Goal: Information Seeking & Learning: Check status

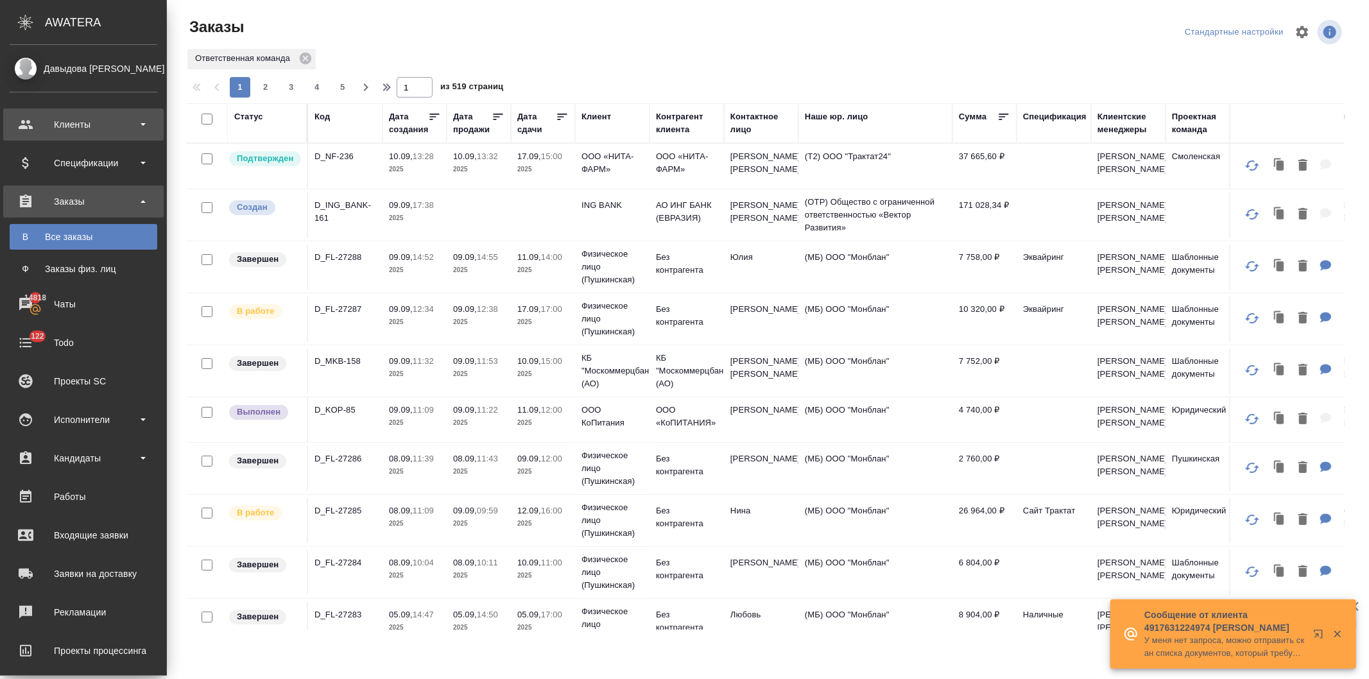
click at [78, 125] on div "Клиенты" at bounding box center [84, 124] width 148 height 19
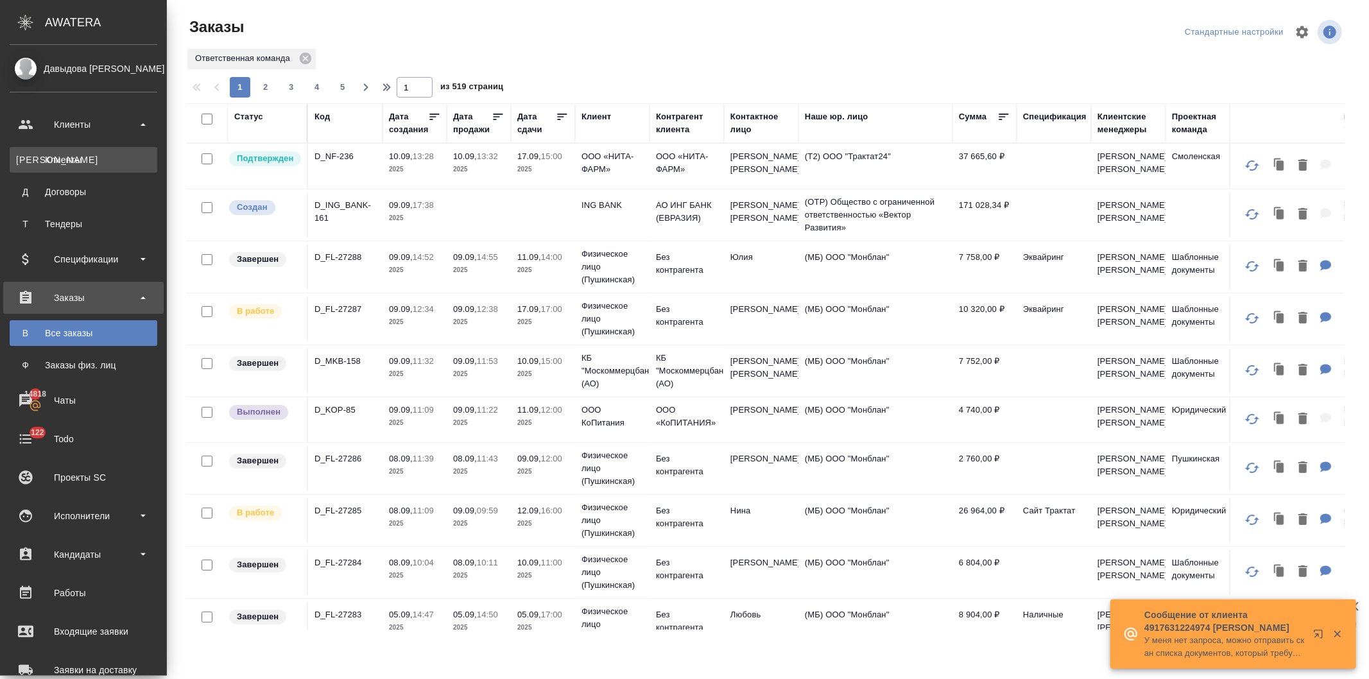
click at [67, 157] on div "Клиенты" at bounding box center [83, 159] width 135 height 13
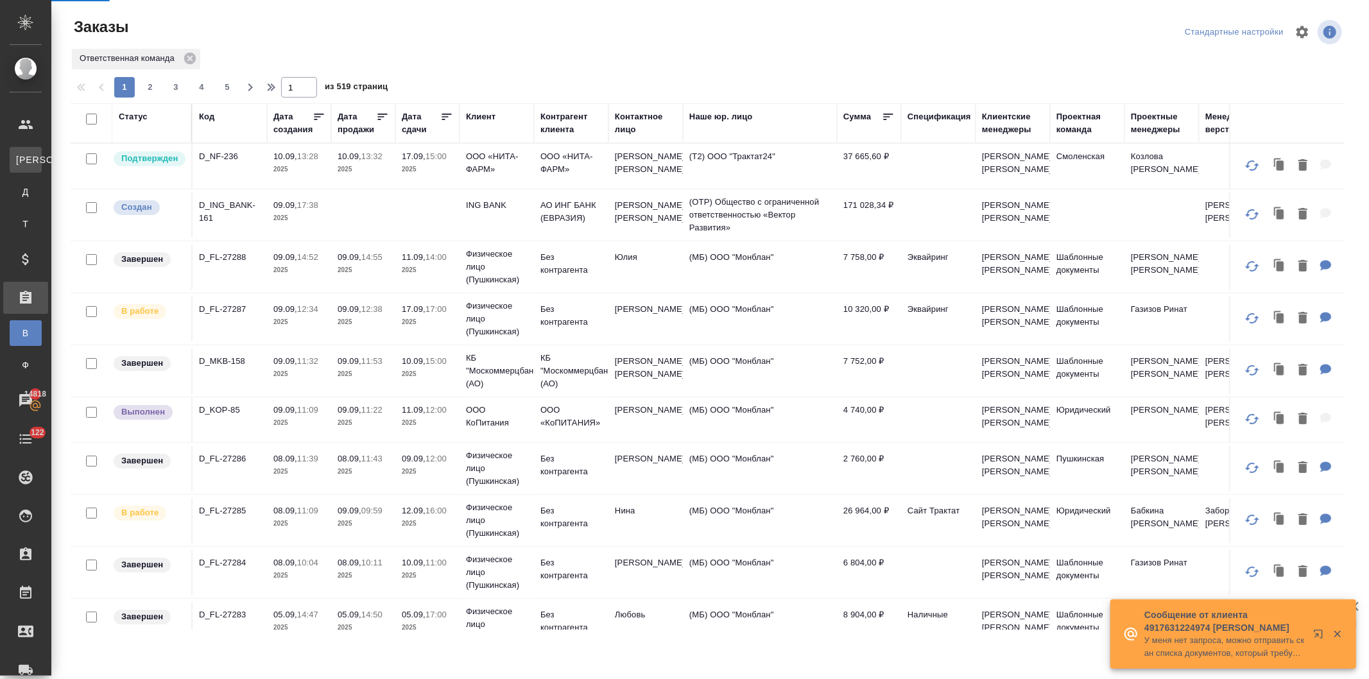
select select "RU"
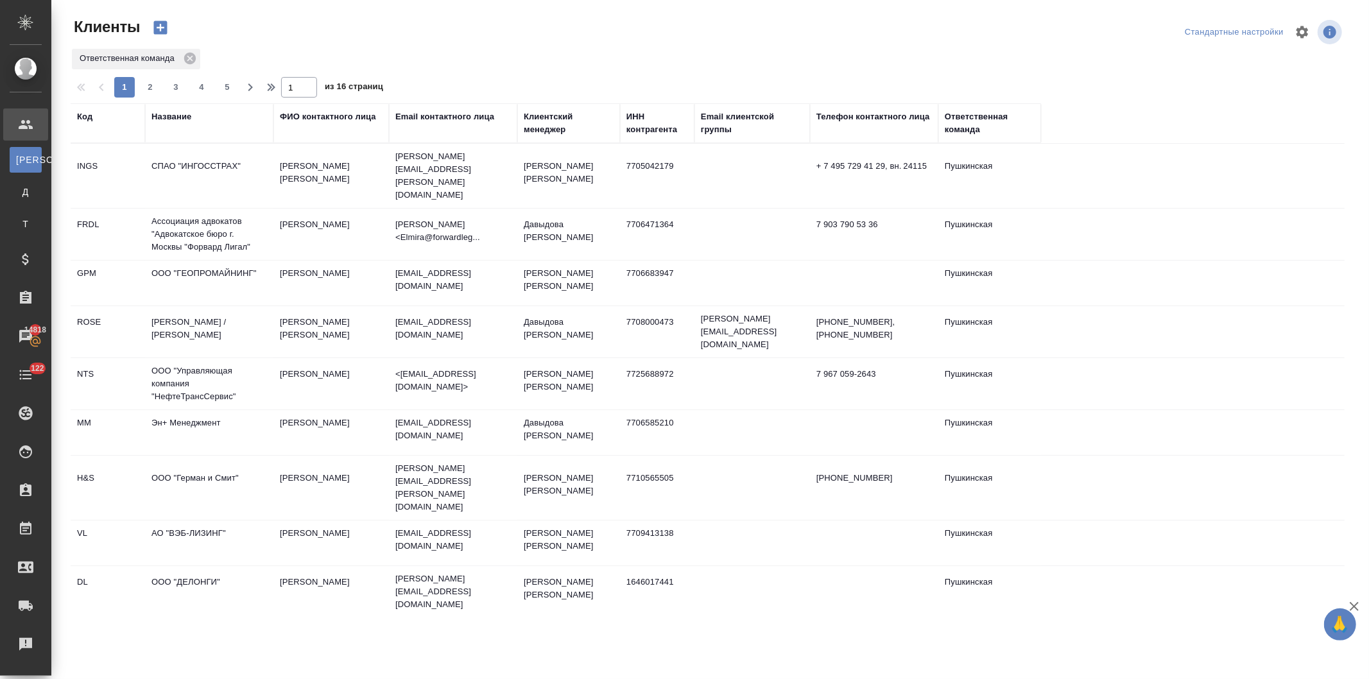
click at [169, 110] on div "Название" at bounding box center [171, 116] width 40 height 13
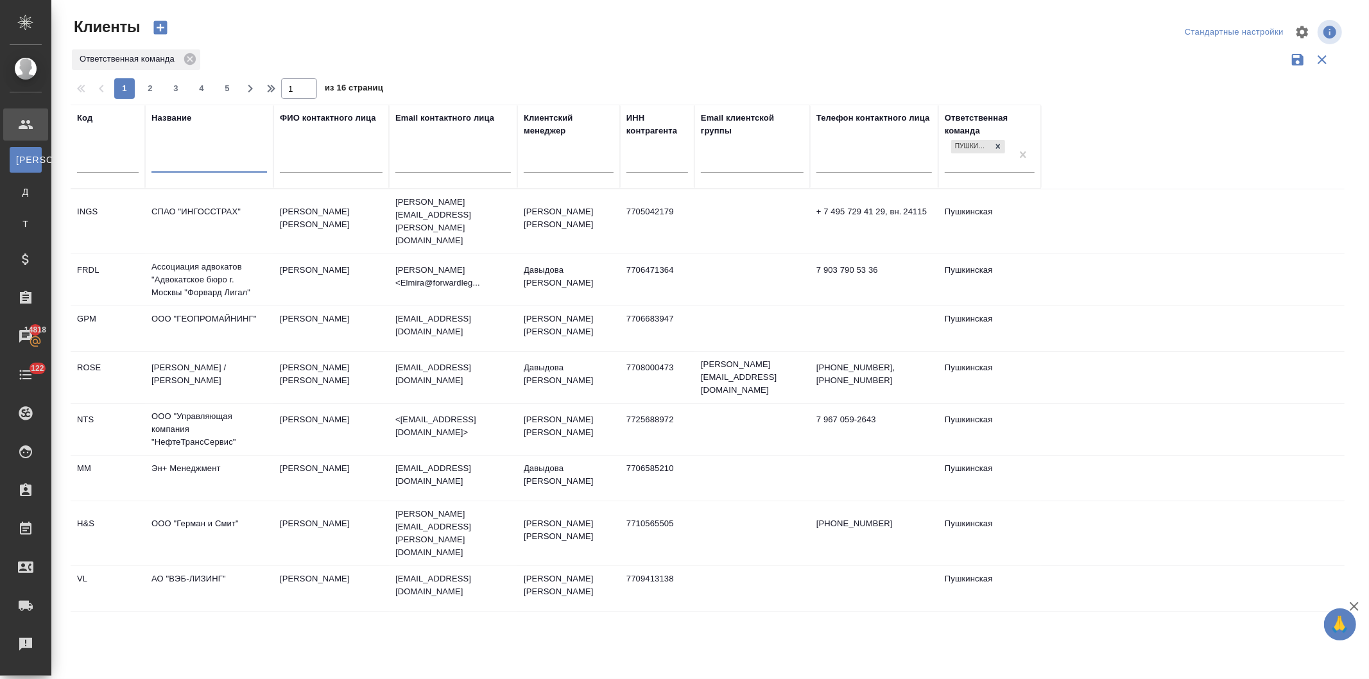
click at [177, 163] on input "text" at bounding box center [209, 164] width 116 height 16
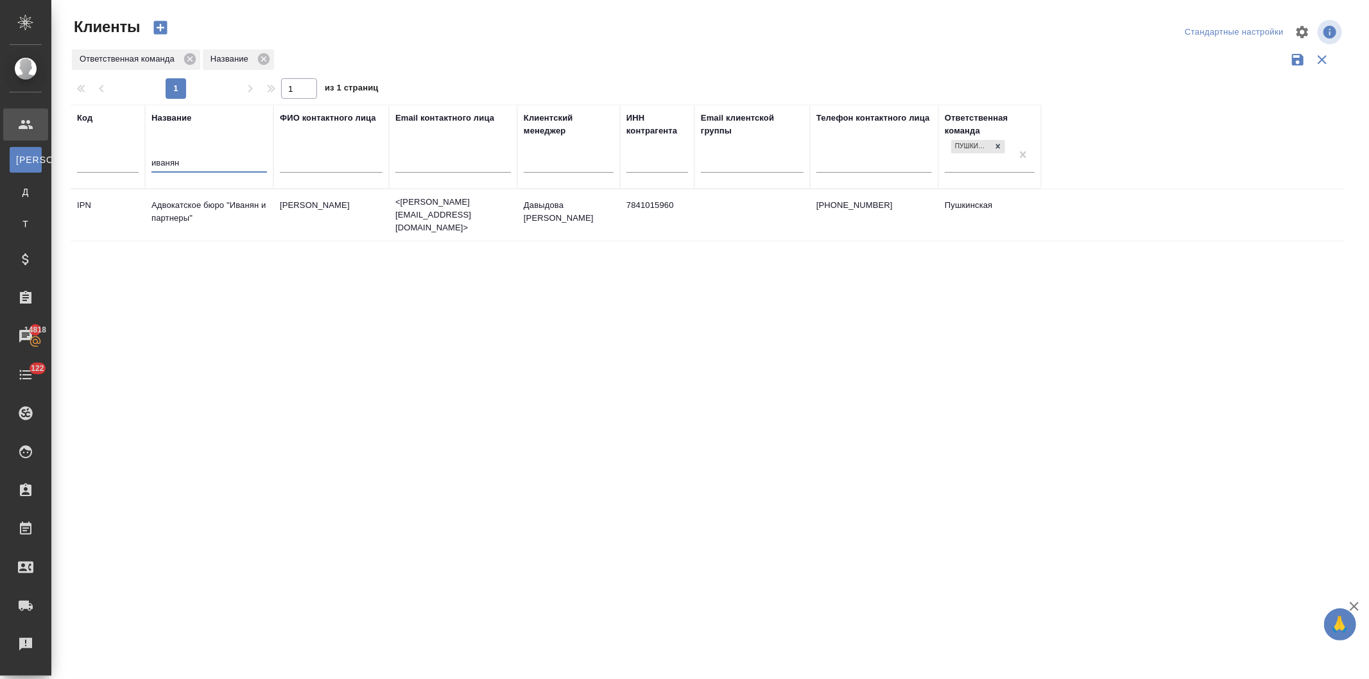
type input "иванян"
click at [178, 208] on td "Адвокатское бюро "Иванян и партнеры"" at bounding box center [209, 215] width 128 height 45
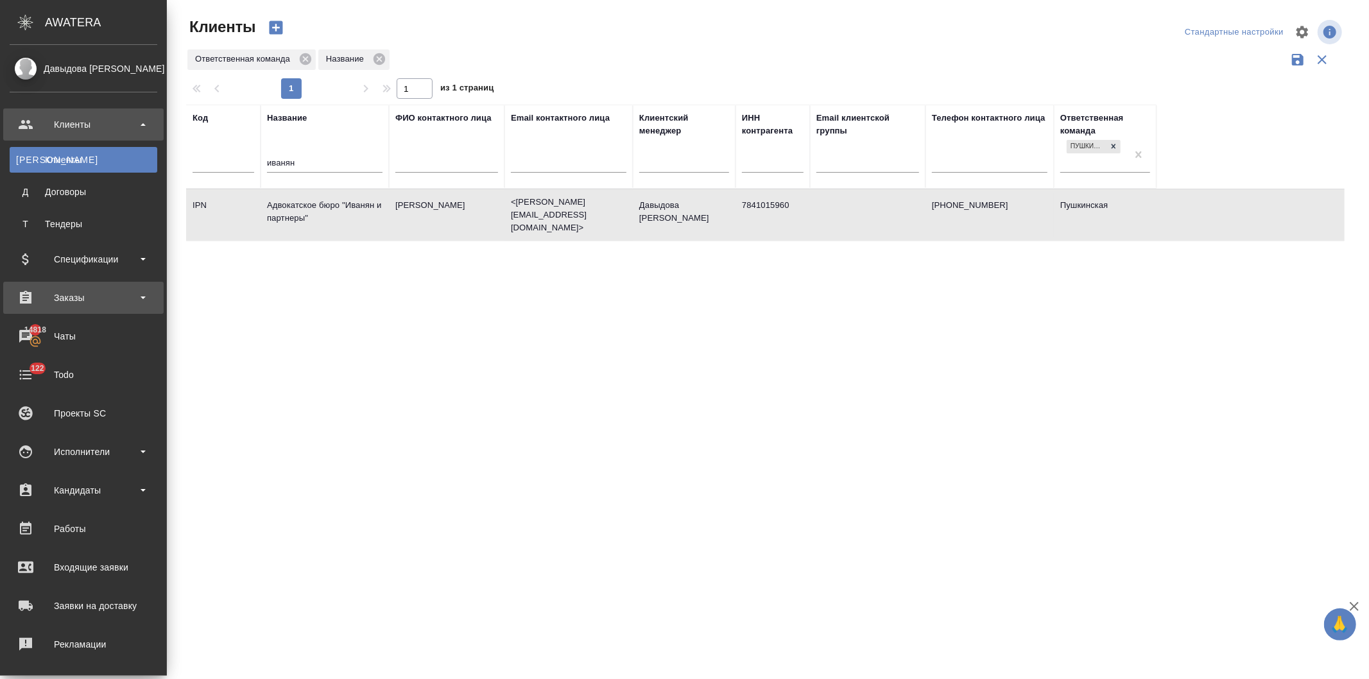
click at [58, 293] on div "Заказы" at bounding box center [84, 297] width 148 height 19
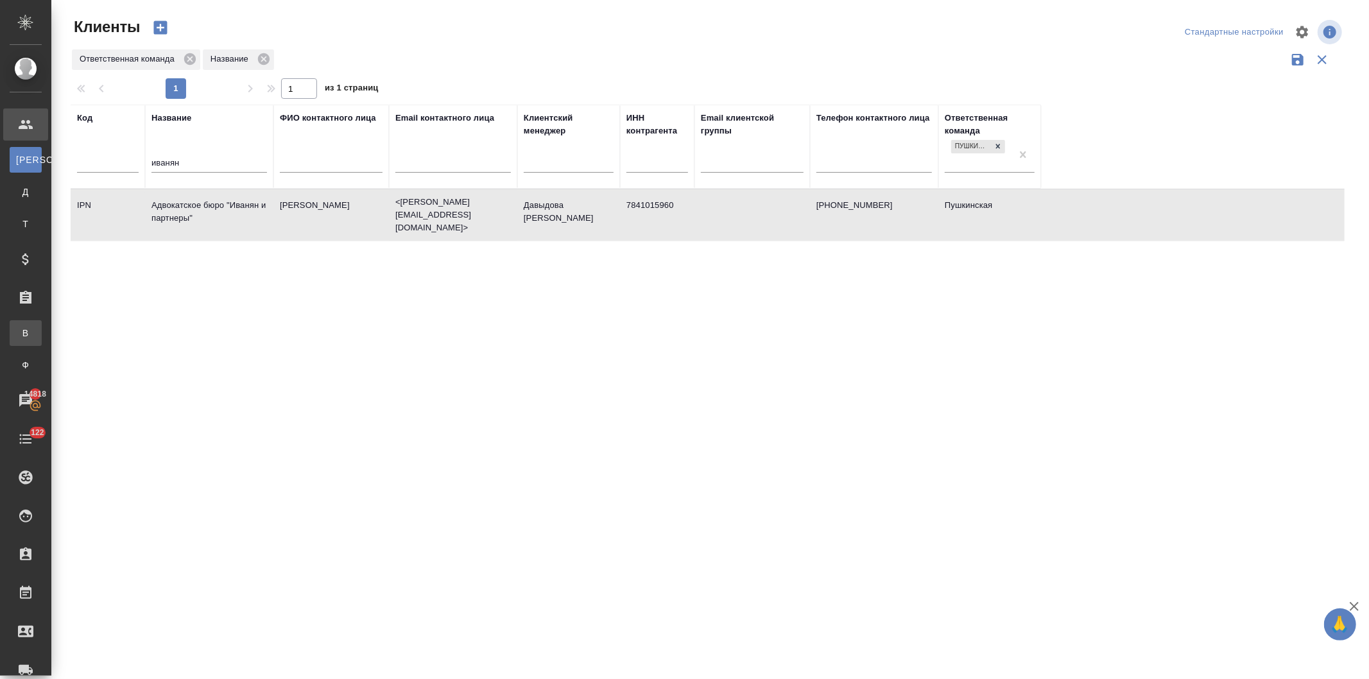
click at [19, 332] on div "Все заказы" at bounding box center [9, 333] width 19 height 13
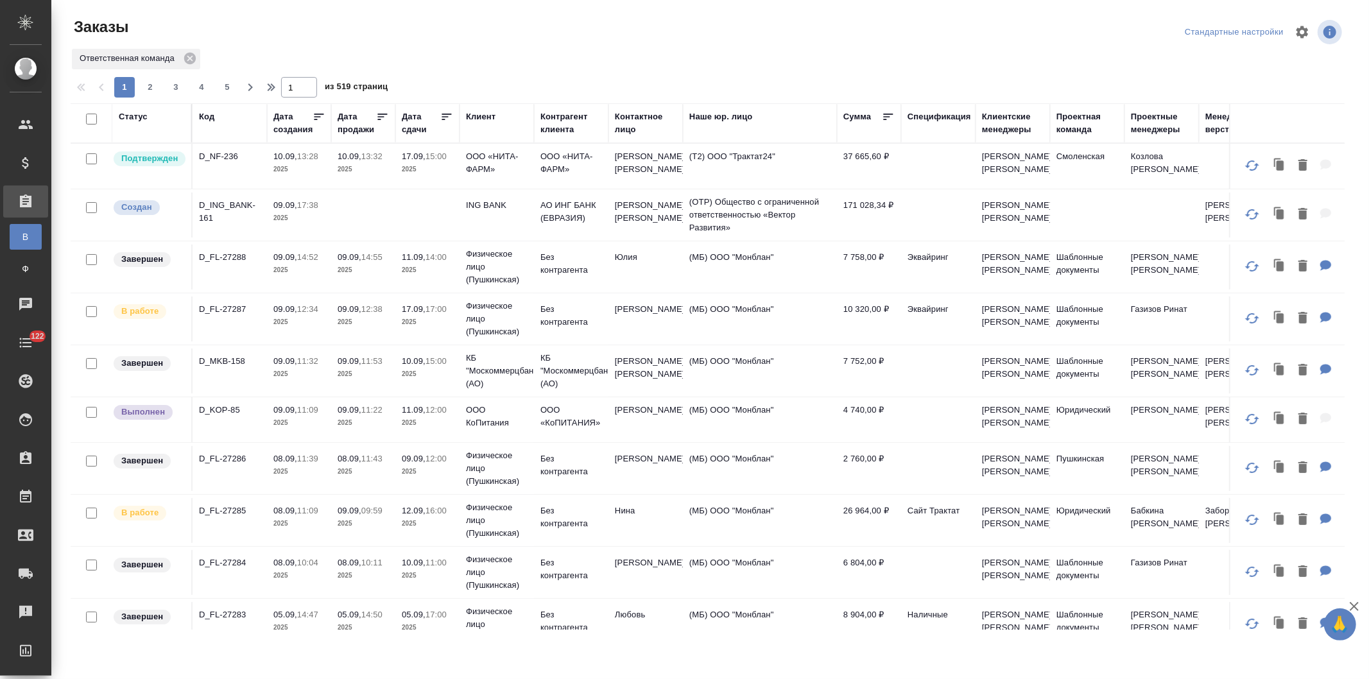
click at [478, 114] on div "Клиент" at bounding box center [481, 116] width 30 height 13
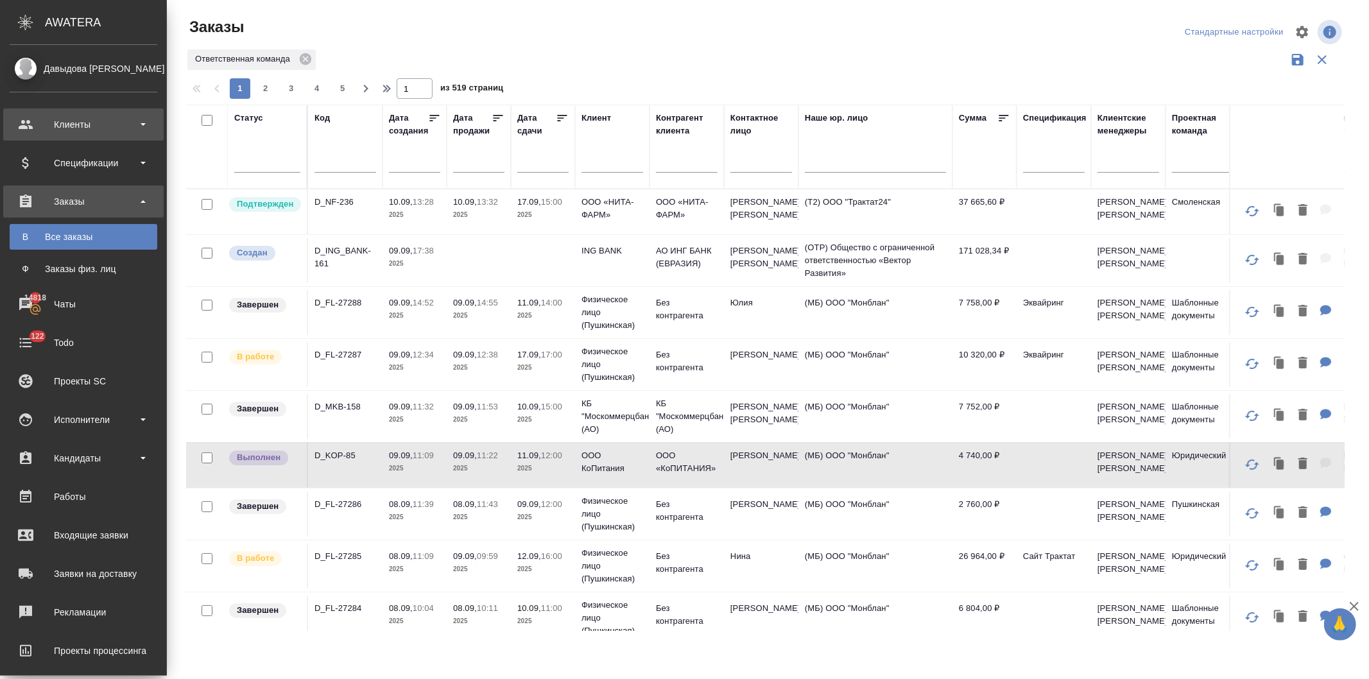
click at [69, 120] on div "Клиенты" at bounding box center [84, 124] width 148 height 19
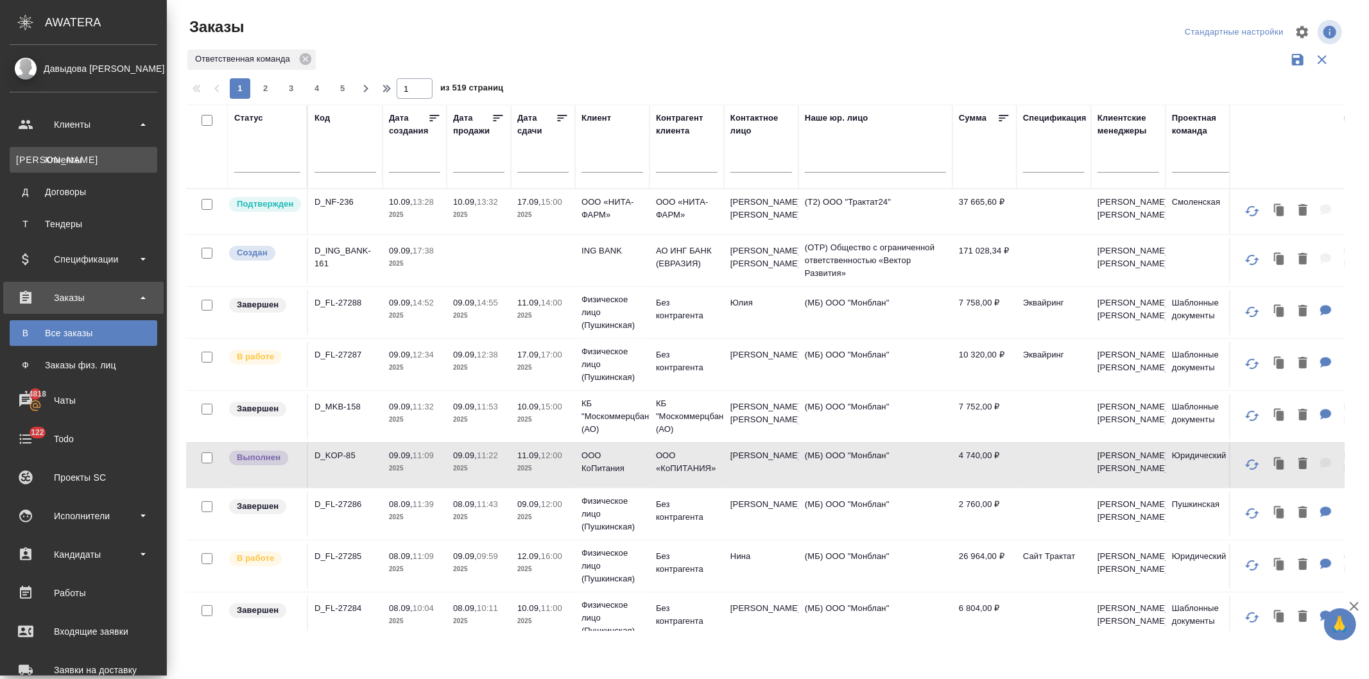
click at [71, 156] on div "Клиенты" at bounding box center [83, 159] width 135 height 13
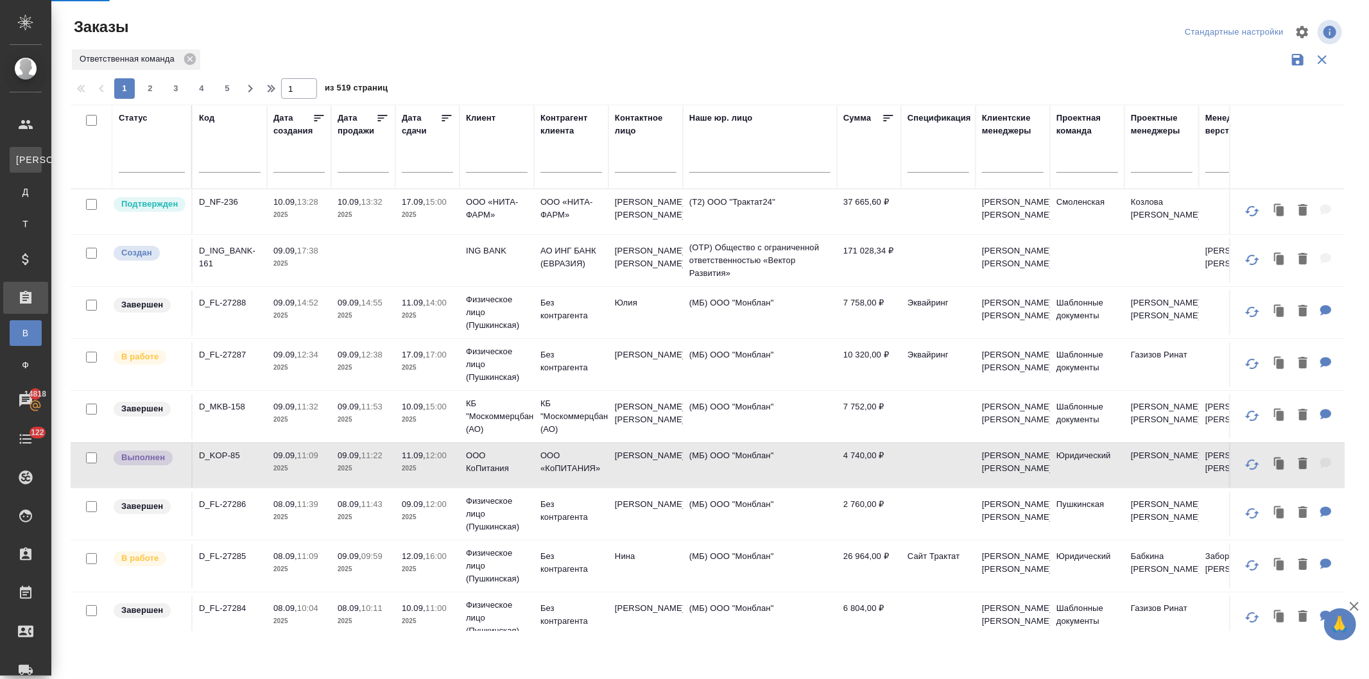
select select "RU"
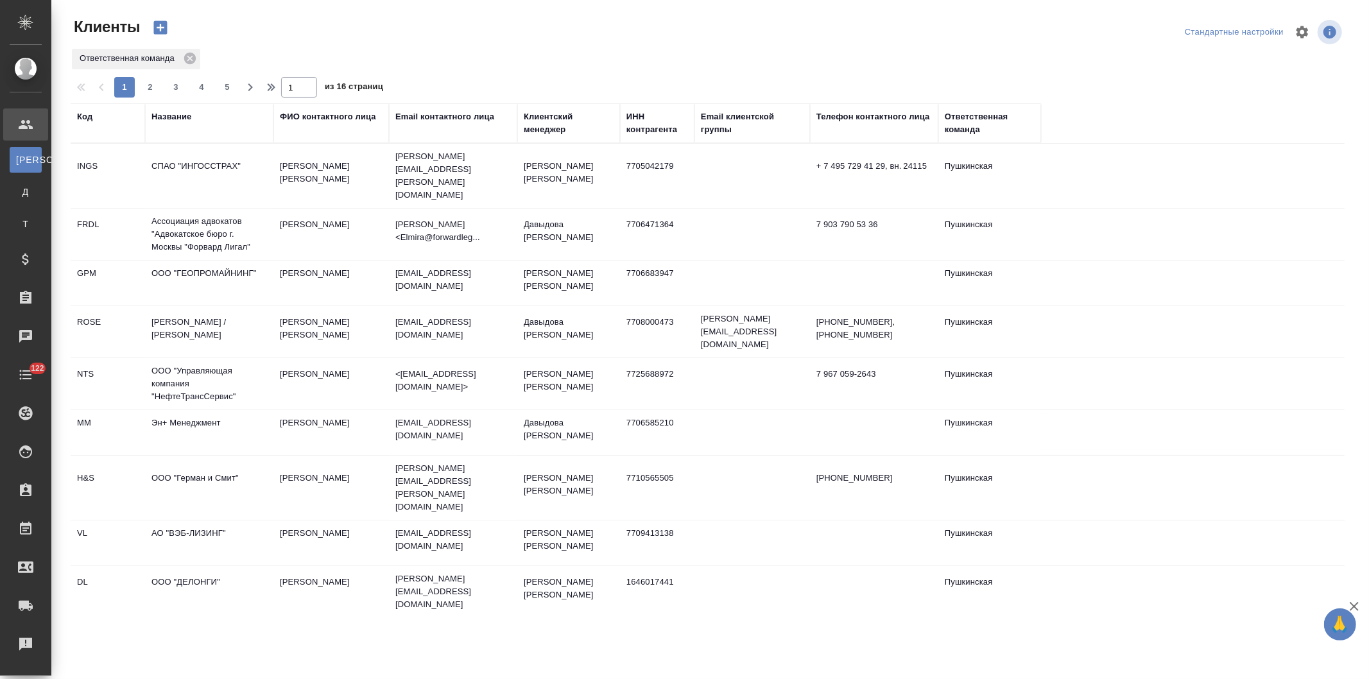
click at [172, 112] on div "Название" at bounding box center [171, 116] width 40 height 13
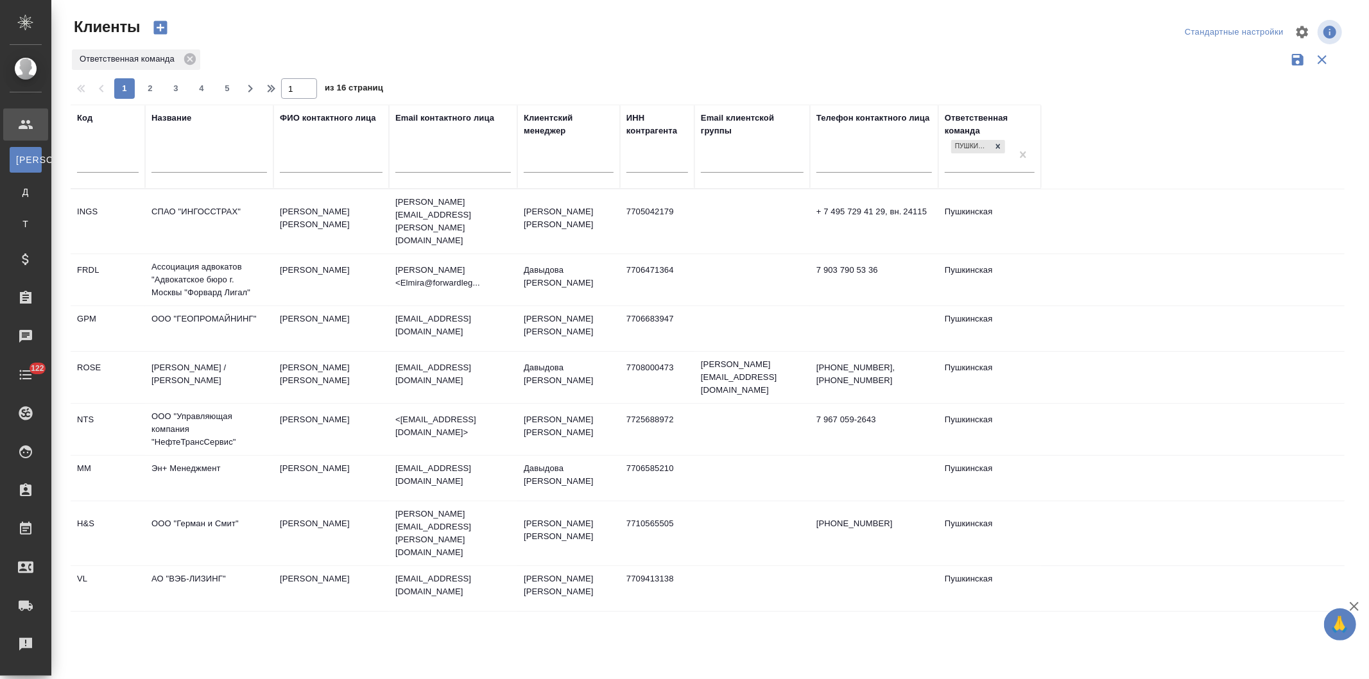
click at [187, 159] on input "text" at bounding box center [209, 164] width 116 height 16
type input "спартак"
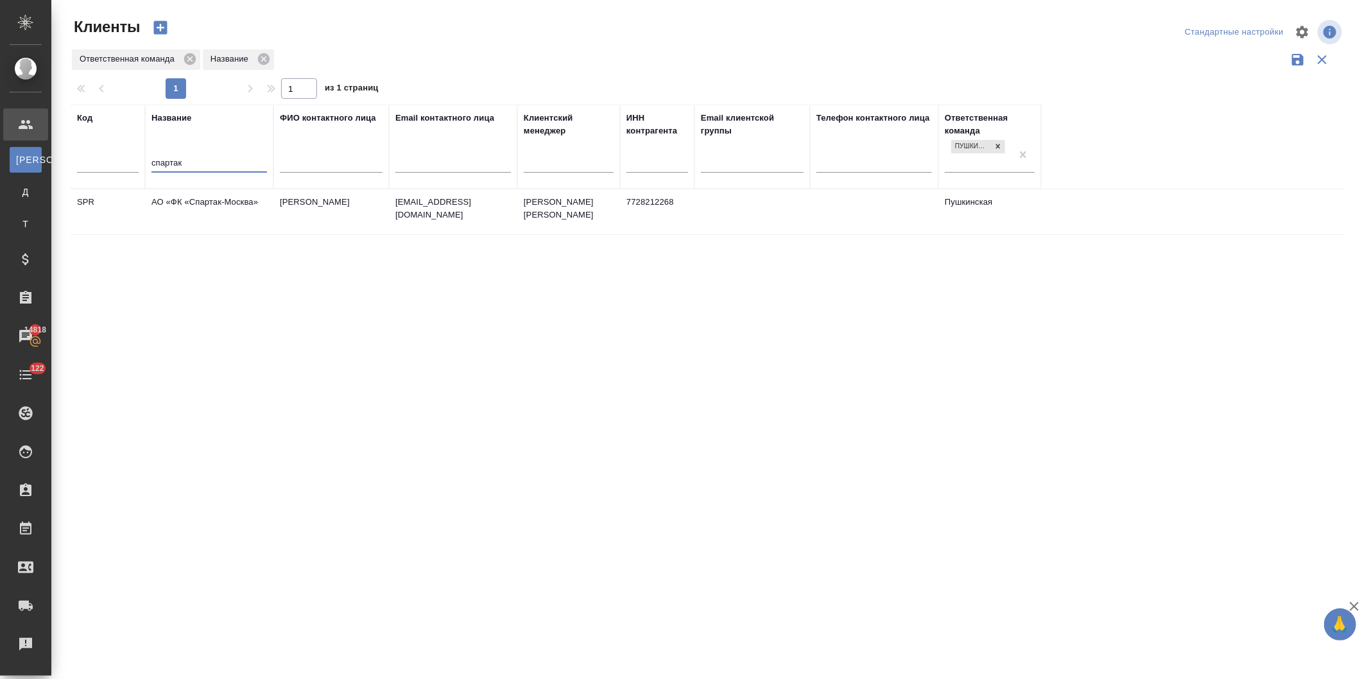
click at [308, 194] on td "Евстигнеева Ксения" at bounding box center [331, 211] width 116 height 45
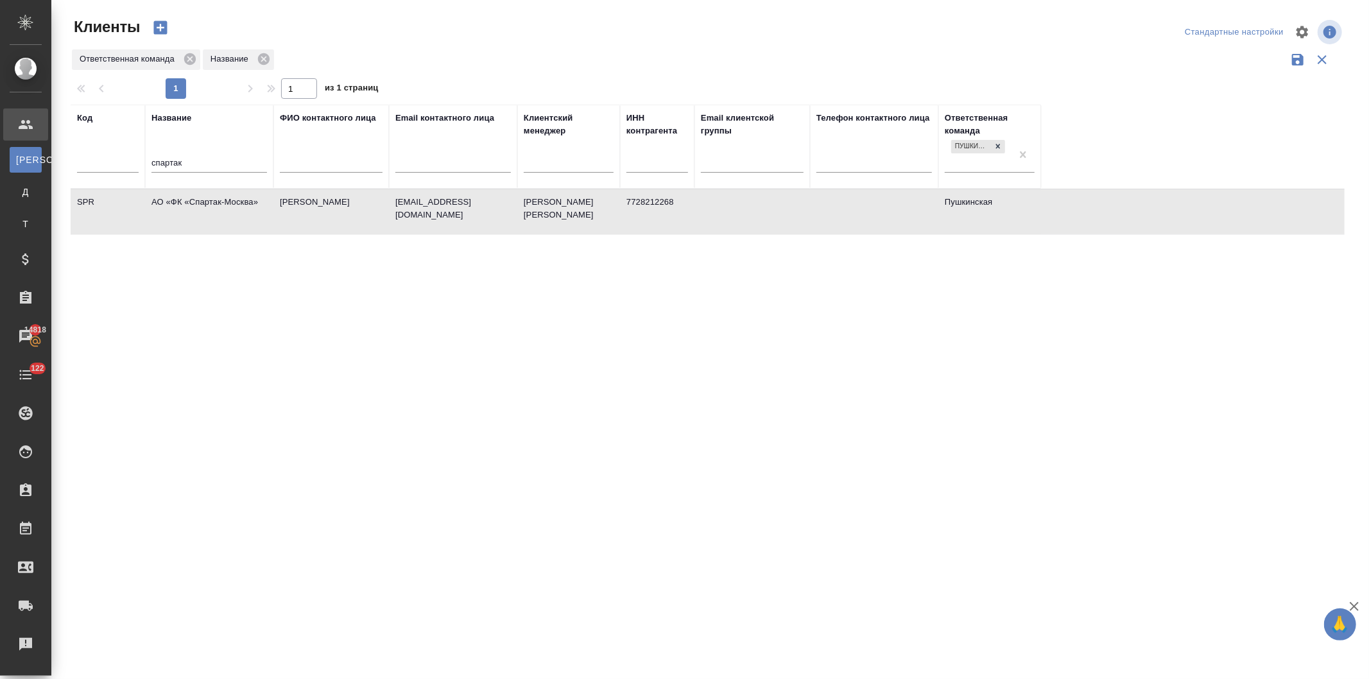
click at [308, 194] on td "Евстигнеева Ксения" at bounding box center [331, 211] width 116 height 45
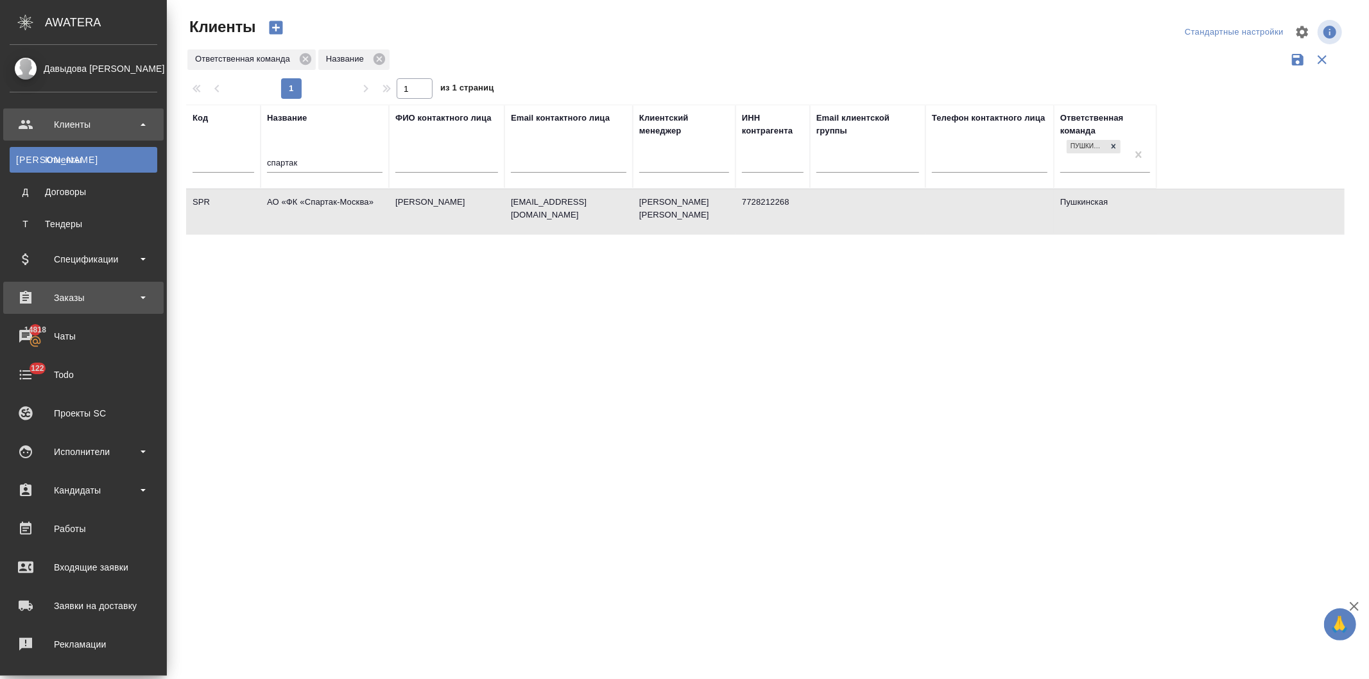
click at [68, 291] on div "Заказы" at bounding box center [84, 297] width 148 height 19
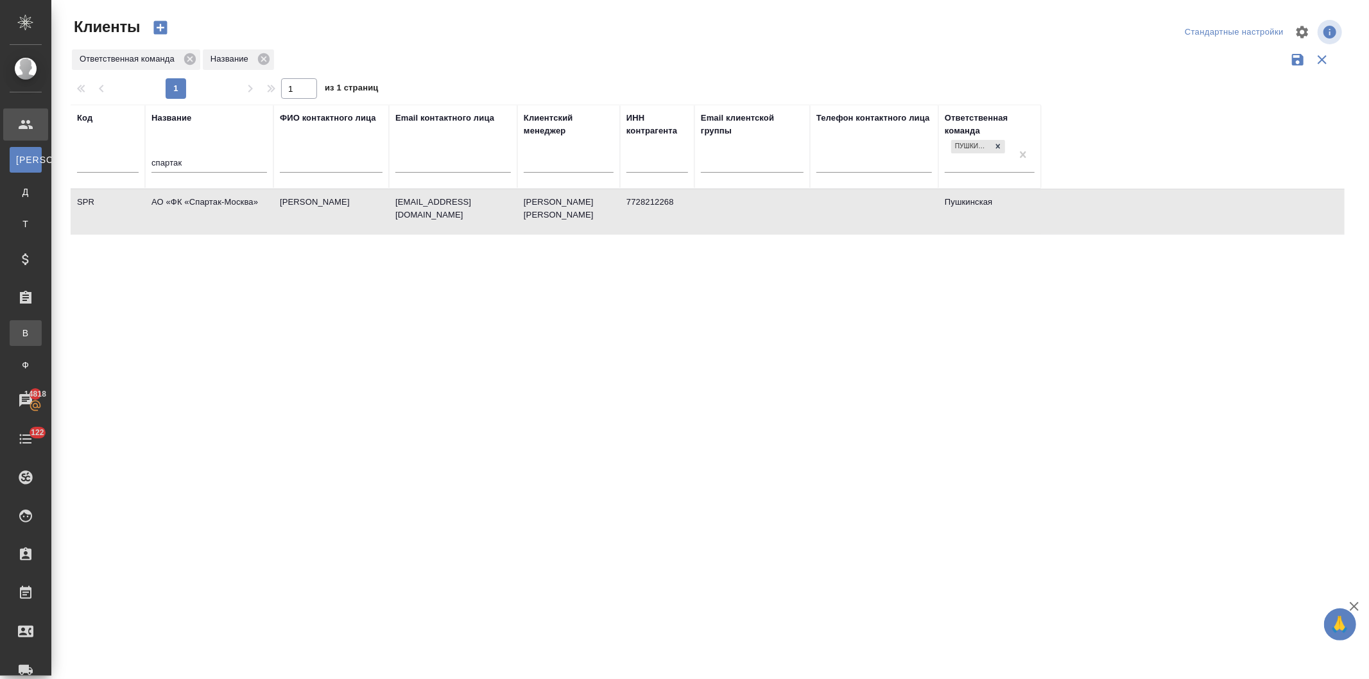
click at [19, 336] on div "Все заказы" at bounding box center [9, 333] width 19 height 13
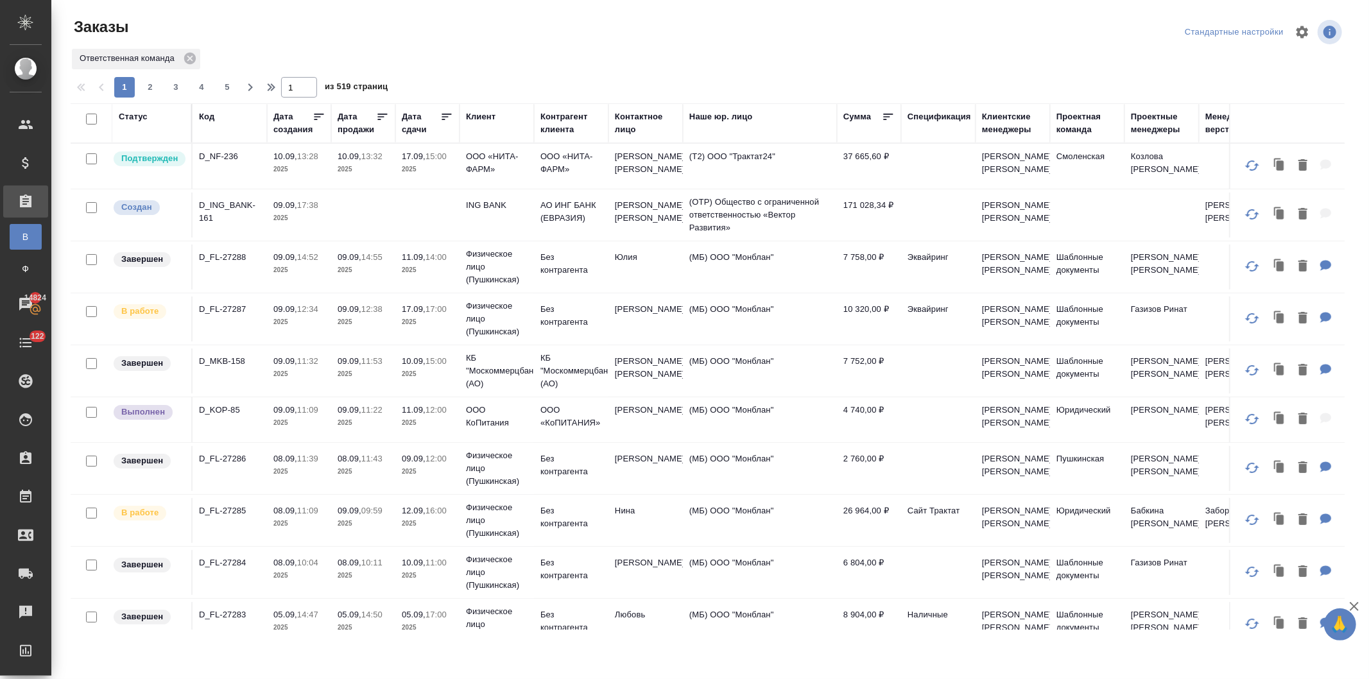
click at [464, 416] on td "ООО КоПитания" at bounding box center [496, 419] width 74 height 45
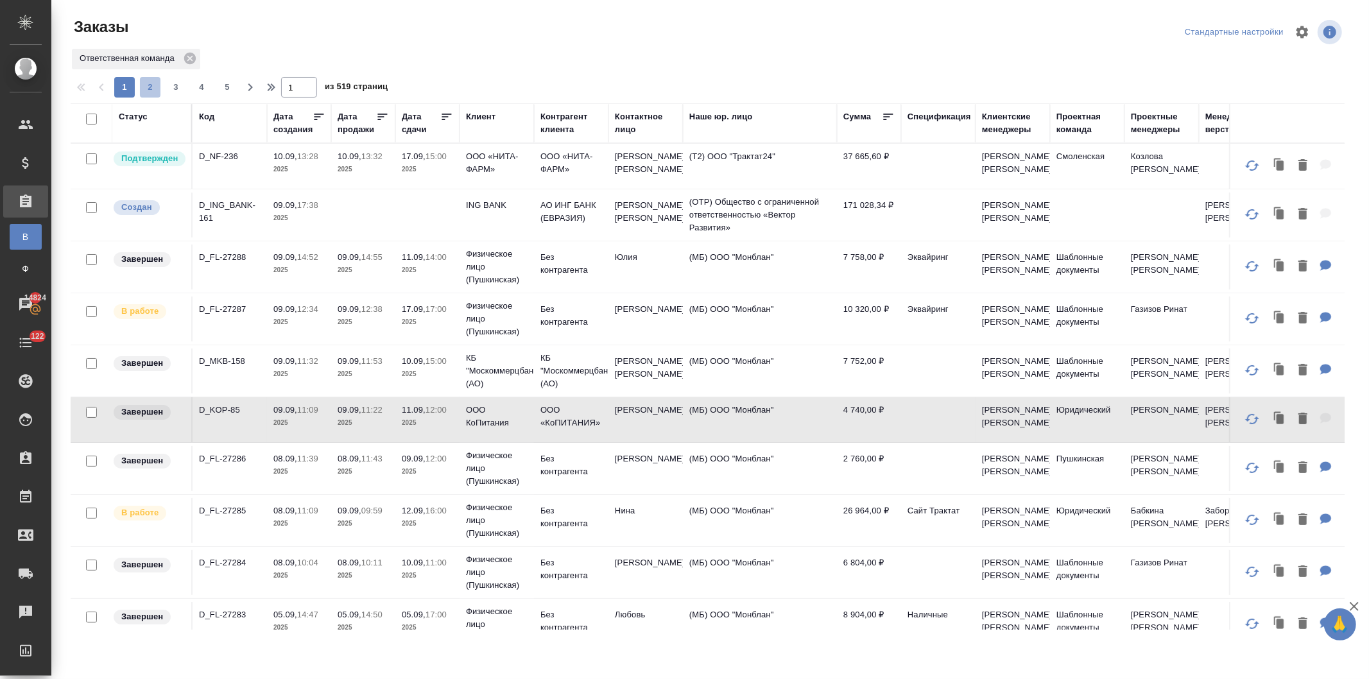
click at [146, 87] on span "2" at bounding box center [150, 87] width 21 height 13
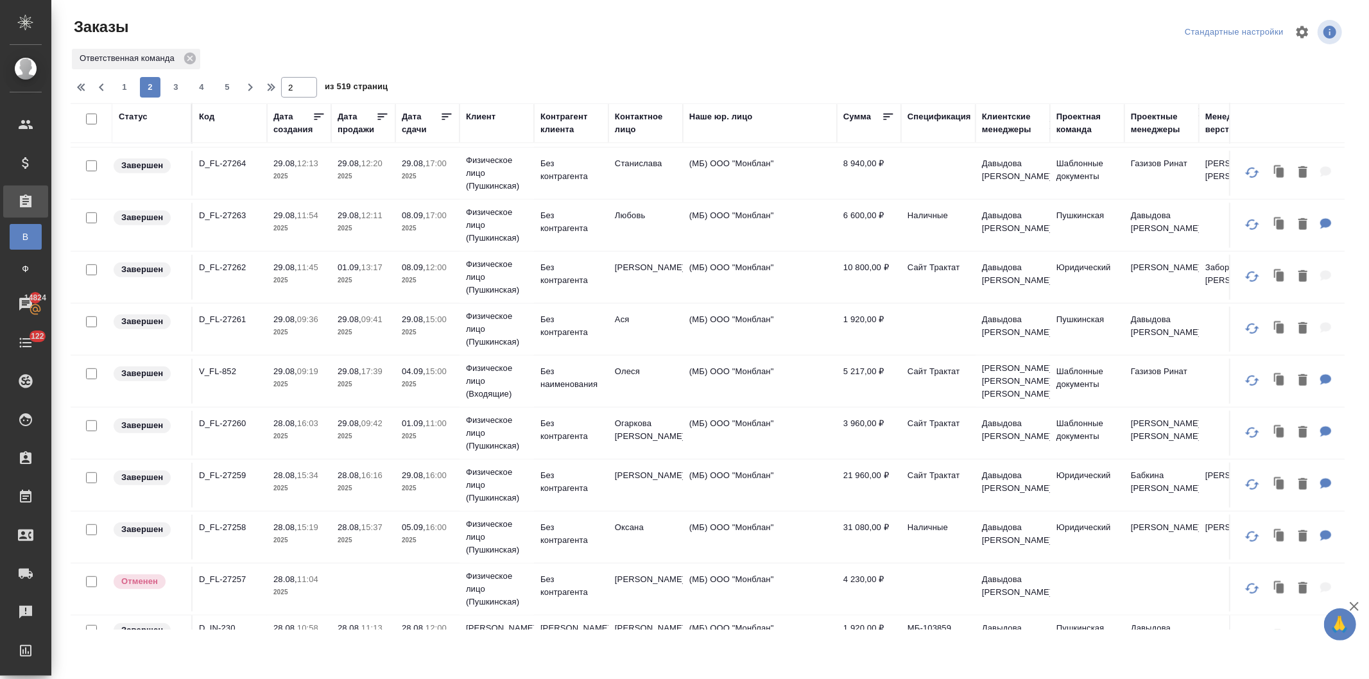
scroll to position [919, 0]
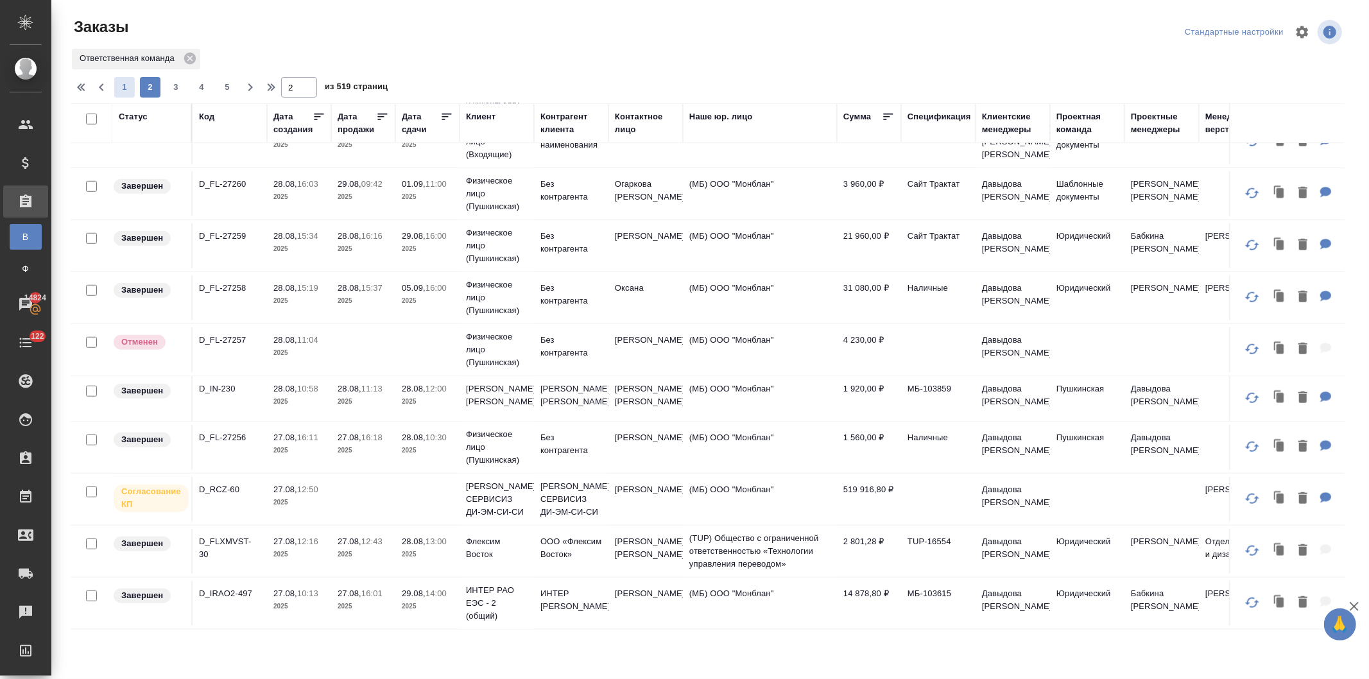
click at [122, 87] on span "1" at bounding box center [124, 87] width 21 height 13
type input "1"
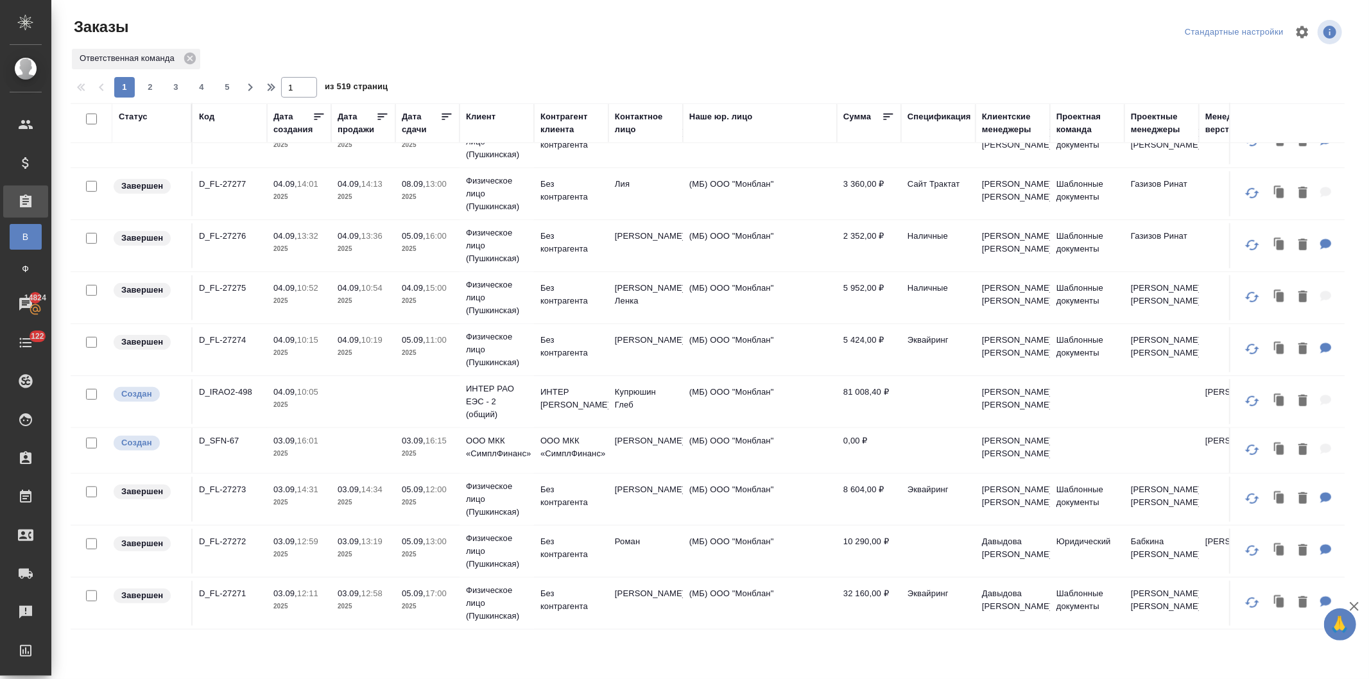
scroll to position [800, 0]
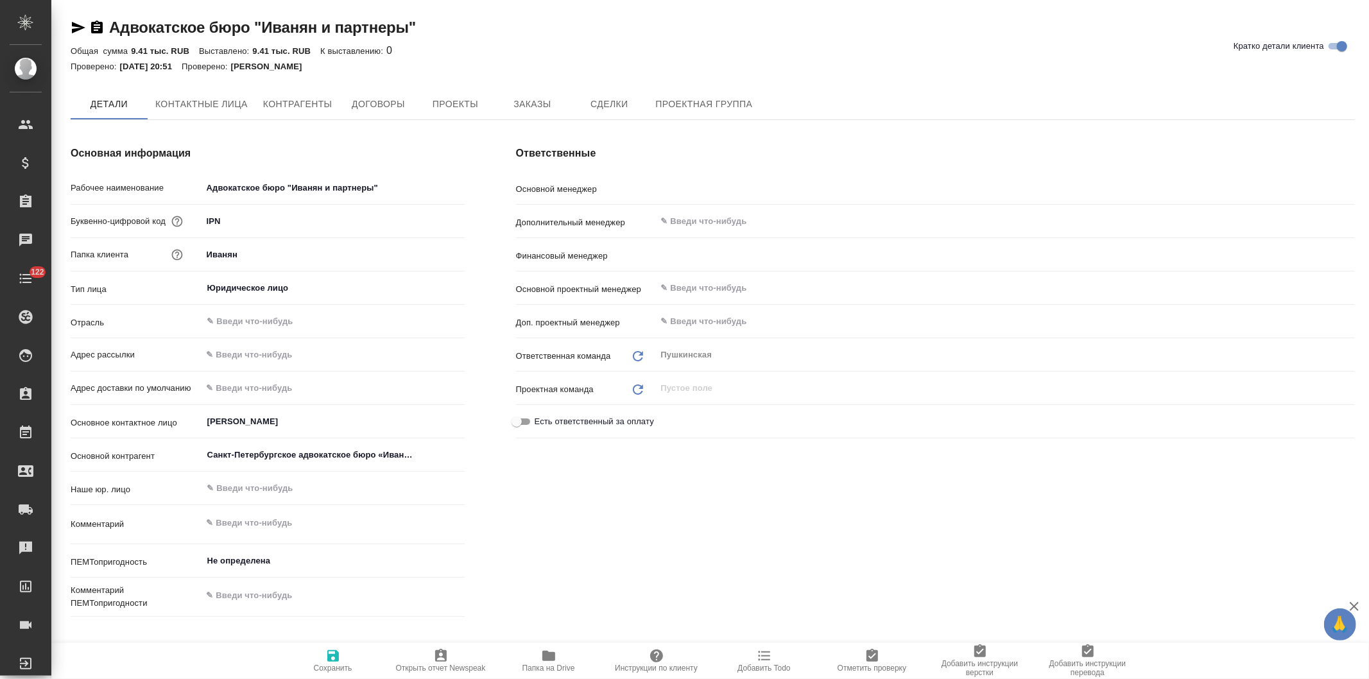
type textarea "x"
type input "[PERSON_NAME]"
type textarea "x"
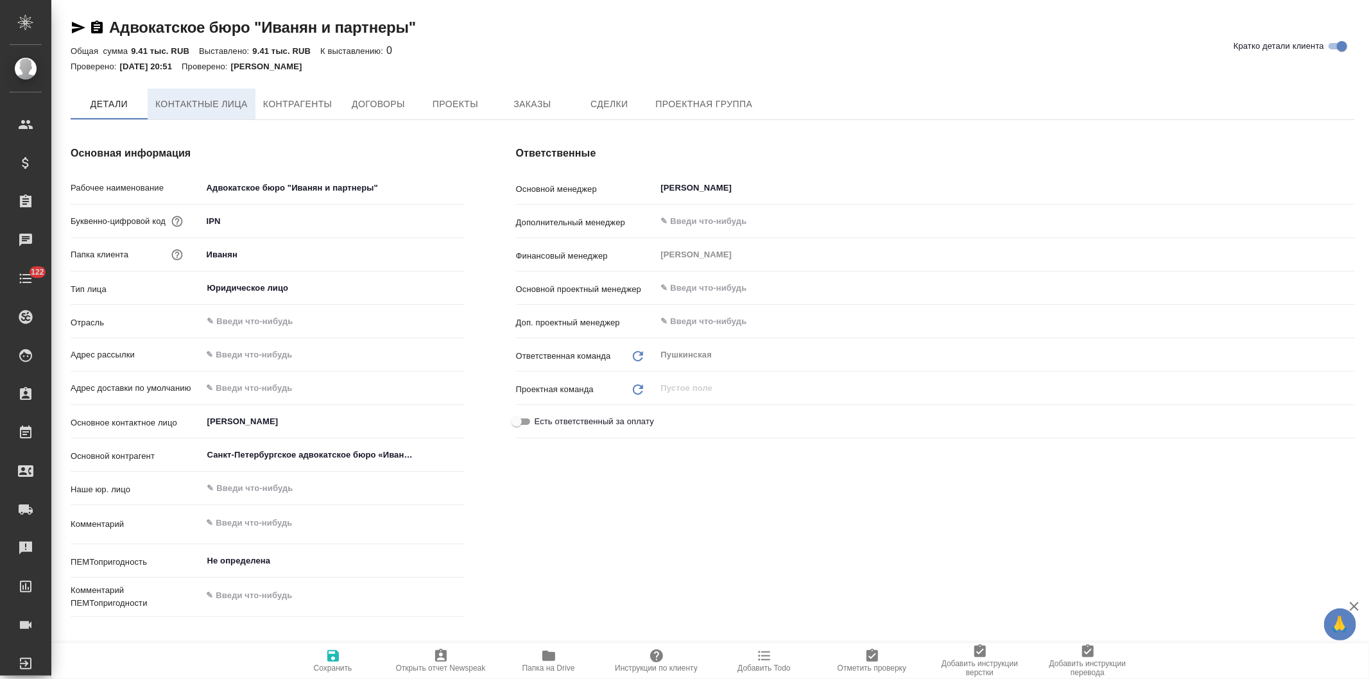
type textarea "x"
click at [185, 98] on span "Контактные лица" at bounding box center [201, 105] width 92 height 16
type textarea "x"
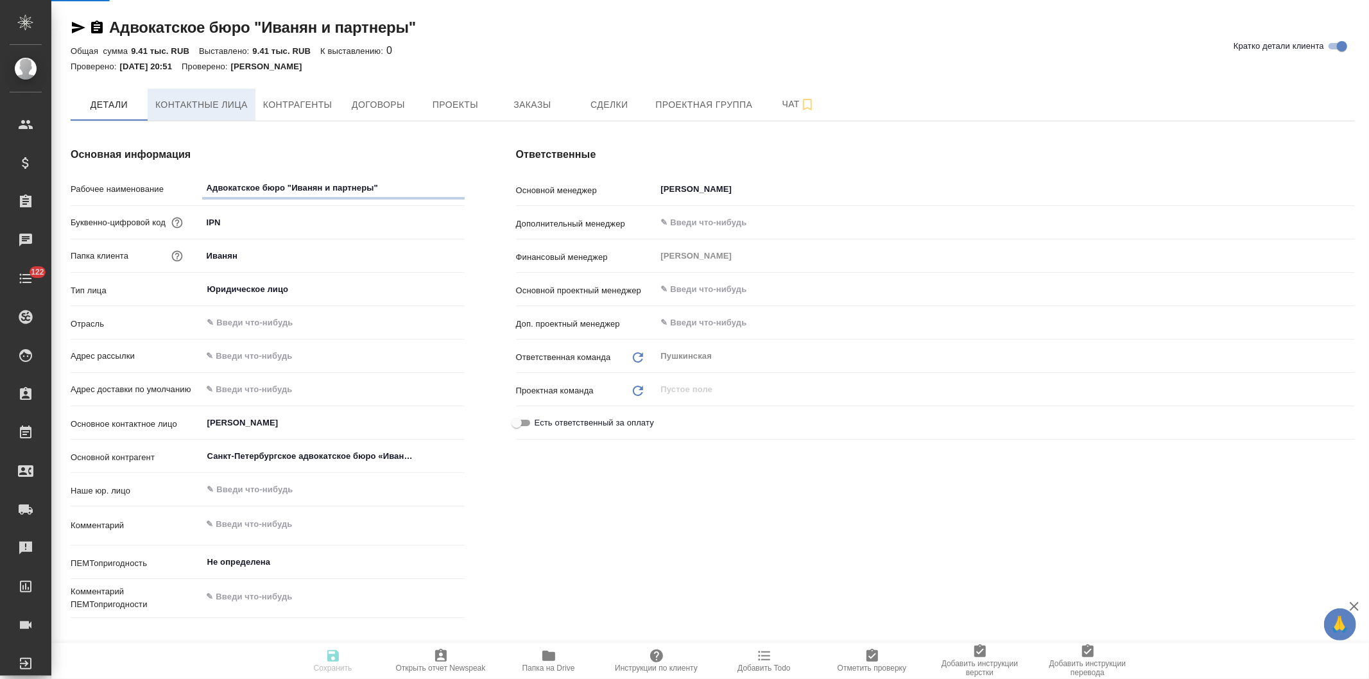
type textarea "x"
select select "RU"
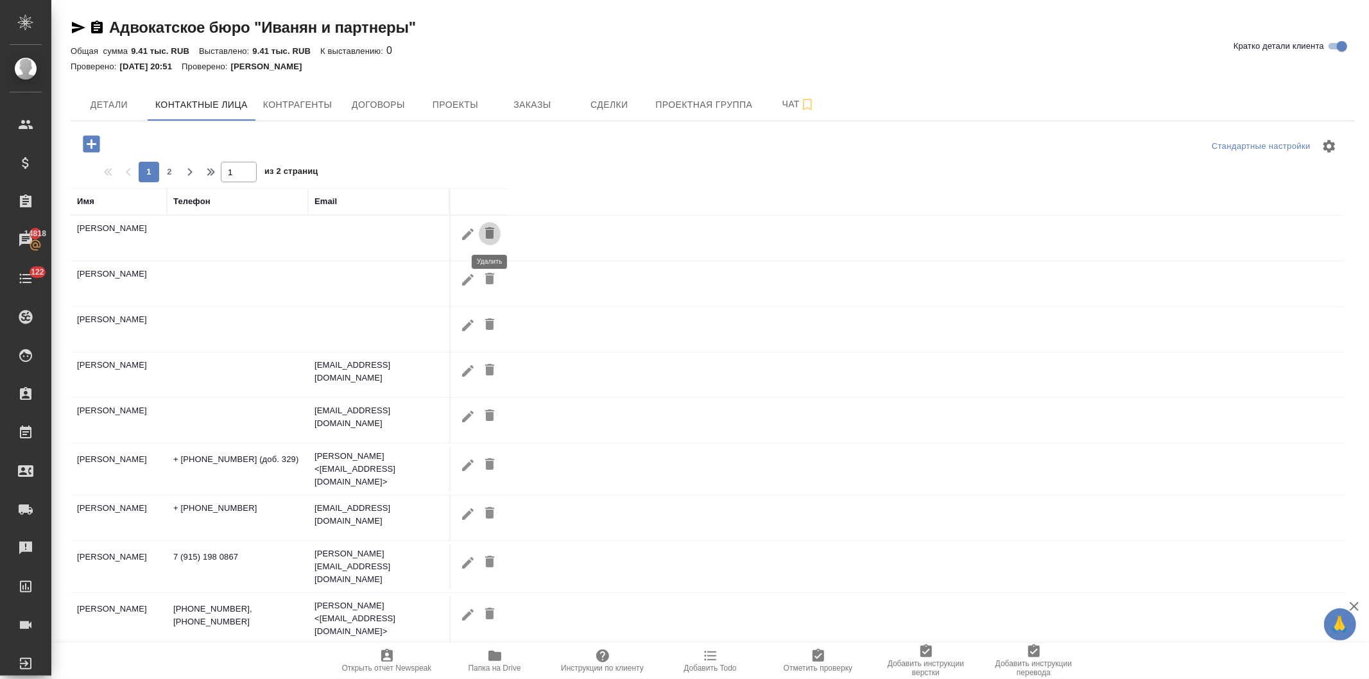
click at [486, 229] on icon "button" at bounding box center [489, 232] width 15 height 15
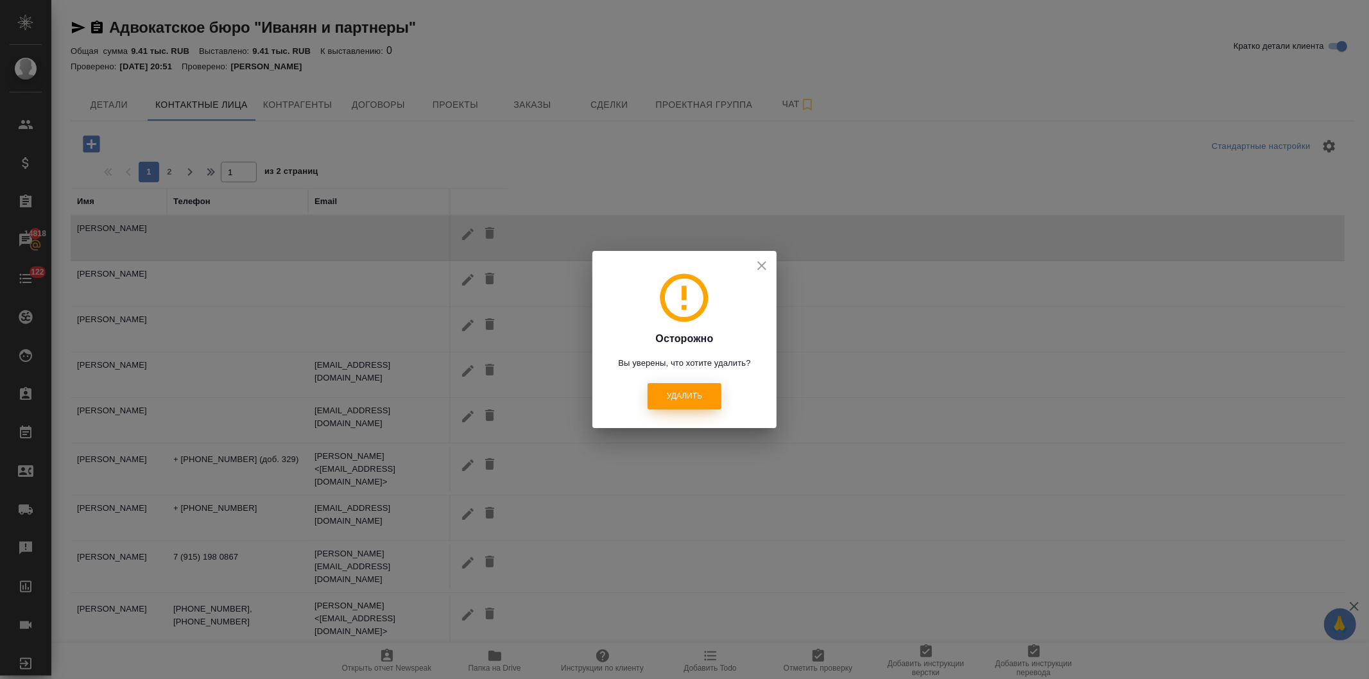
click at [681, 396] on span "Удалить" at bounding box center [684, 396] width 35 height 11
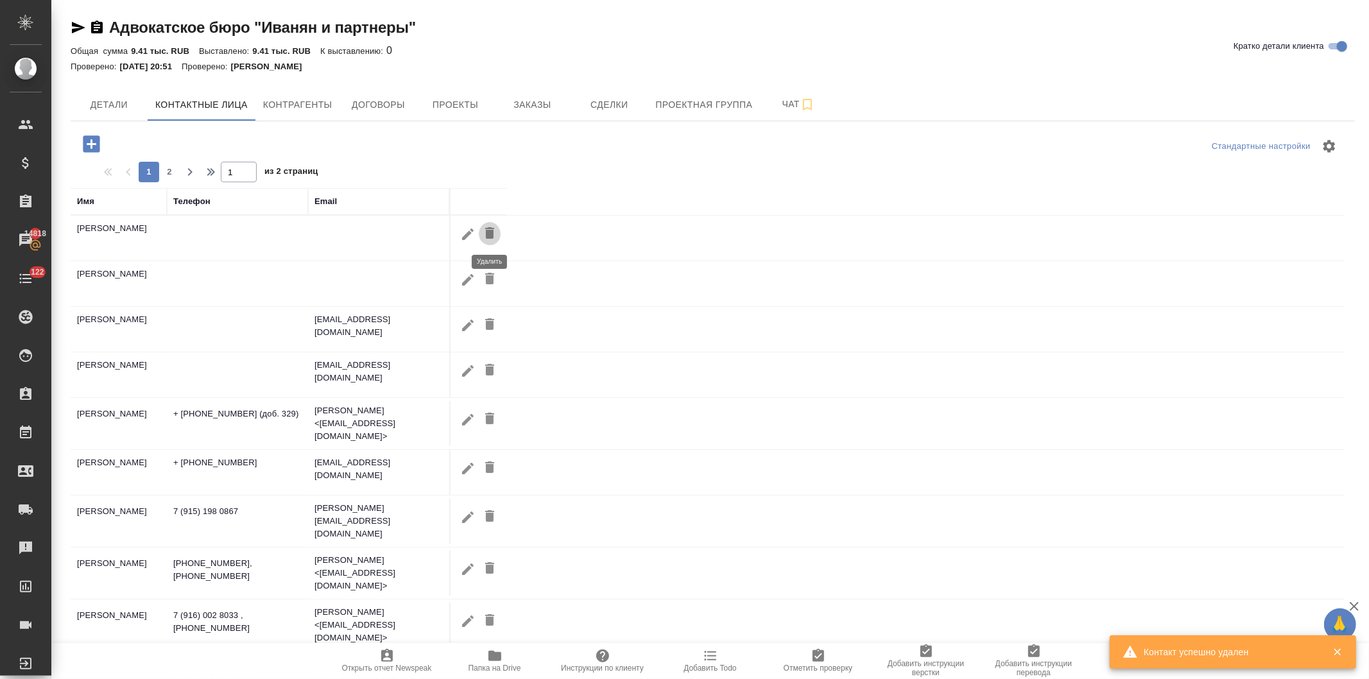
click at [484, 229] on icon "button" at bounding box center [489, 232] width 15 height 15
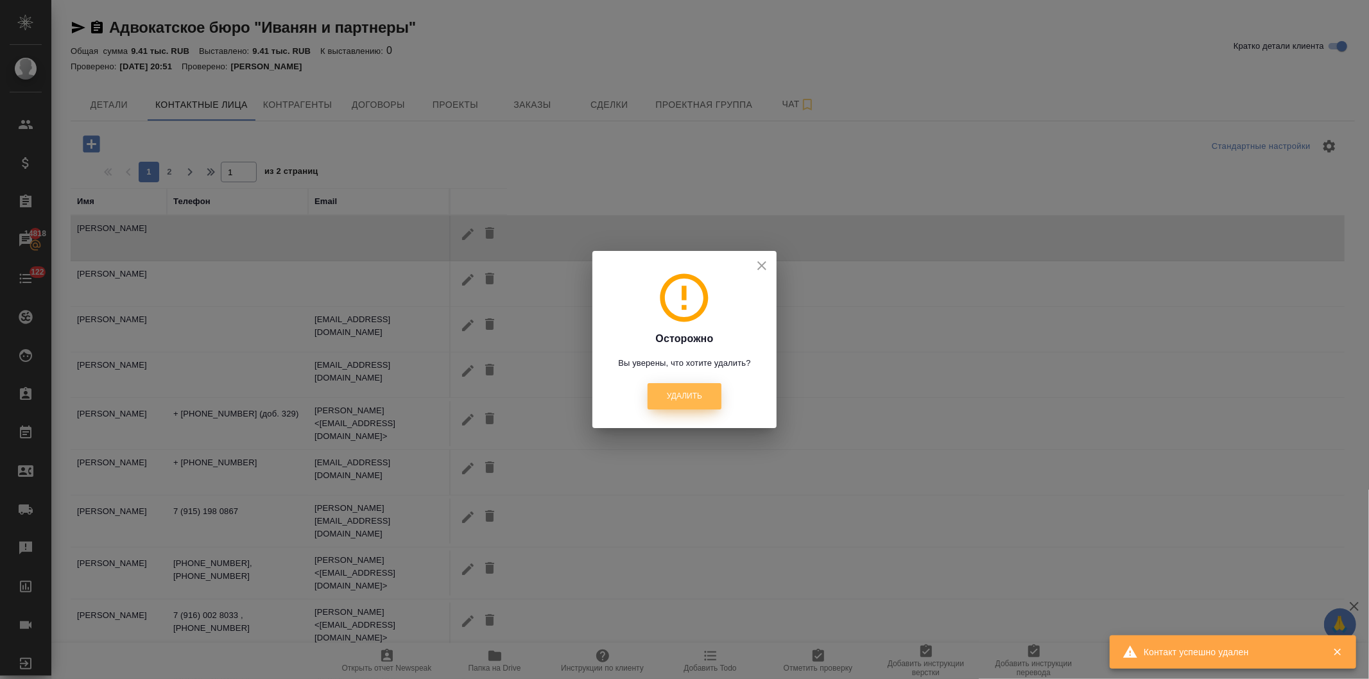
click at [660, 390] on button "Удалить" at bounding box center [684, 396] width 74 height 26
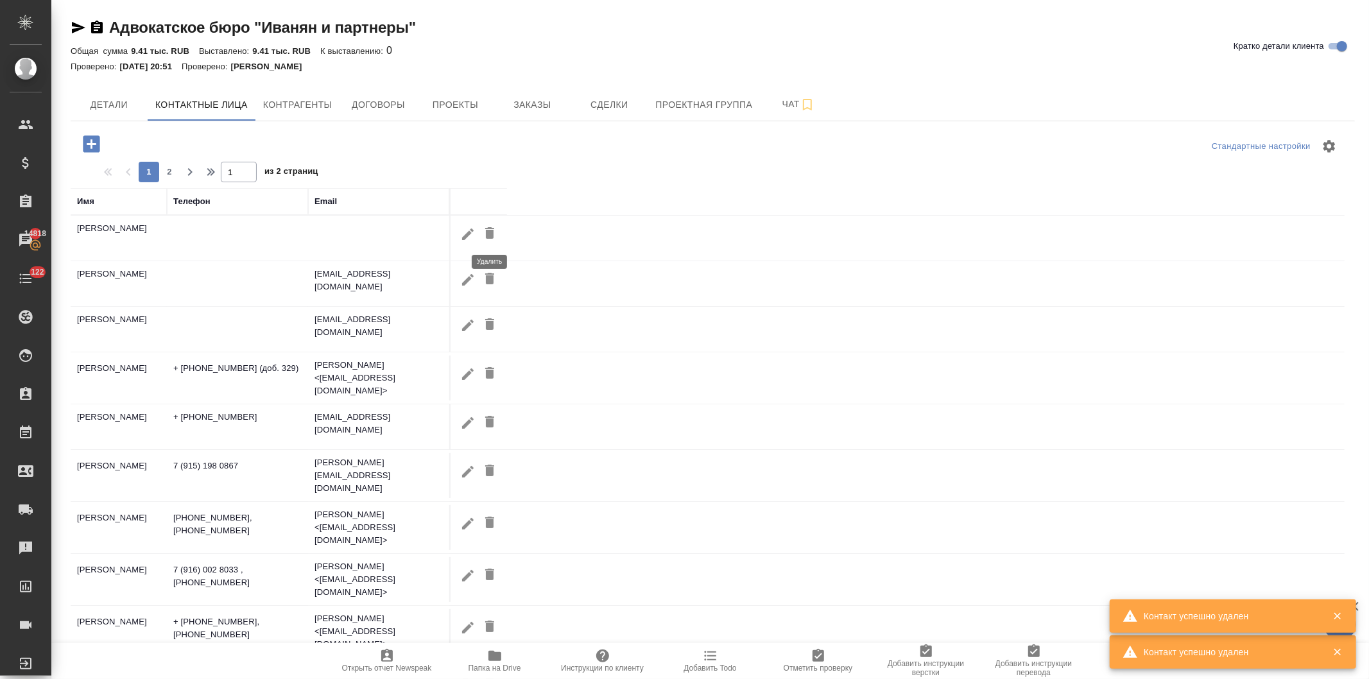
click at [485, 232] on icon "button" at bounding box center [489, 232] width 15 height 15
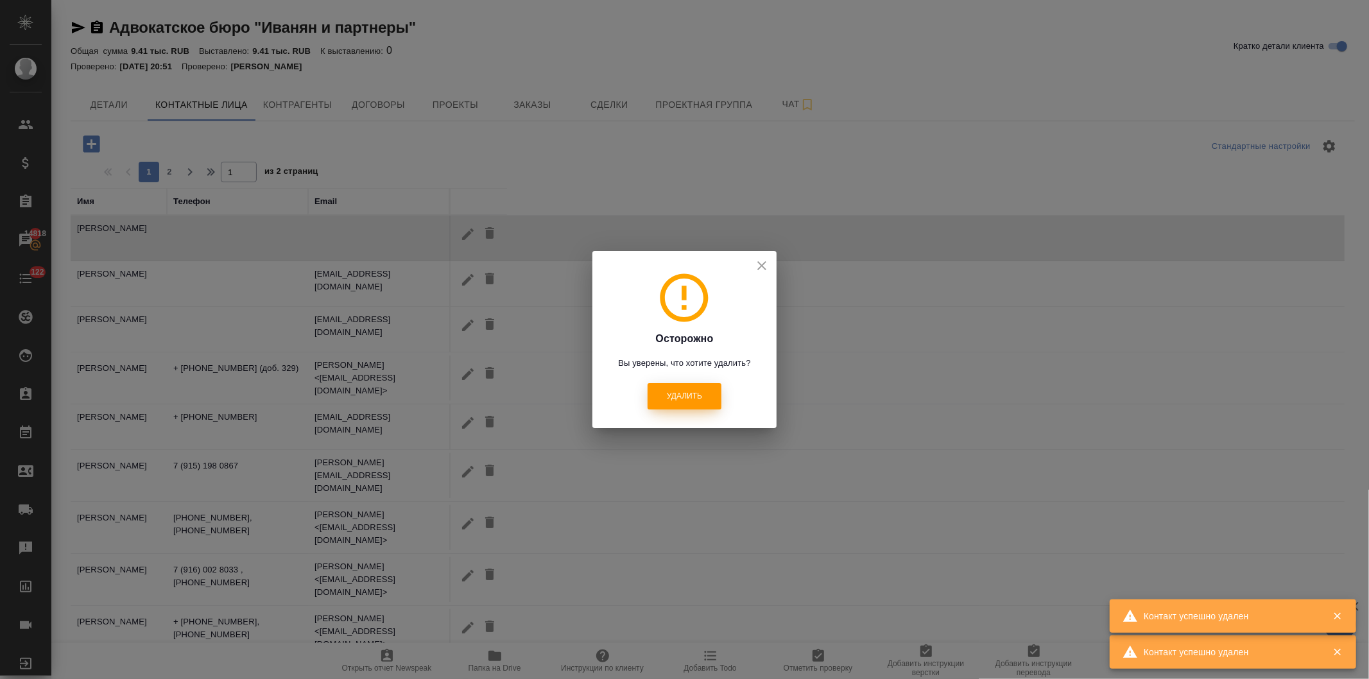
click at [667, 393] on span "Удалить" at bounding box center [684, 396] width 35 height 11
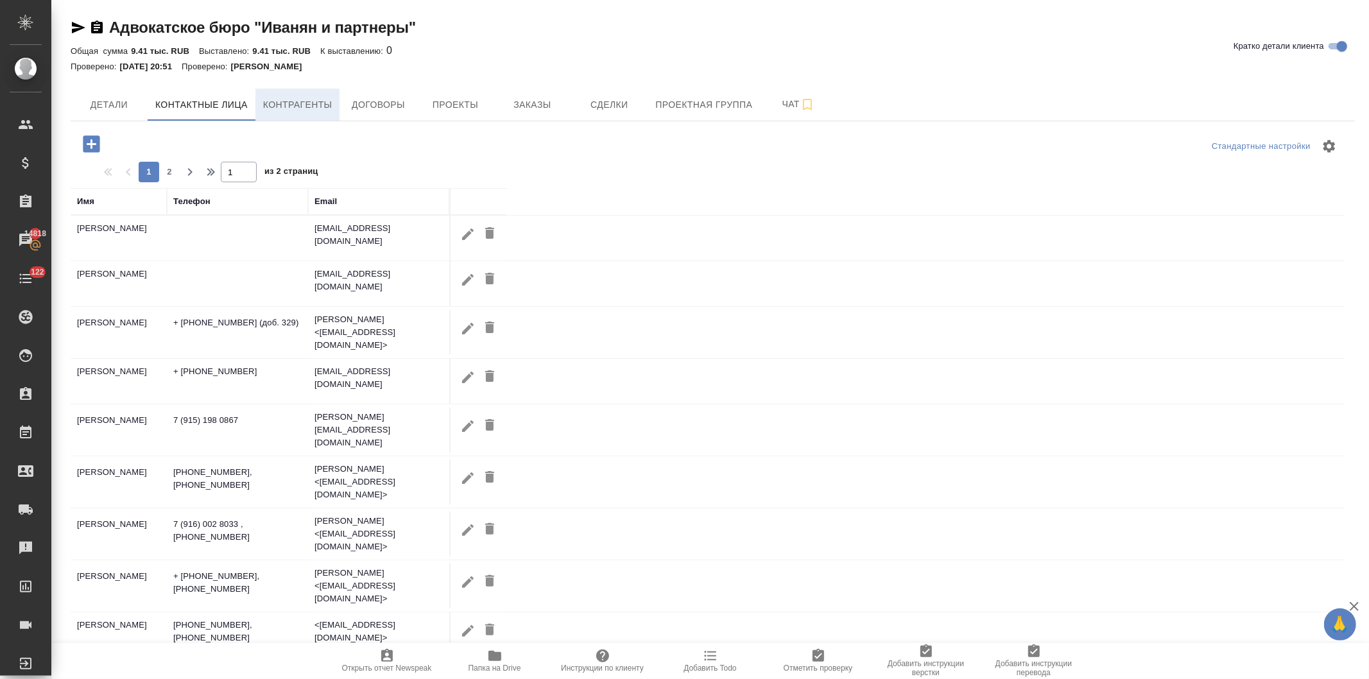
click at [296, 101] on span "Контрагенты" at bounding box center [297, 105] width 69 height 16
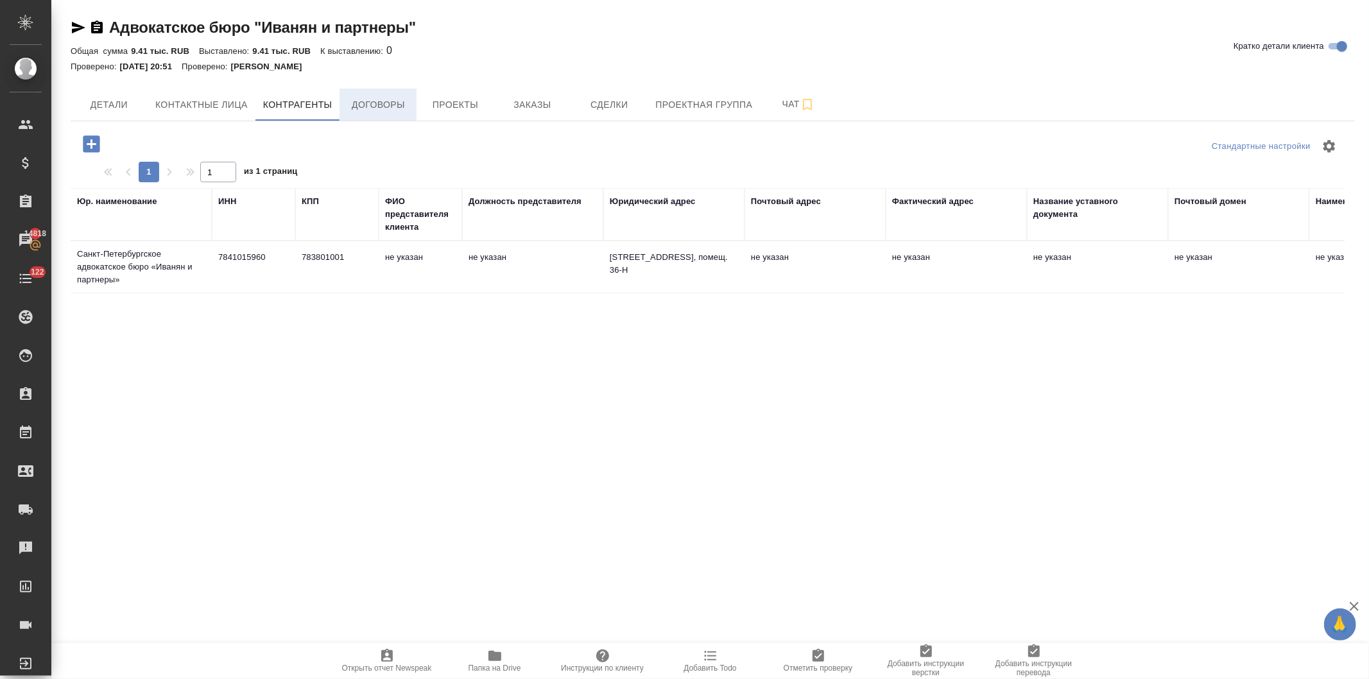
click at [390, 105] on span "Договоры" at bounding box center [378, 105] width 62 height 16
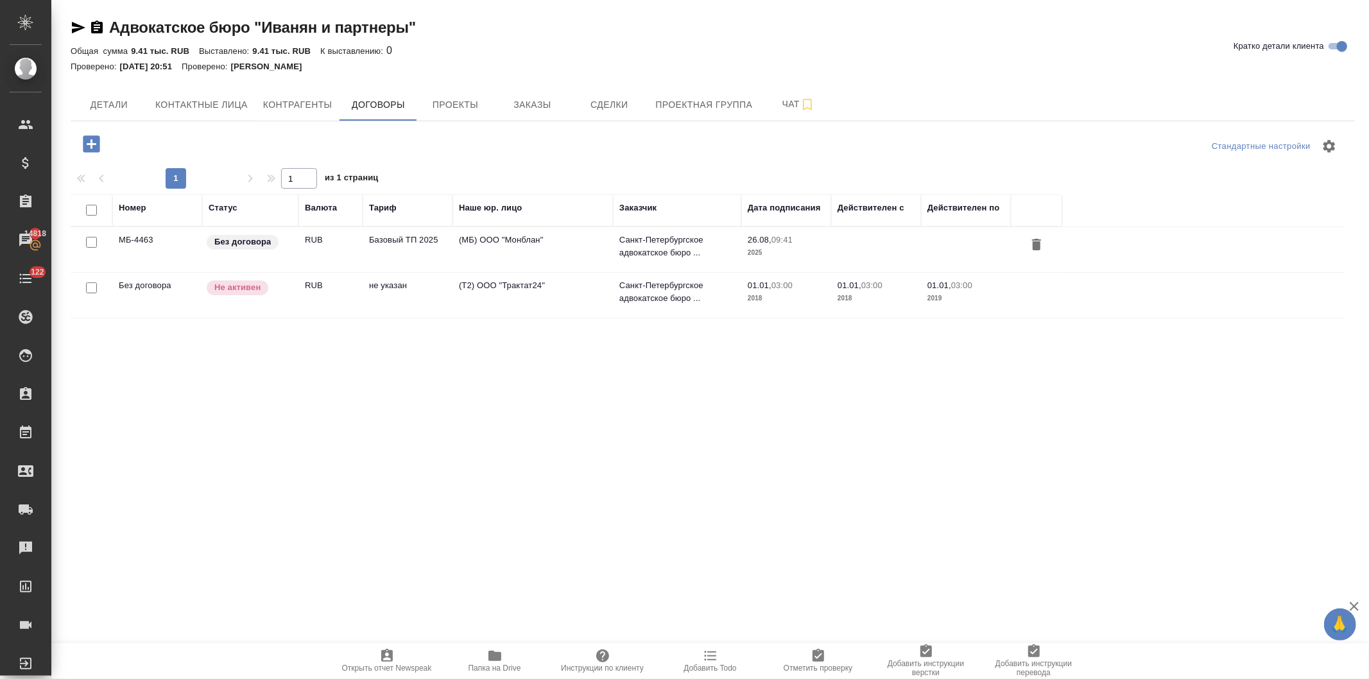
click at [431, 238] on td "Базовый ТП 2025" at bounding box center [408, 249] width 90 height 45
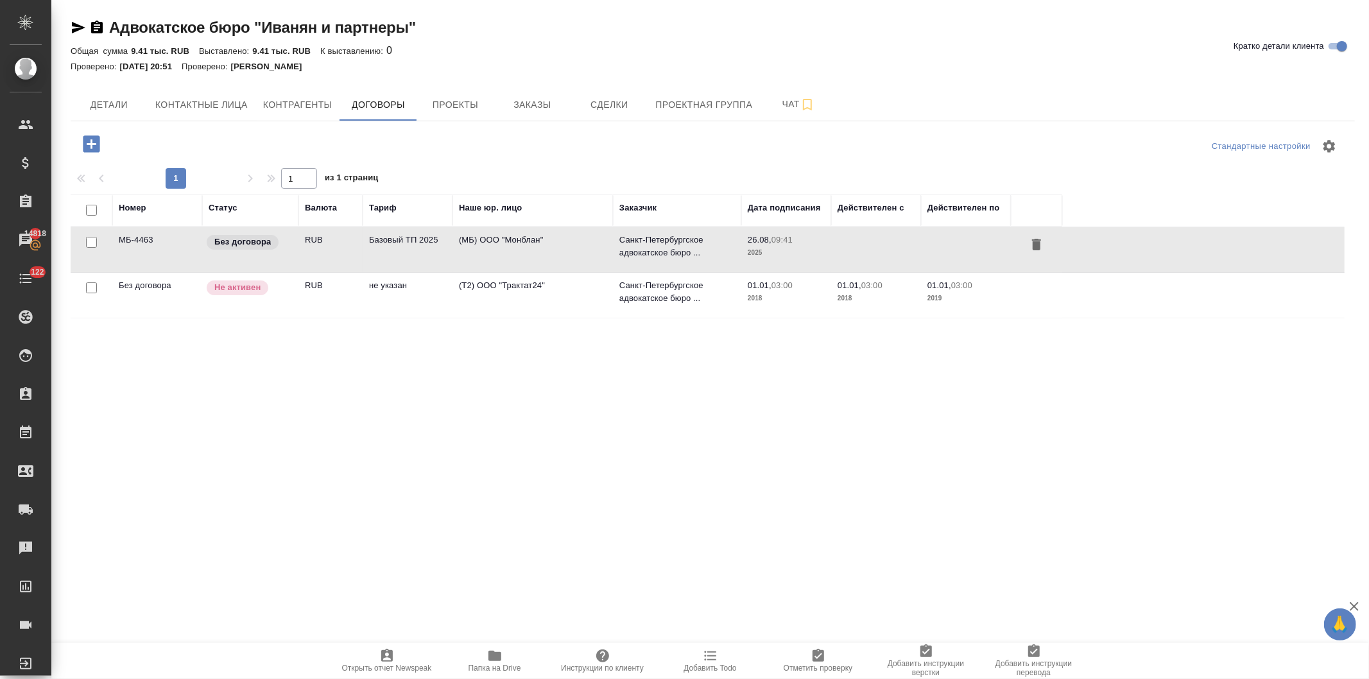
click at [431, 238] on td "Базовый ТП 2025" at bounding box center [408, 249] width 90 height 45
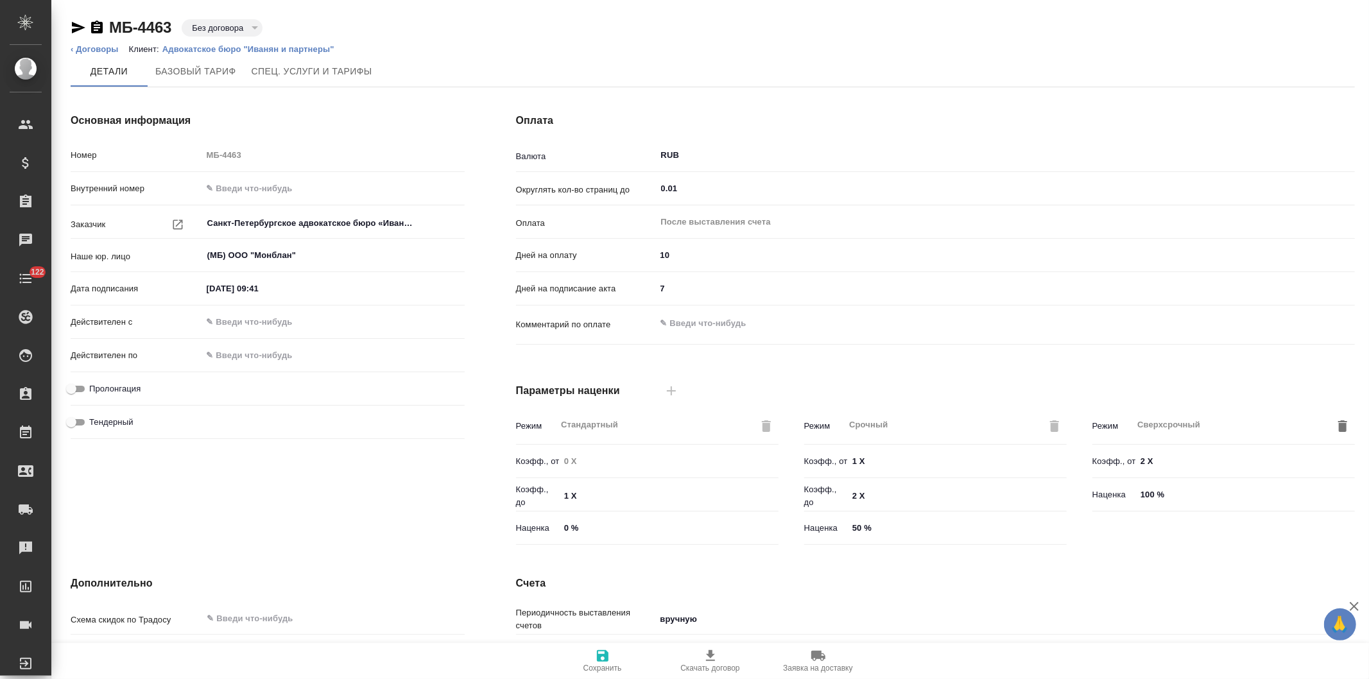
type input "Базовый ТП 2025"
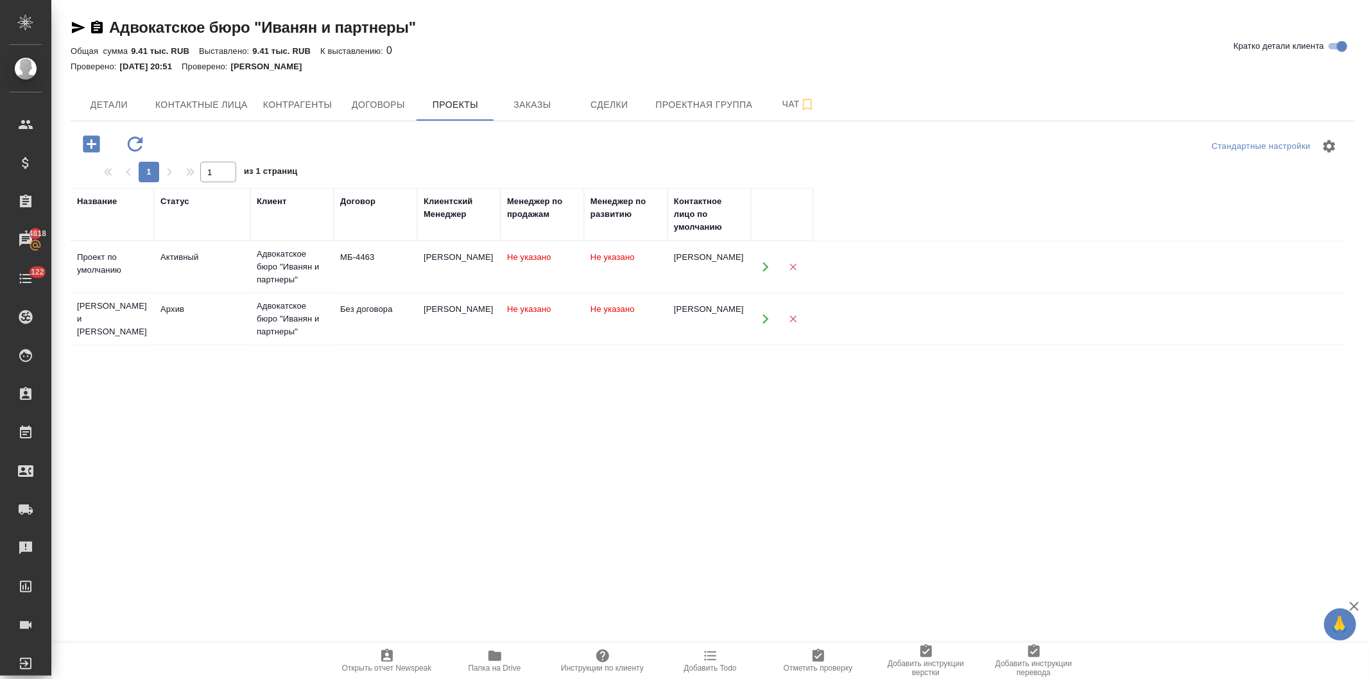
click at [758, 262] on button "button" at bounding box center [765, 267] width 26 height 26
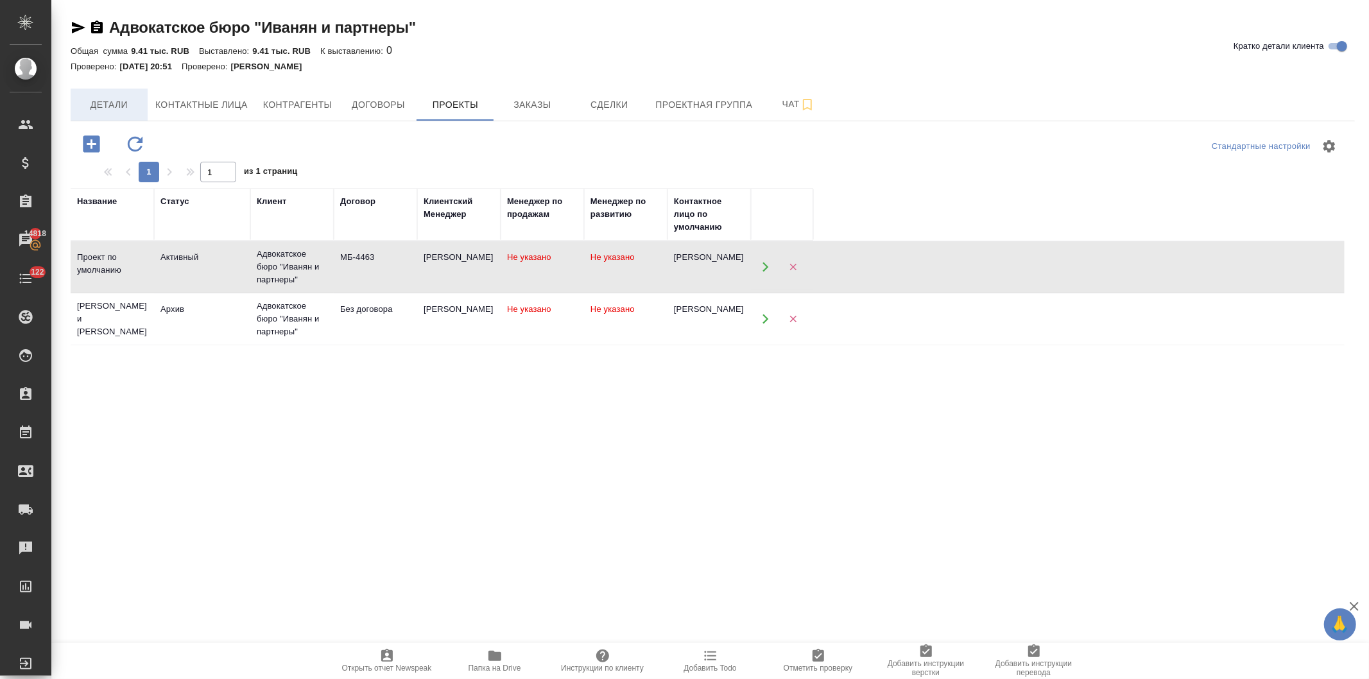
click at [110, 111] on span "Детали" at bounding box center [109, 105] width 62 height 16
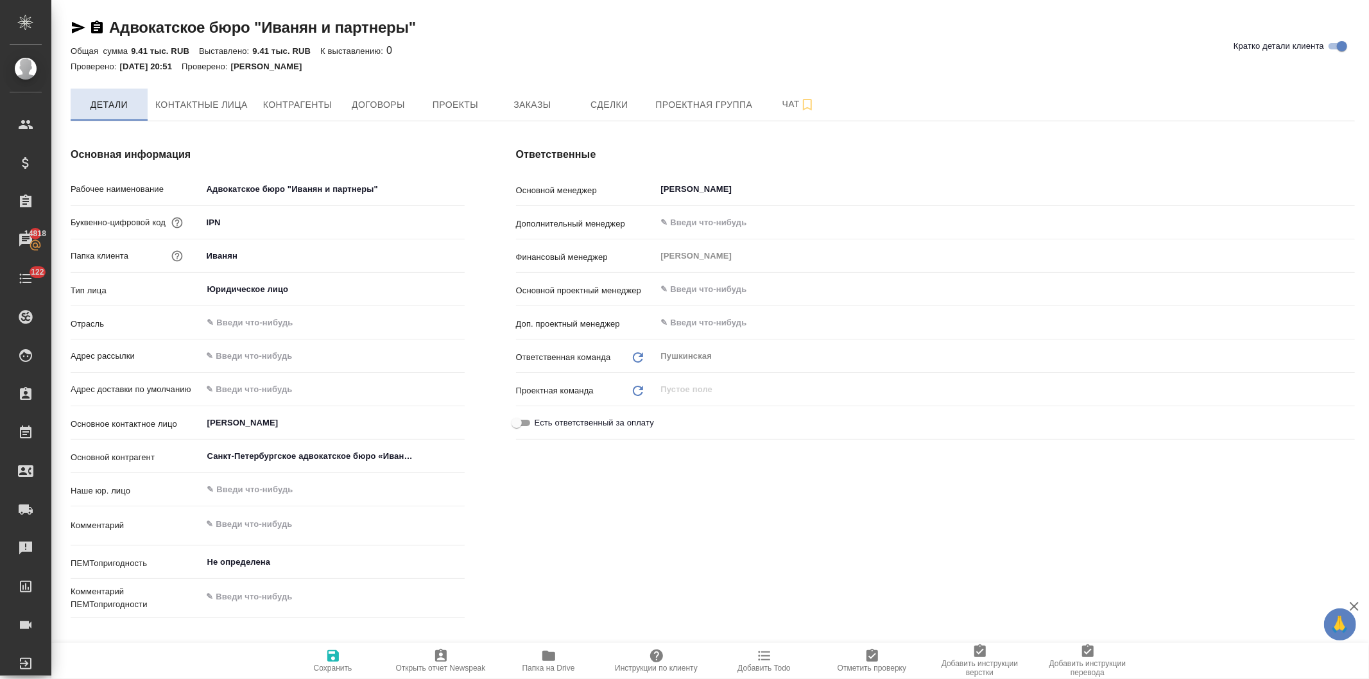
type textarea "x"
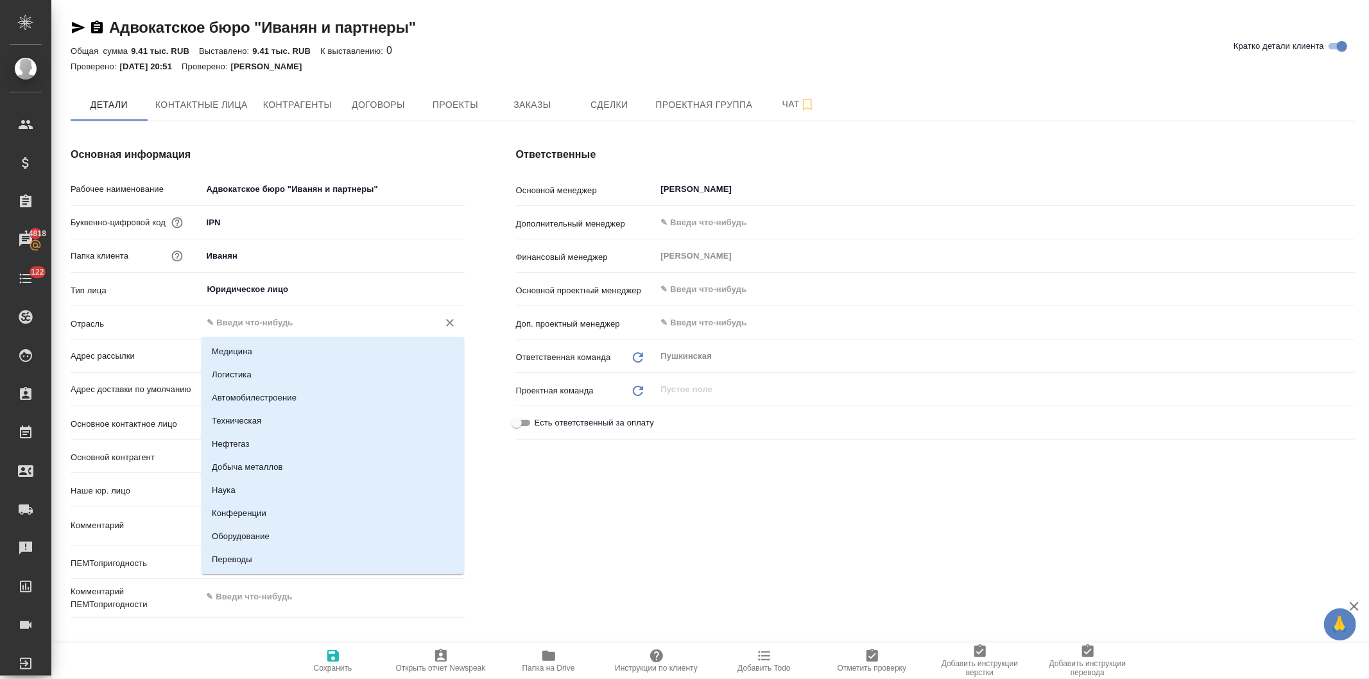
click at [272, 323] on input "text" at bounding box center [312, 322] width 212 height 15
click at [244, 541] on li "Банки" at bounding box center [332, 538] width 262 height 23
type input "Банки"
type textarea "x"
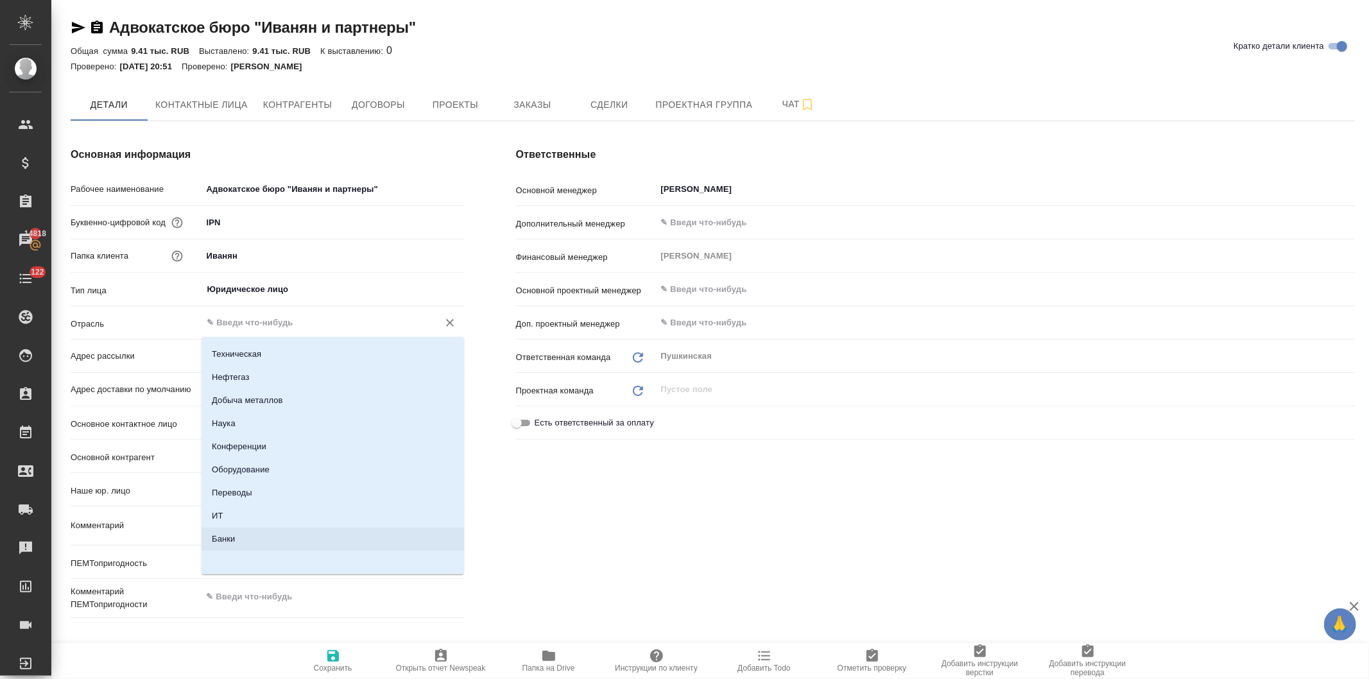
type textarea "x"
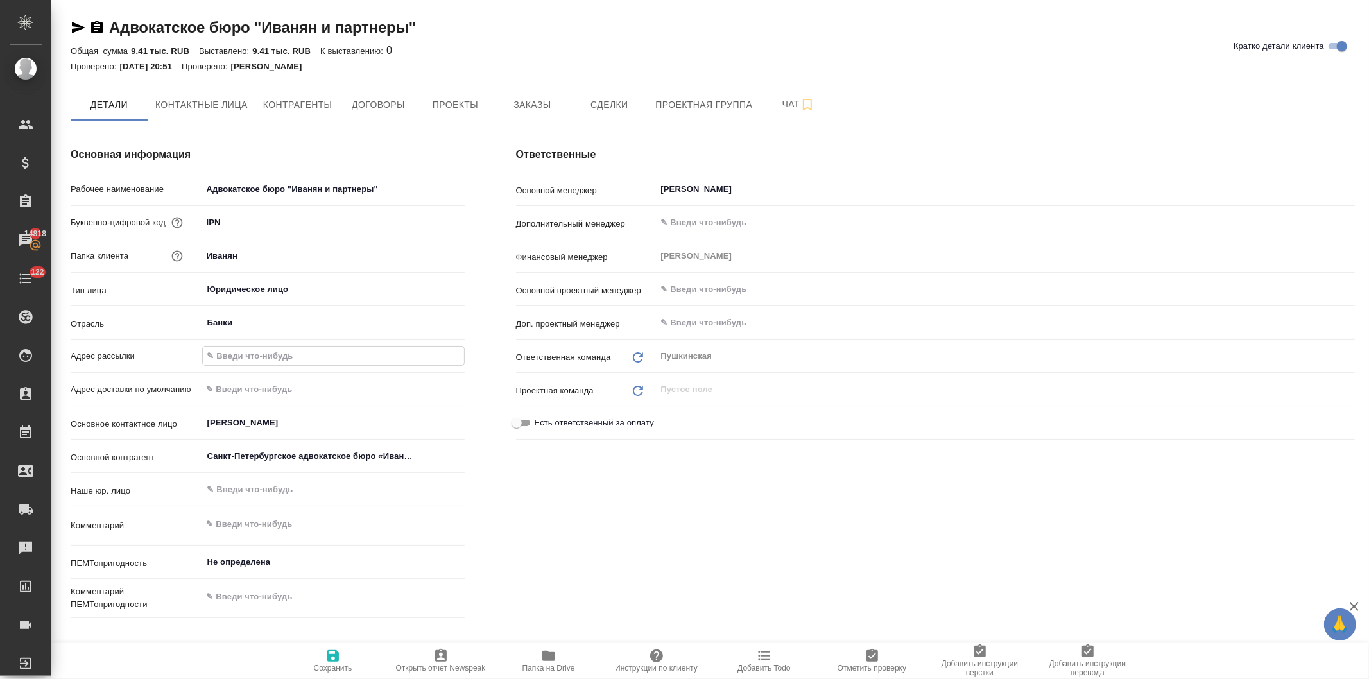
click at [302, 363] on input "text" at bounding box center [333, 356] width 261 height 19
type input "[EMAIL_ADDRESS][DOMAIN_NAME]"
type textarea "x"
click at [541, 549] on div "Ответственные Основной менеджер Давыдова Елена ​ Дополнительный менеджер ​ Фина…" at bounding box center [935, 384] width 890 height 527
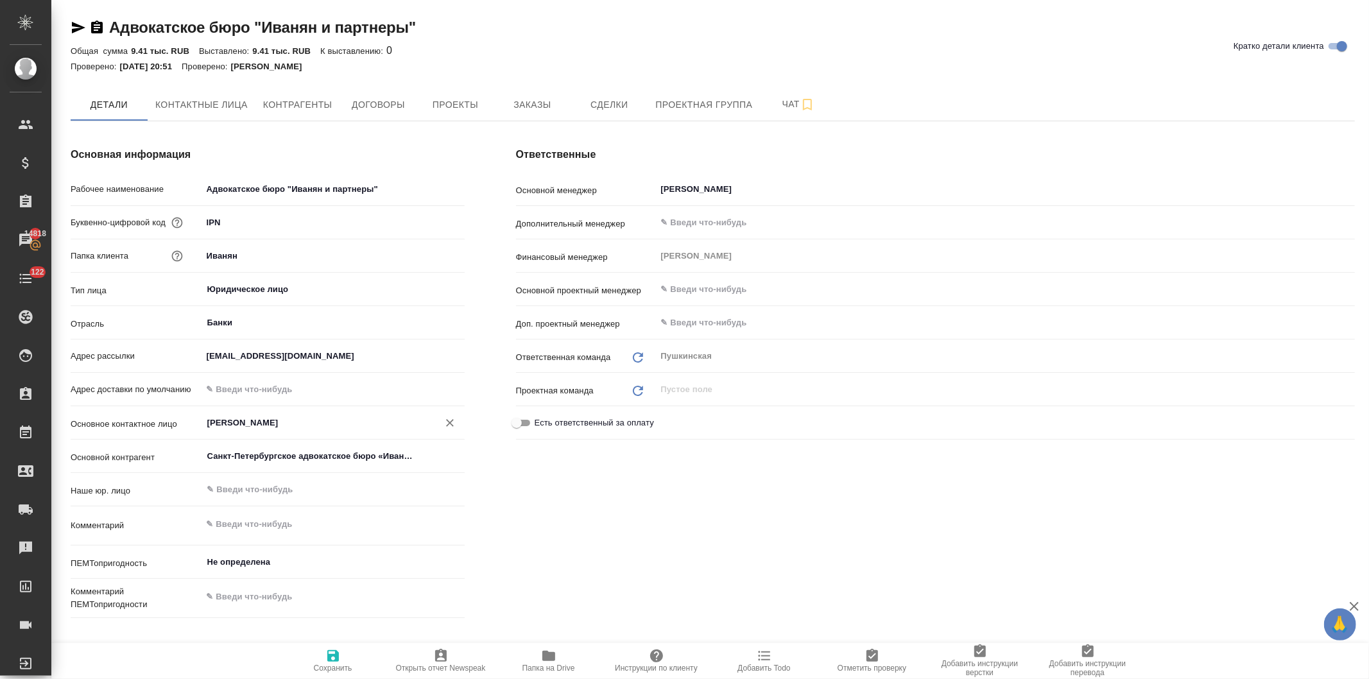
click at [300, 425] on input "[PERSON_NAME]" at bounding box center [312, 422] width 212 height 15
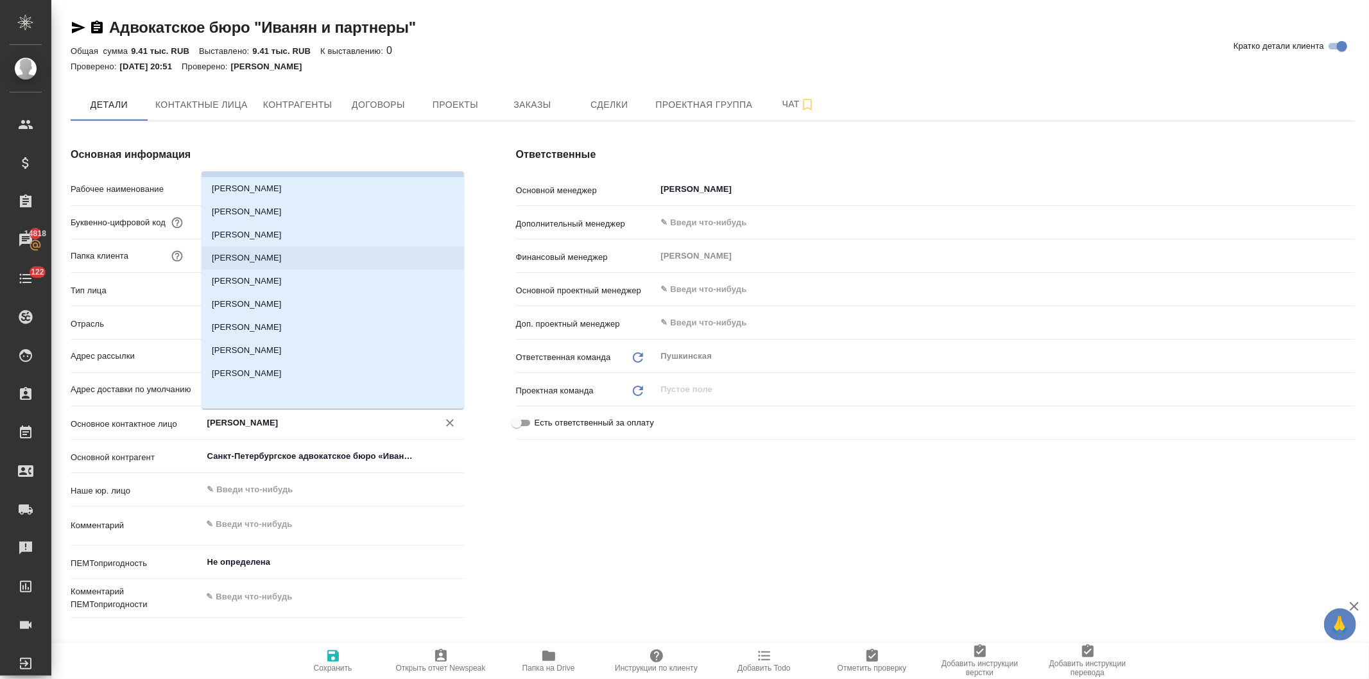
click at [268, 258] on li "[PERSON_NAME]" at bounding box center [332, 257] width 262 height 23
type input "[PERSON_NAME]"
type textarea "x"
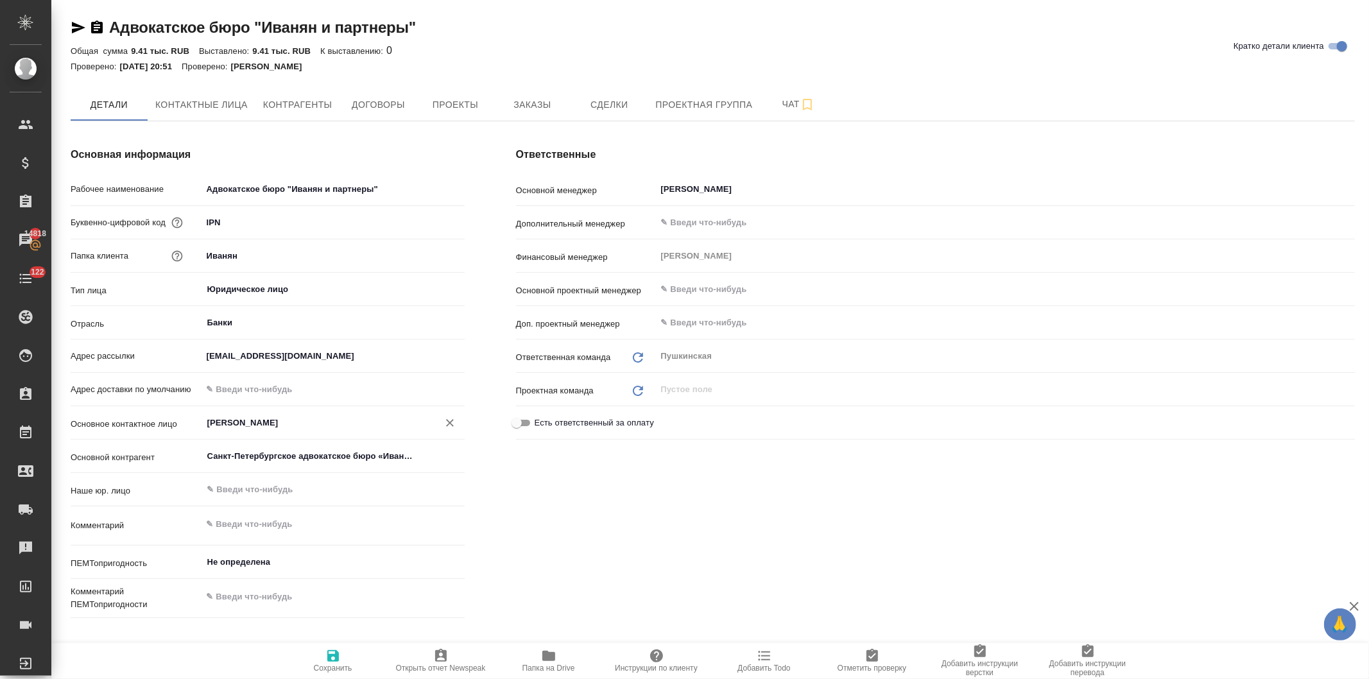
click at [561, 552] on div "Ответственные Основной менеджер Давыдова Елена ​ Дополнительный менеджер ​ Фина…" at bounding box center [935, 384] width 890 height 527
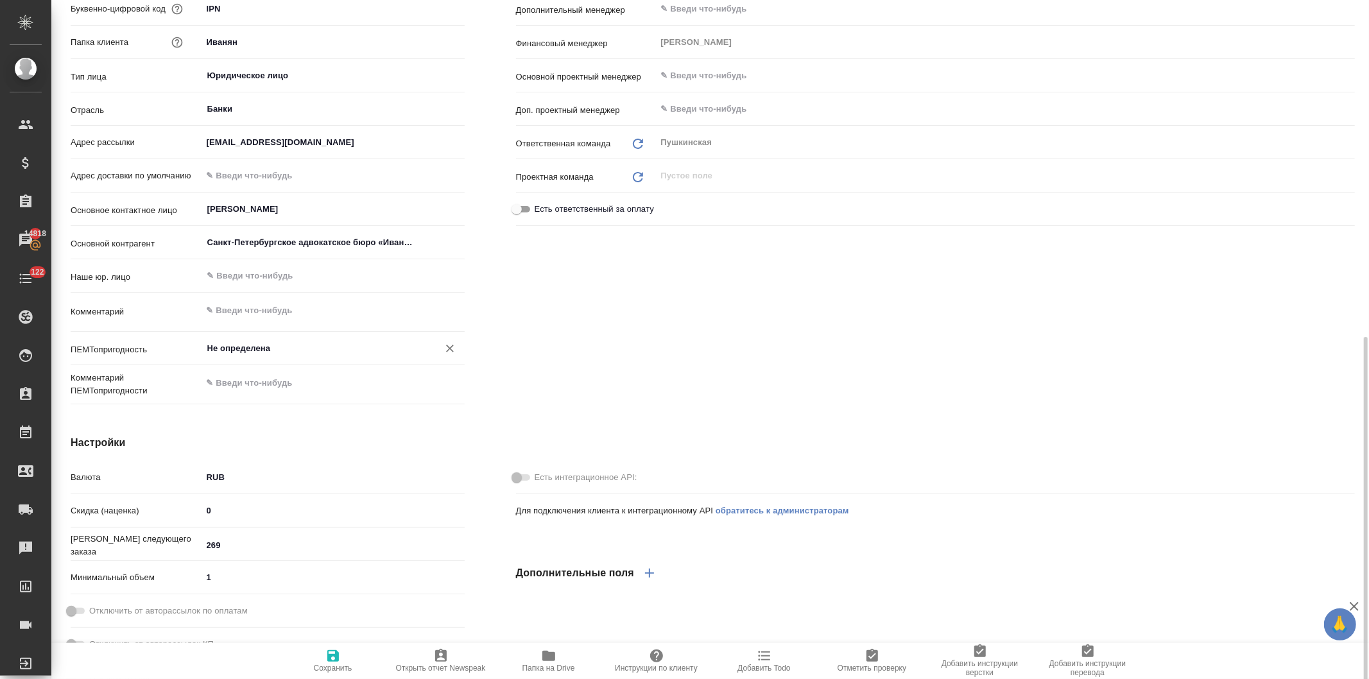
scroll to position [427, 0]
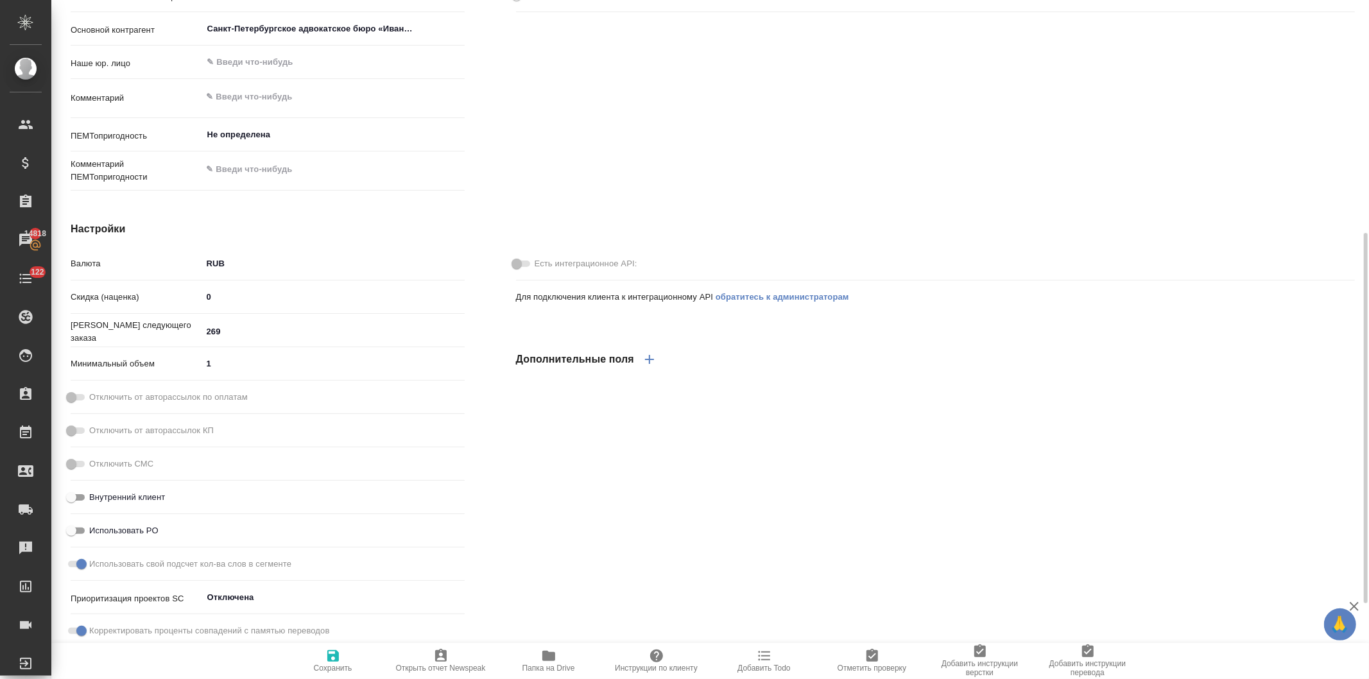
click at [332, 658] on icon "button" at bounding box center [332, 655] width 15 height 15
type textarea "x"
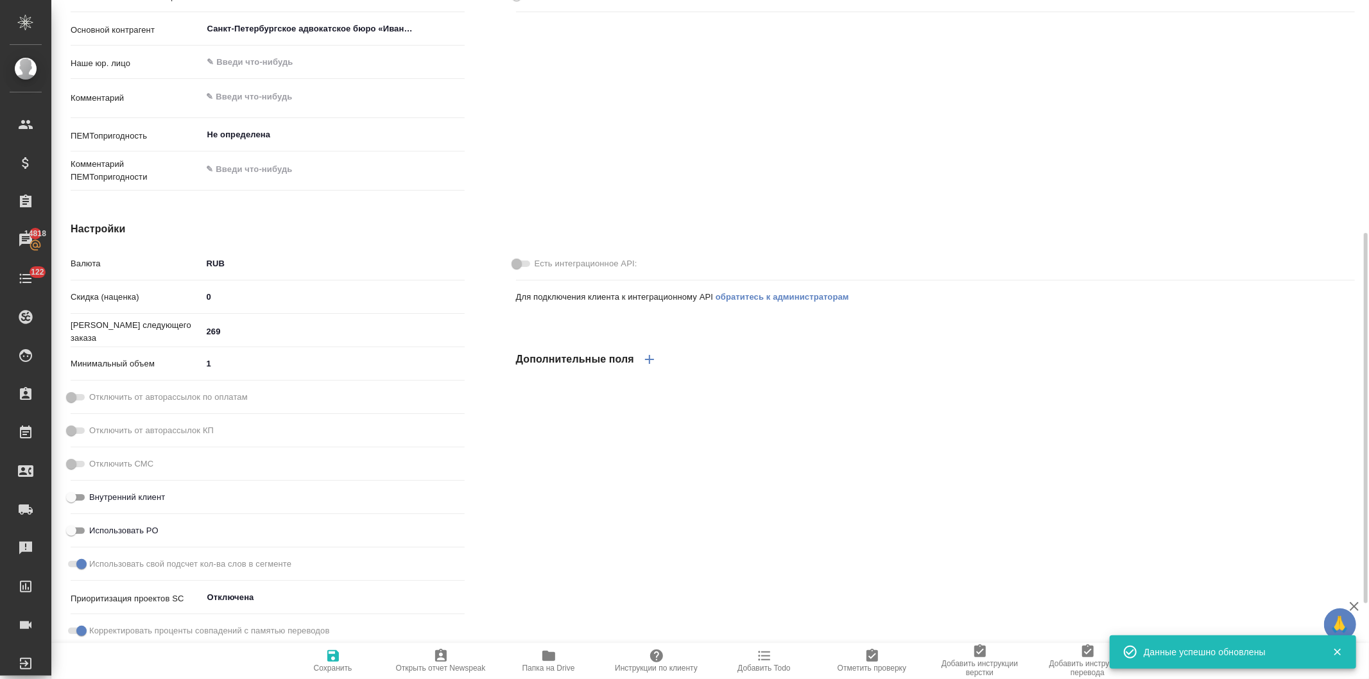
type textarea "x"
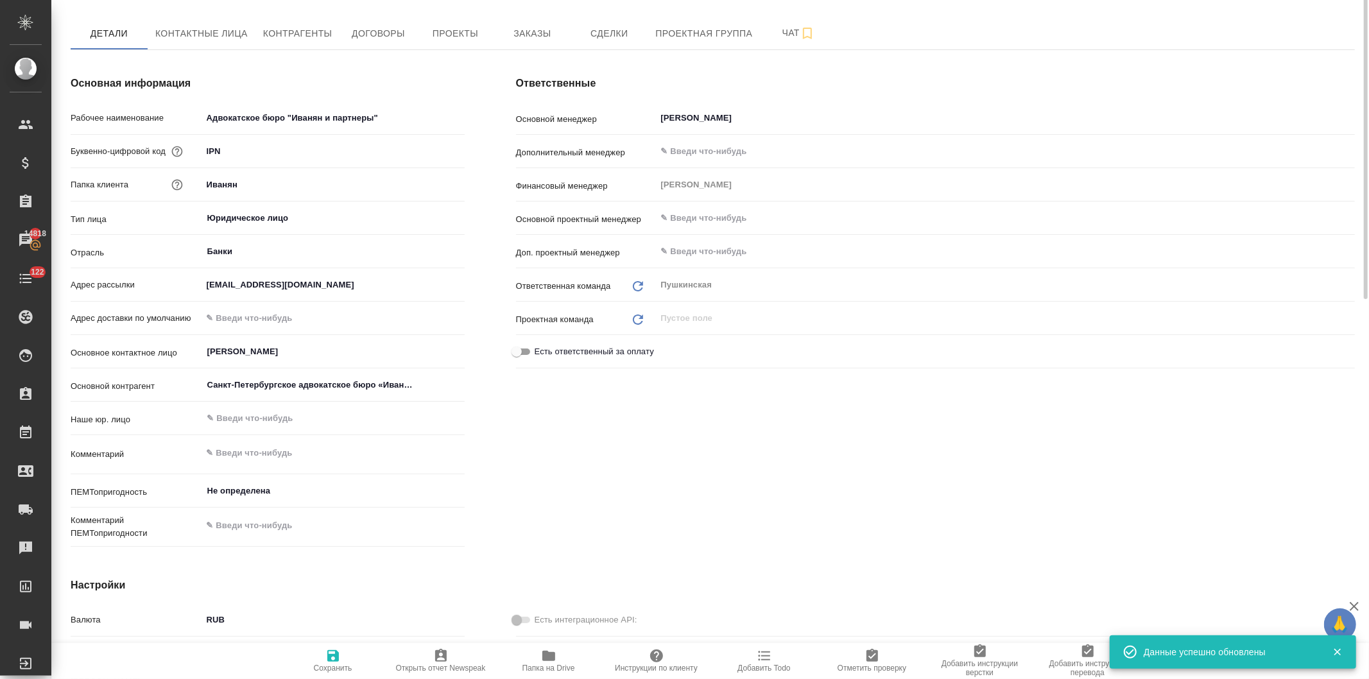
scroll to position [0, 0]
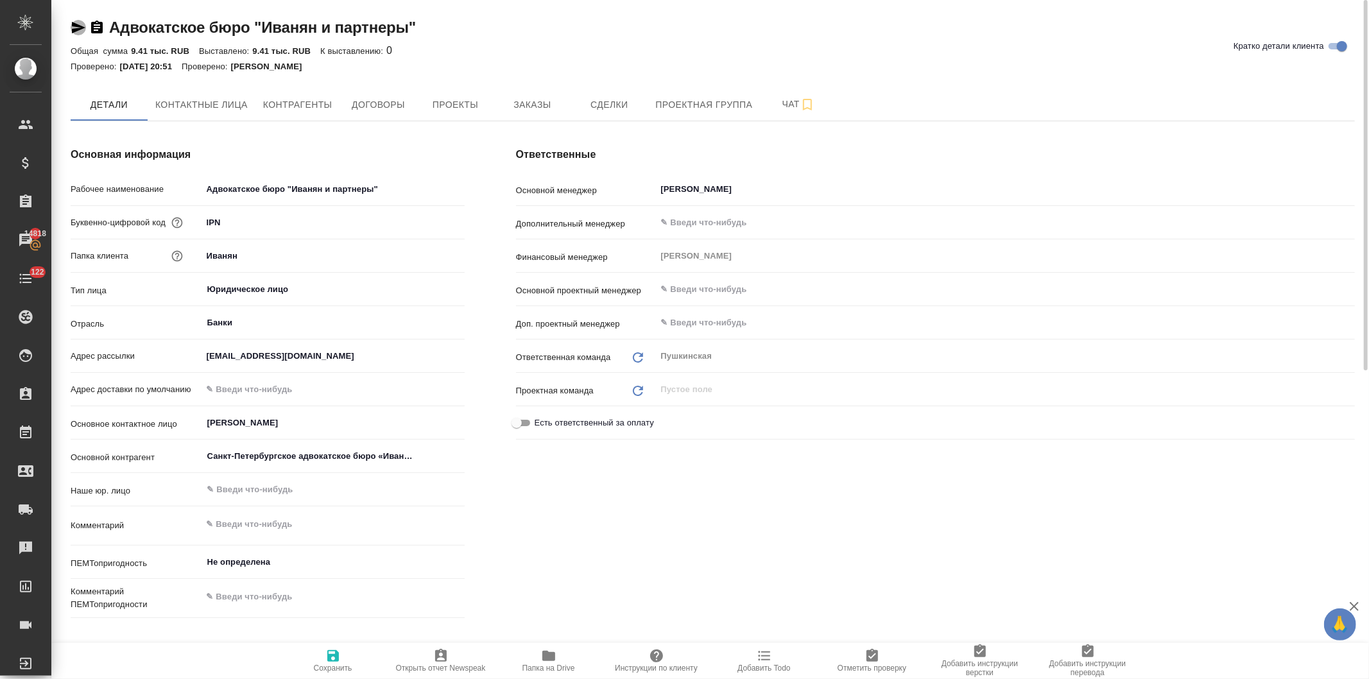
click at [71, 24] on icon "button" at bounding box center [78, 27] width 15 height 15
click at [259, 386] on input "text" at bounding box center [333, 389] width 262 height 19
click at [591, 578] on div "Ответственные Основной менеджер Давыдова Елена ​ Дополнительный менеджер ​ Фина…" at bounding box center [935, 384] width 890 height 527
click at [334, 659] on icon "button" at bounding box center [332, 655] width 15 height 15
type textarea "x"
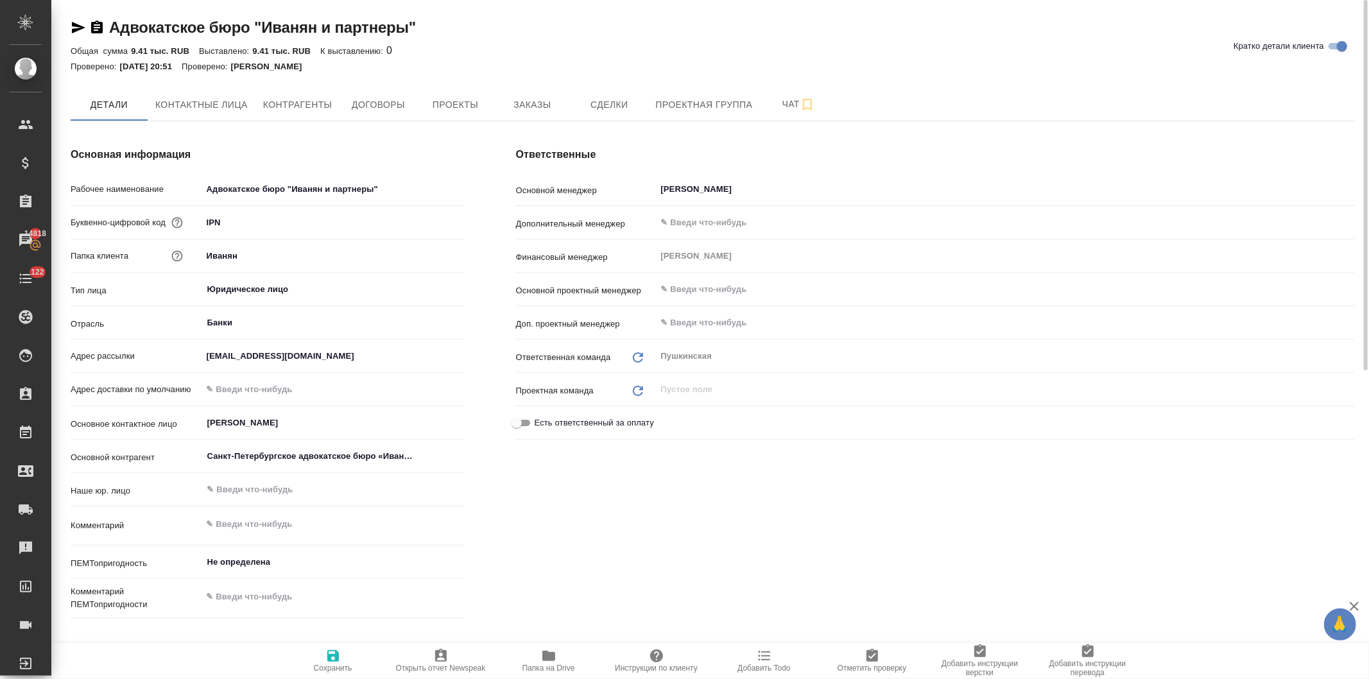
type textarea "x"
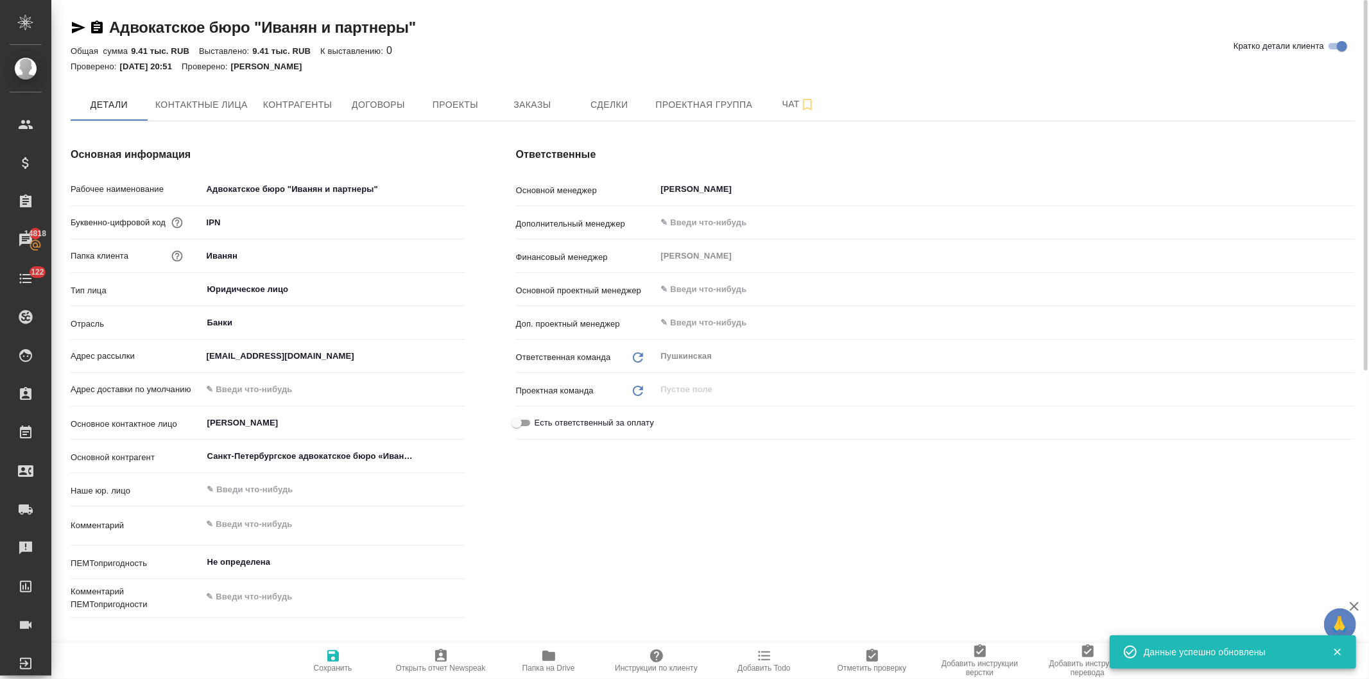
type textarea "x"
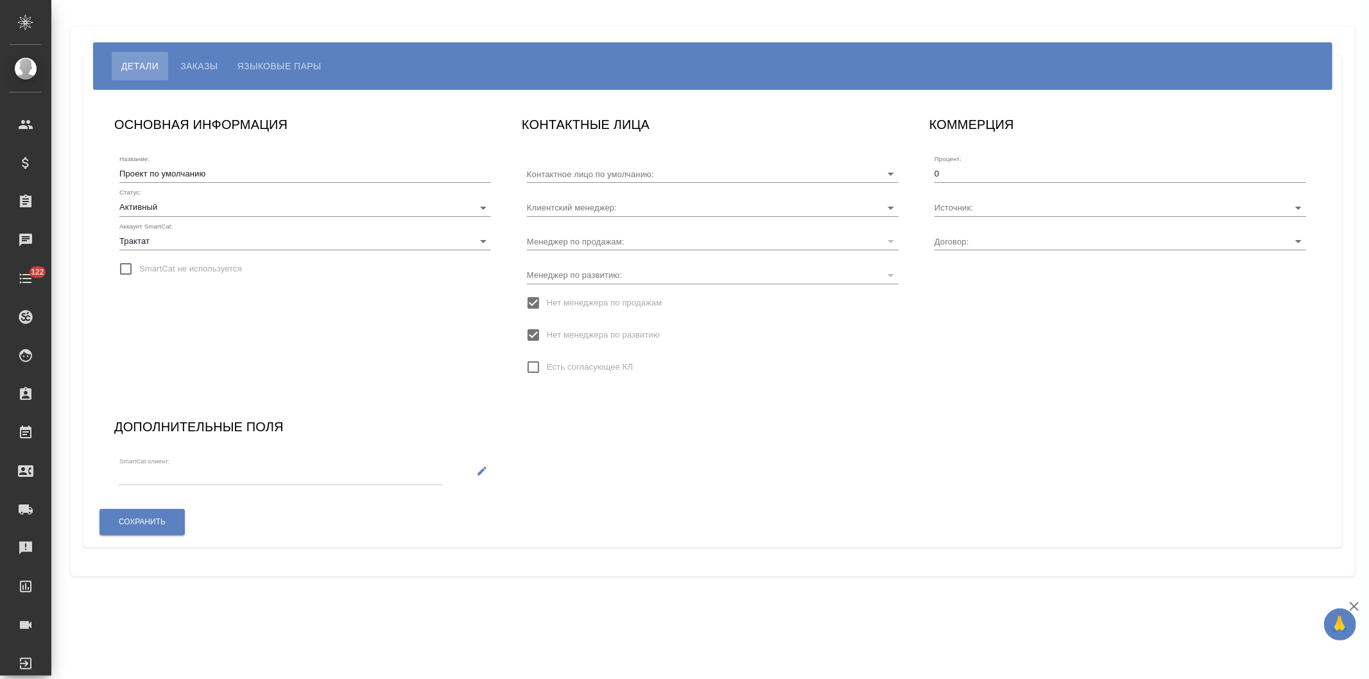
type input "[PERSON_NAME]"
type input "МБ-4463"
type input "[PERSON_NAME]"
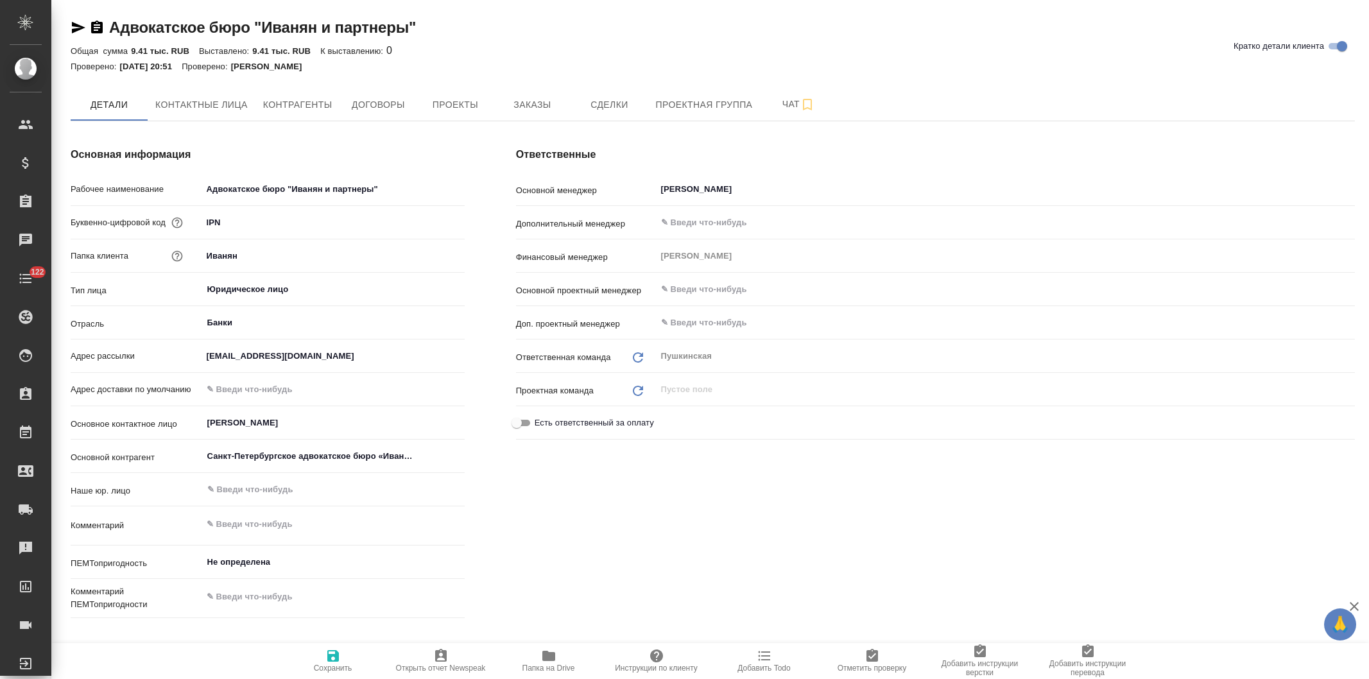
type textarea "x"
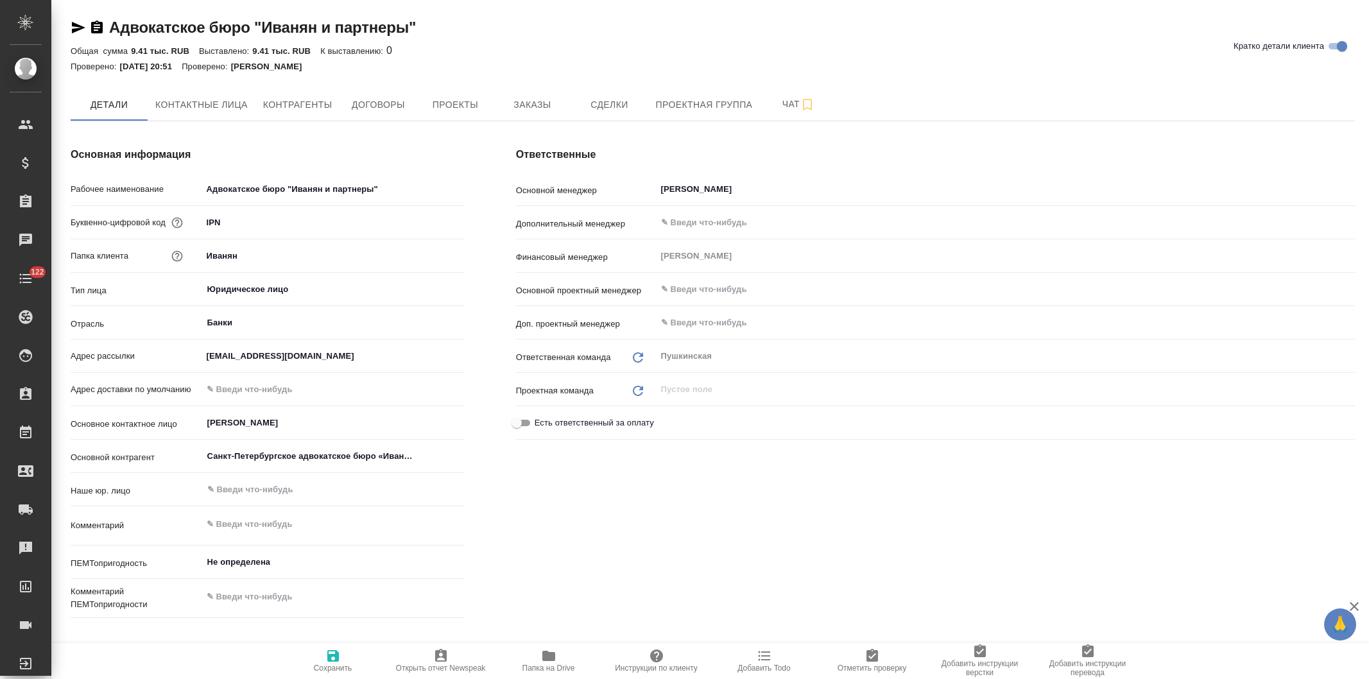
type textarea "x"
click at [281, 492] on input "text" at bounding box center [312, 489] width 212 height 15
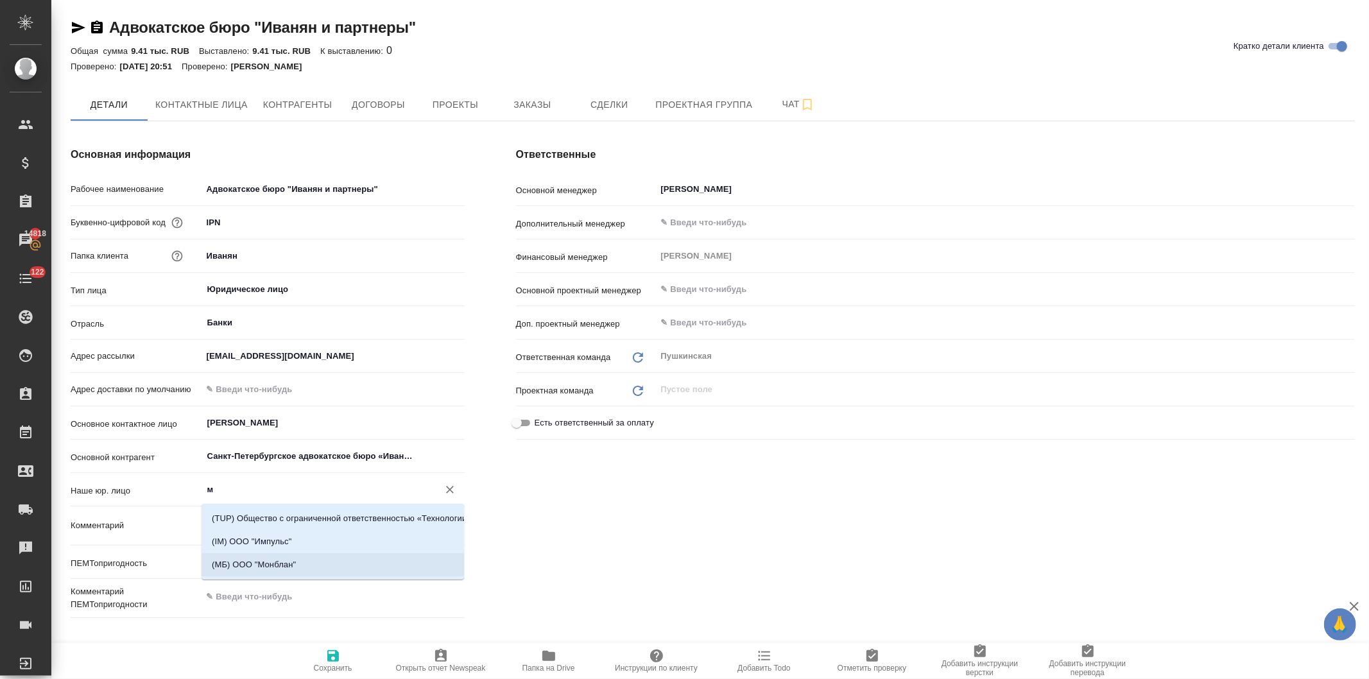
click at [279, 560] on li "(МБ) ООО "Монблан"" at bounding box center [332, 564] width 262 height 23
type input "(МБ) ООО "Монблан""
type textarea "x"
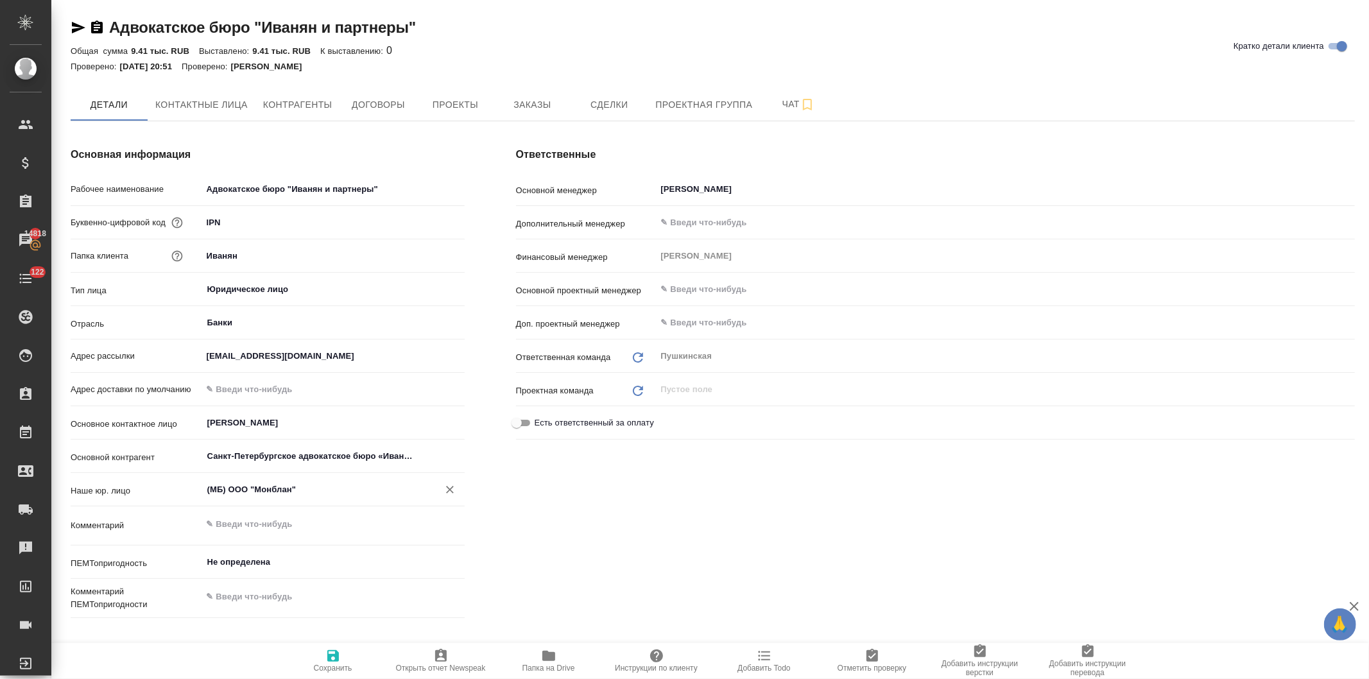
type input "(МБ) ООО "Монблан""
click at [334, 656] on icon "button" at bounding box center [333, 656] width 12 height 12
type textarea "x"
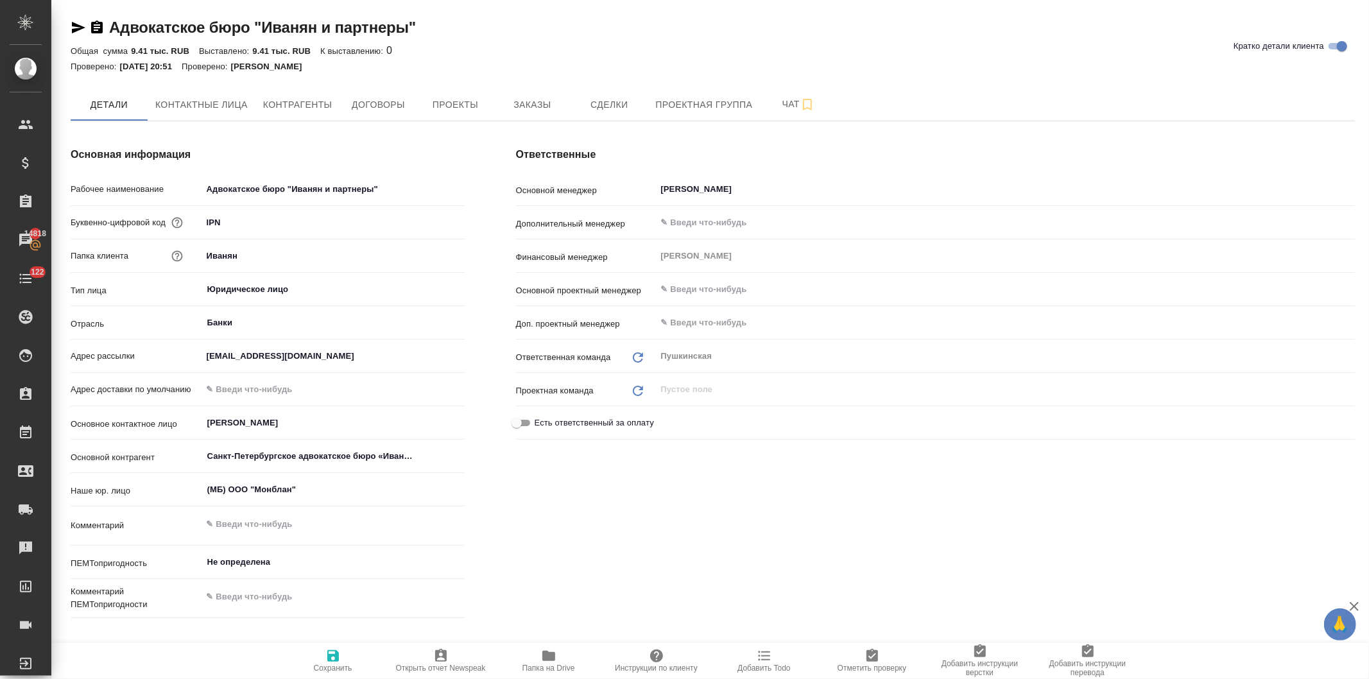
type textarea "x"
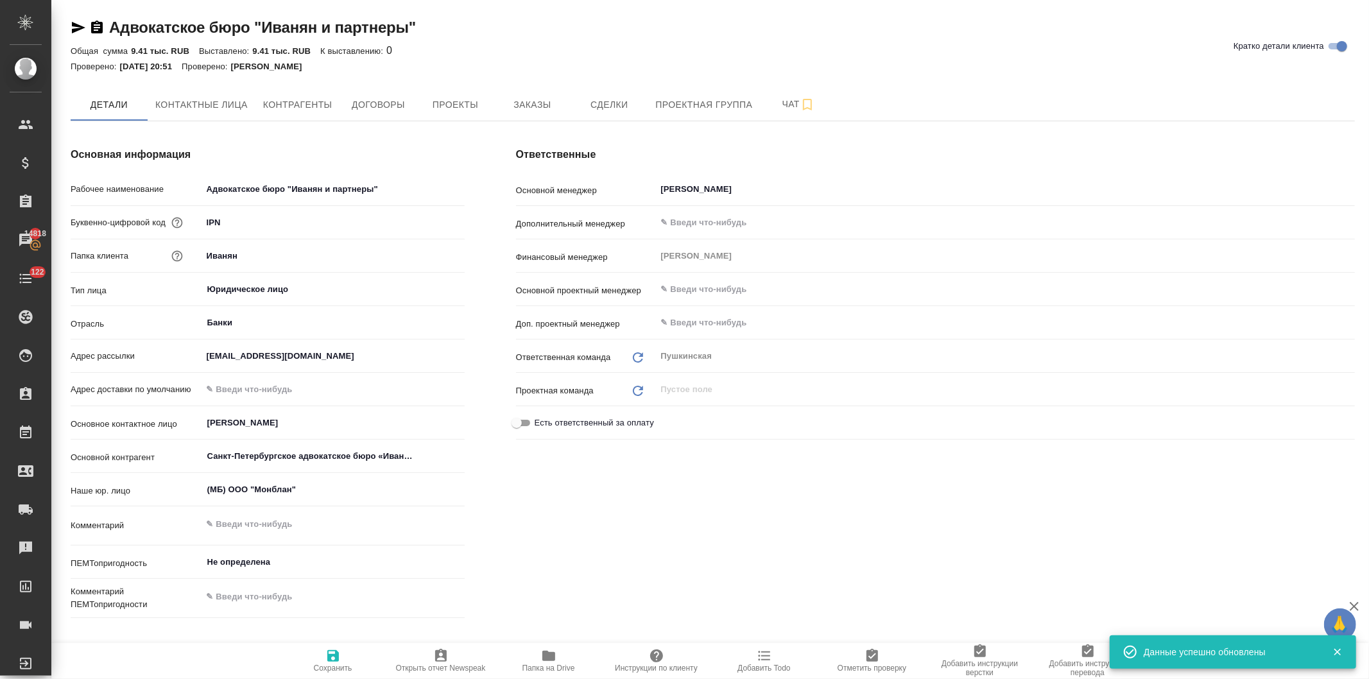
type textarea "x"
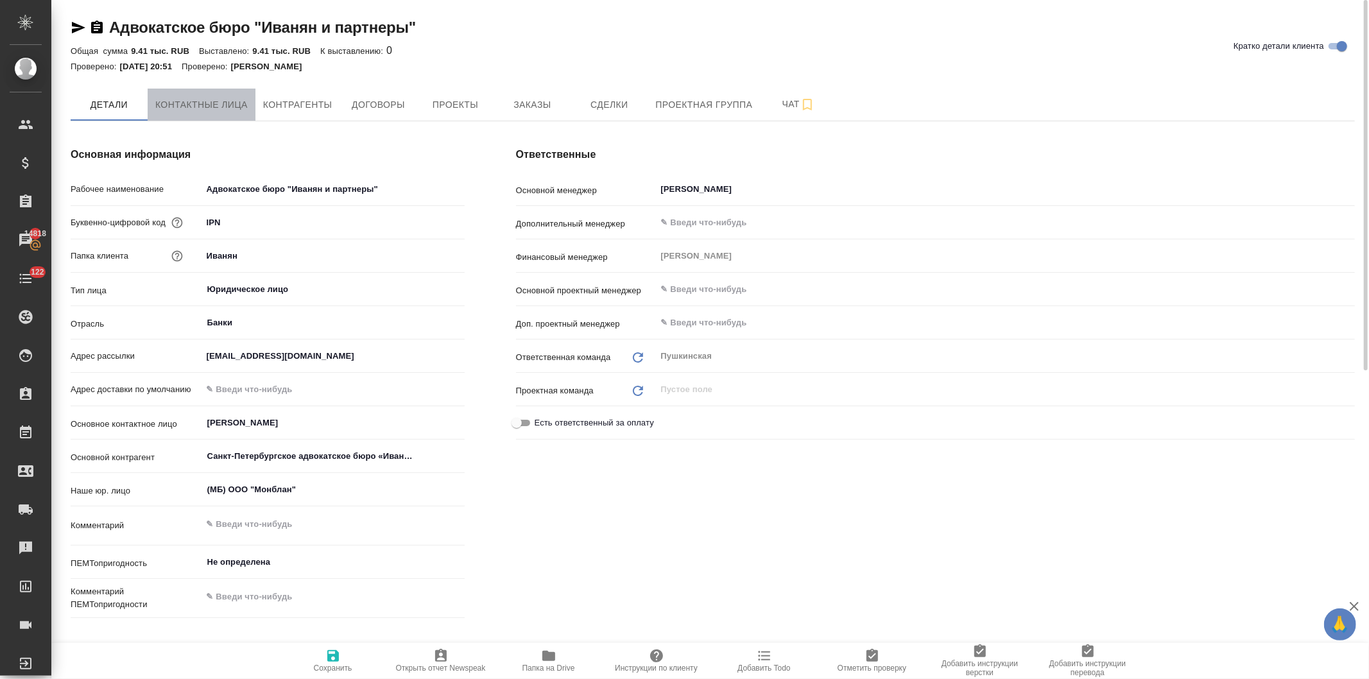
click at [219, 98] on span "Контактные лица" at bounding box center [201, 105] width 92 height 16
select select "RU"
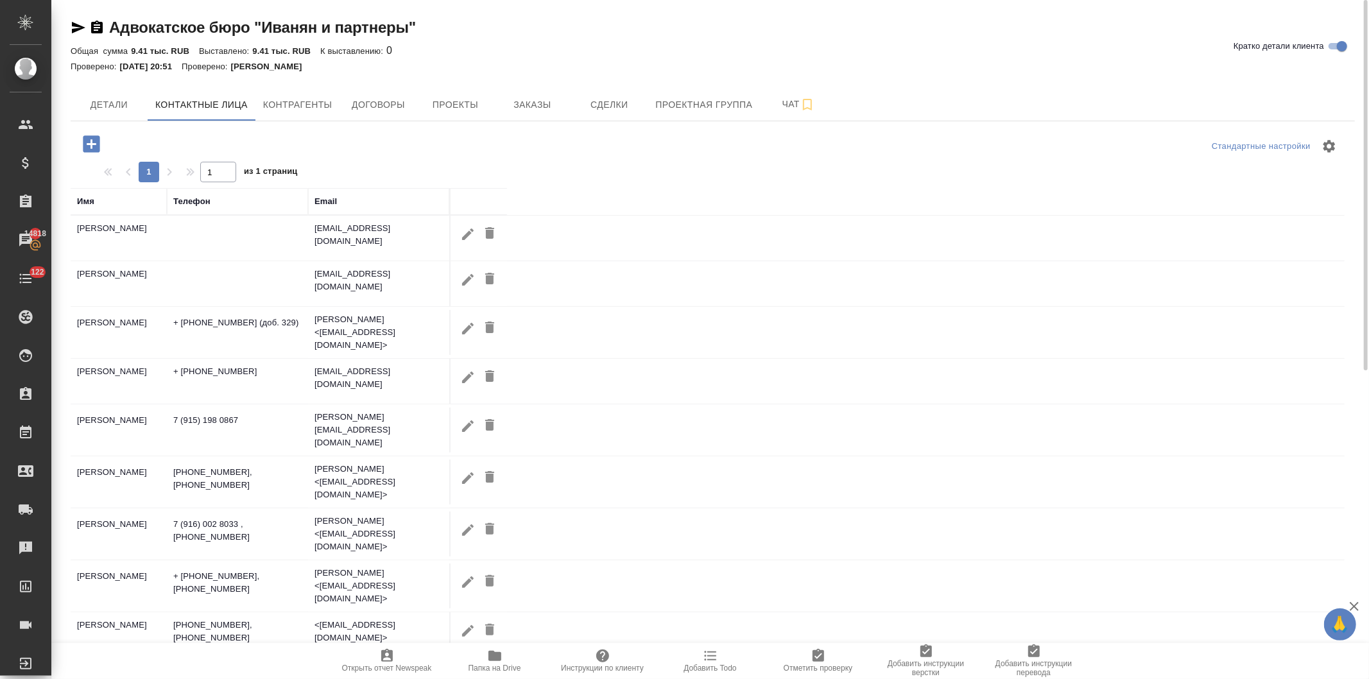
scroll to position [48, 0]
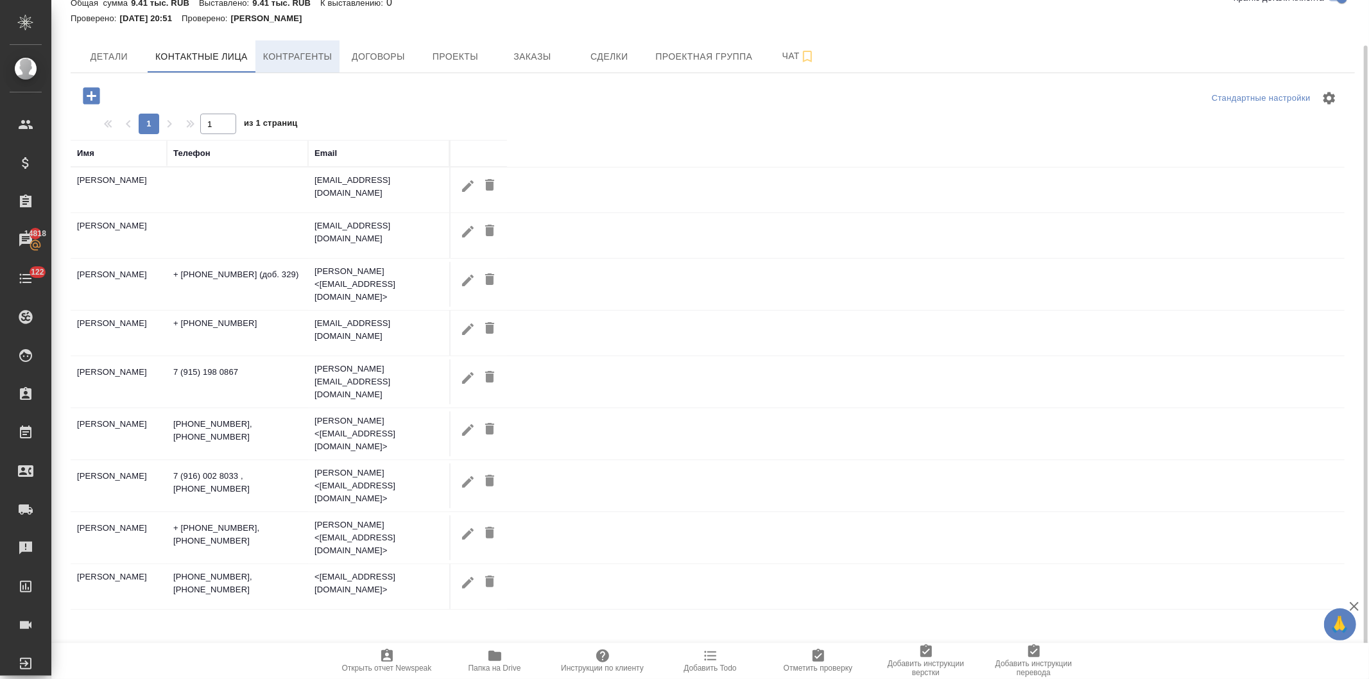
click at [311, 51] on span "Контрагенты" at bounding box center [297, 57] width 69 height 16
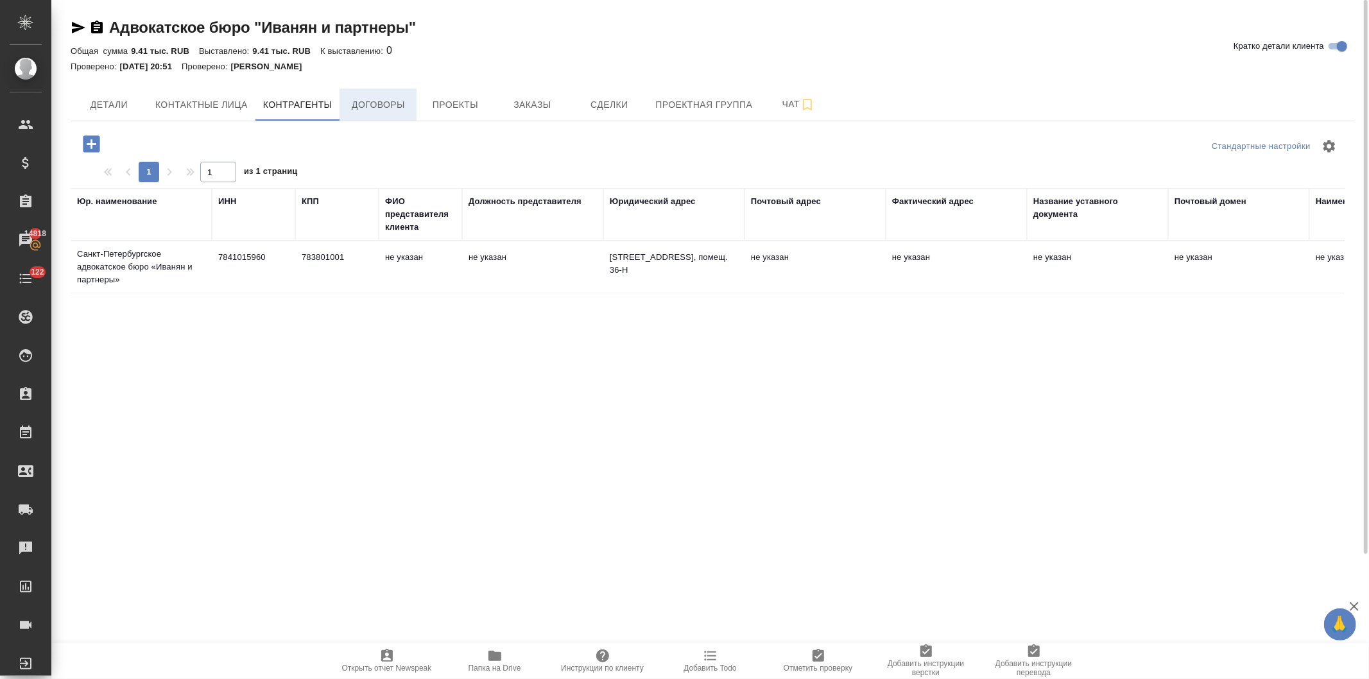
click at [381, 97] on span "Договоры" at bounding box center [378, 105] width 62 height 16
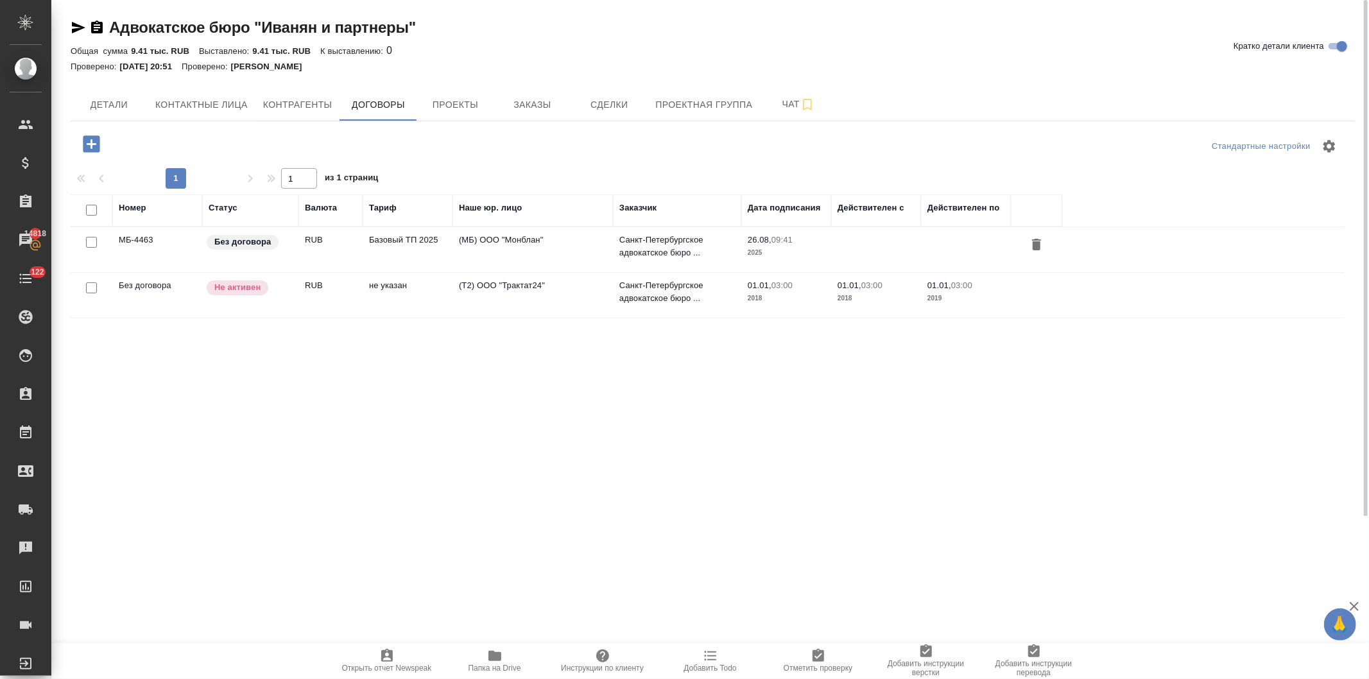
click at [495, 658] on icon "button" at bounding box center [494, 656] width 13 height 10
click at [200, 99] on span "Контактные лица" at bounding box center [201, 105] width 92 height 16
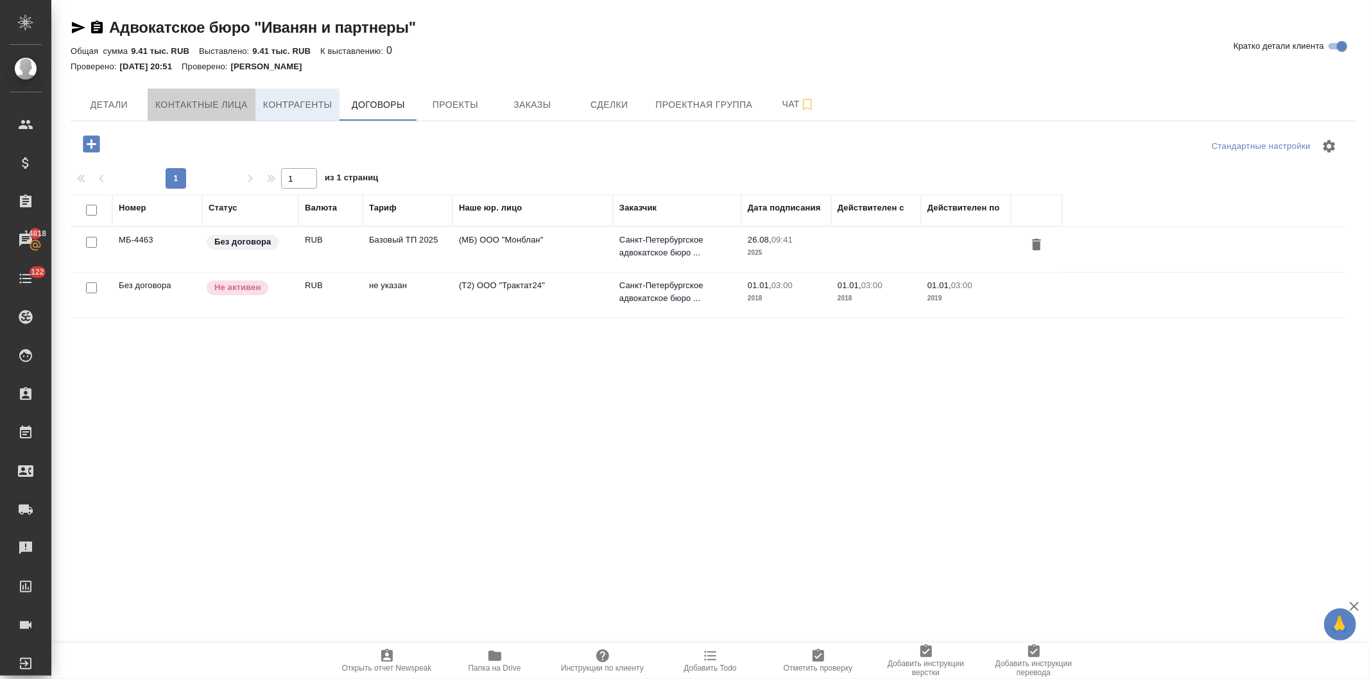
select select "RU"
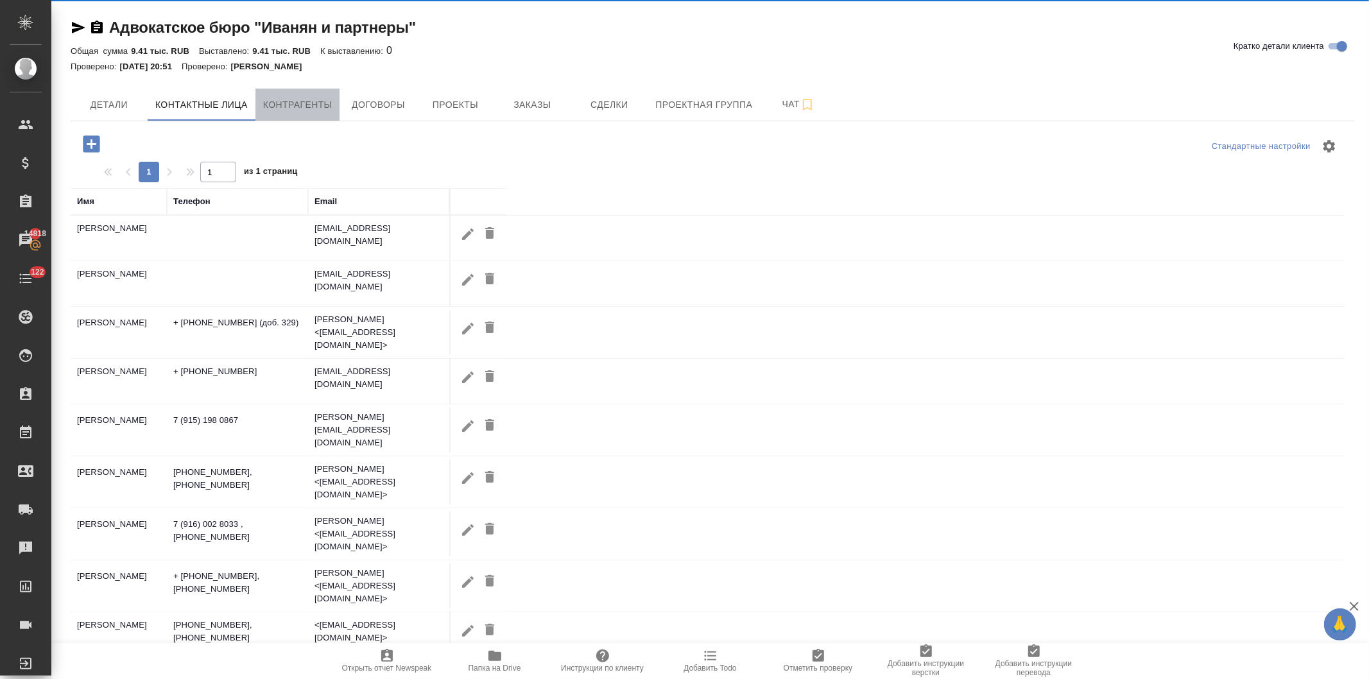
click at [320, 105] on div "Адвокатское бюро "[PERSON_NAME] и партнеры" Кратко детали клиента Общая сумма 9…" at bounding box center [713, 364] width 1298 height 728
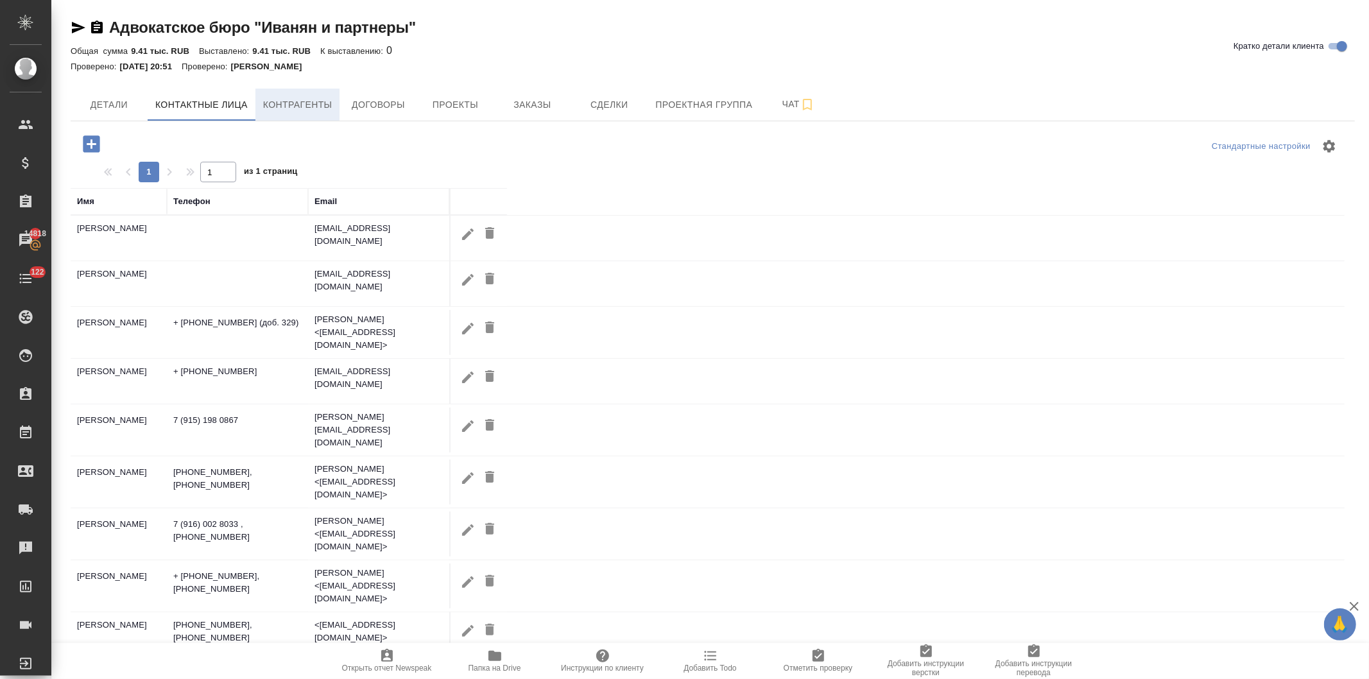
click at [285, 103] on span "Контрагенты" at bounding box center [297, 105] width 69 height 16
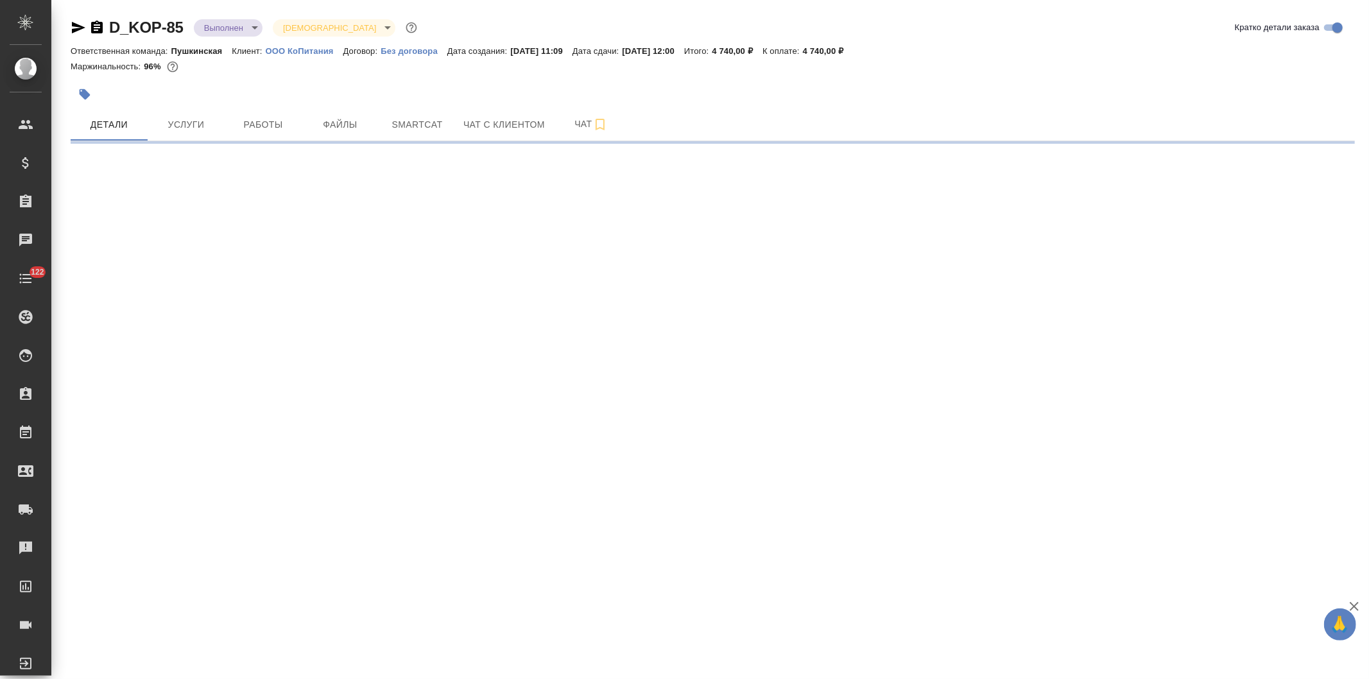
click at [189, 119] on span "Услуги" at bounding box center [186, 125] width 62 height 16
select select "RU"
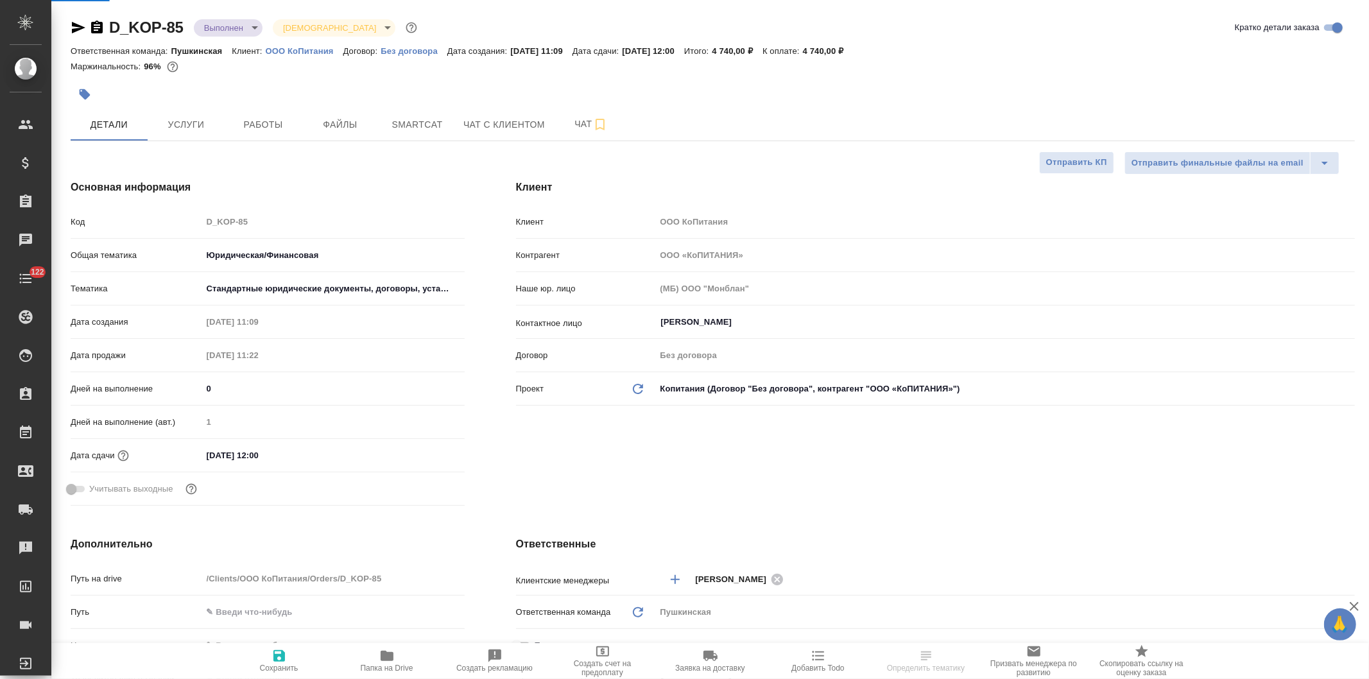
type textarea "x"
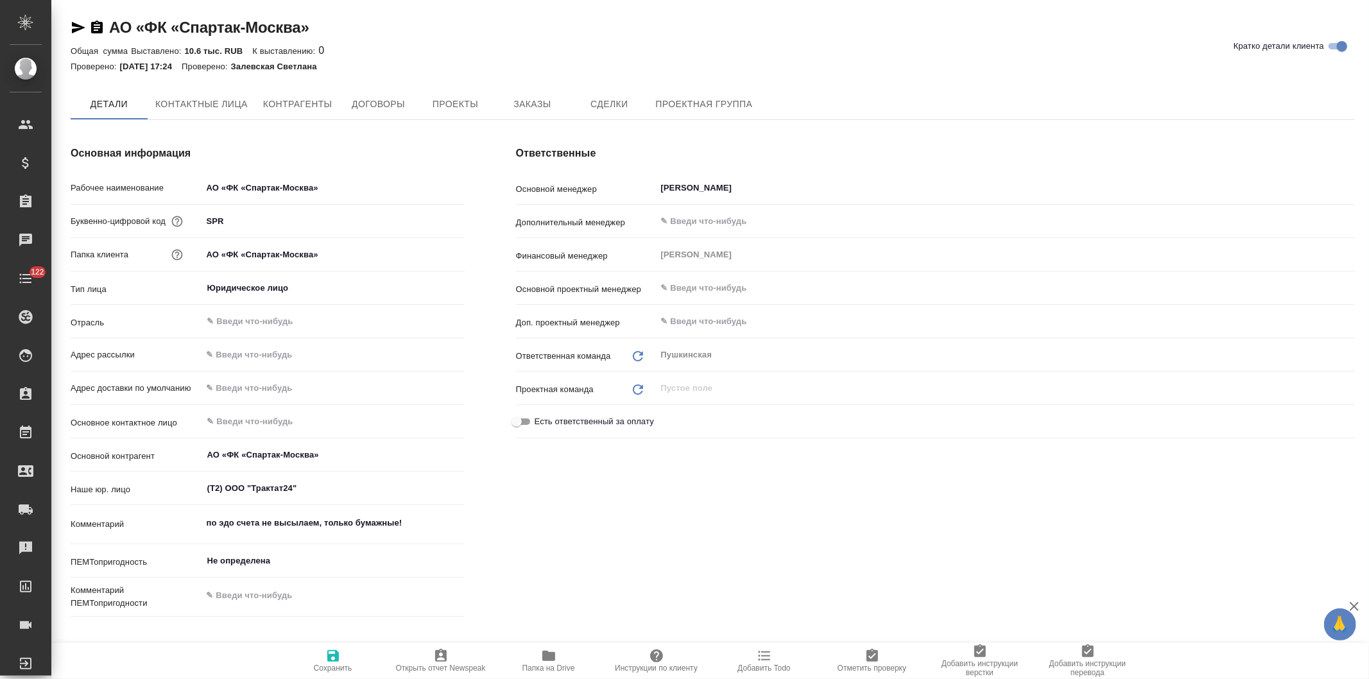
type textarea "x"
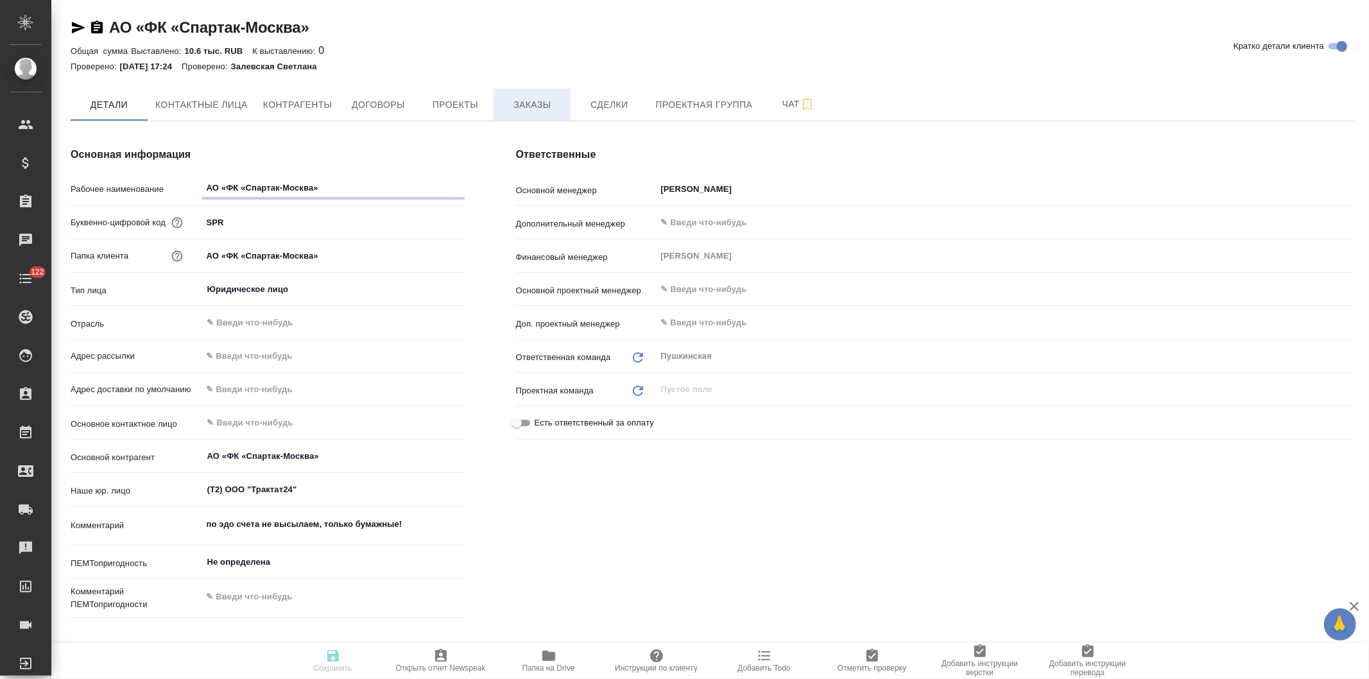
type textarea "x"
click at [531, 99] on span "Заказы" at bounding box center [532, 105] width 62 height 16
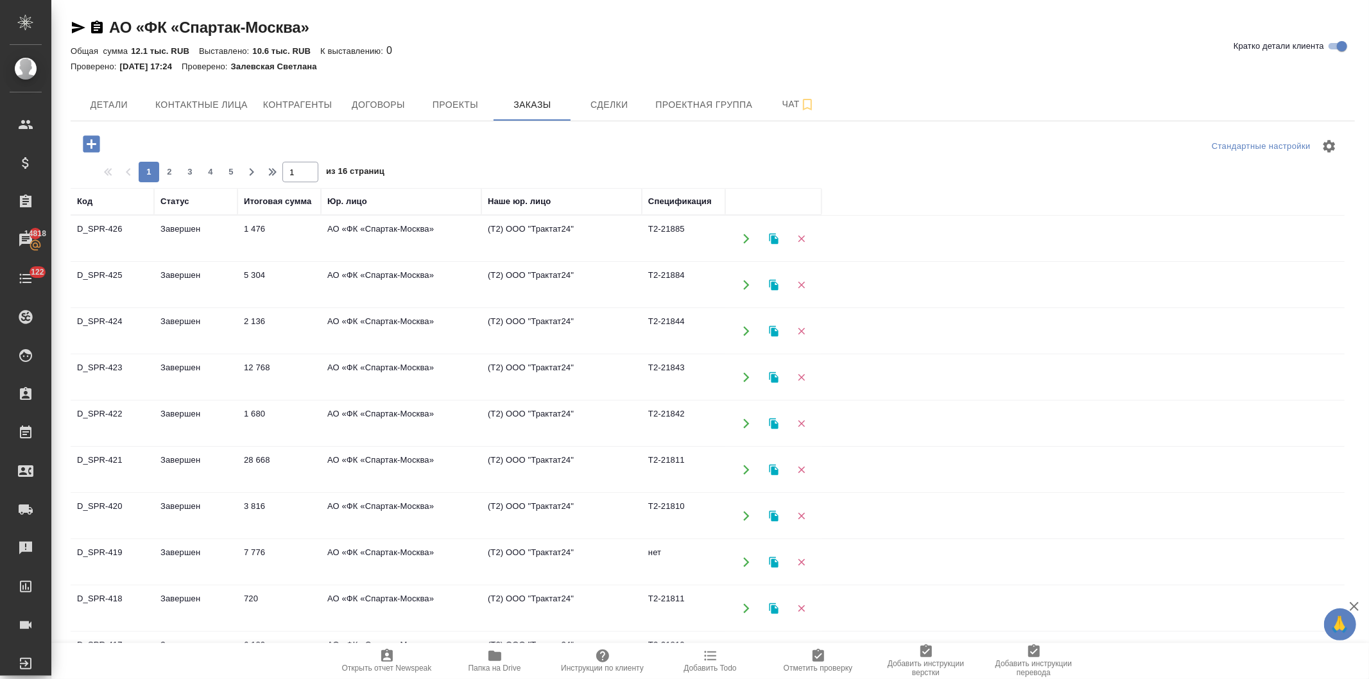
click at [353, 321] on td "АО «ФК «Спартак-Москва»" at bounding box center [401, 331] width 160 height 45
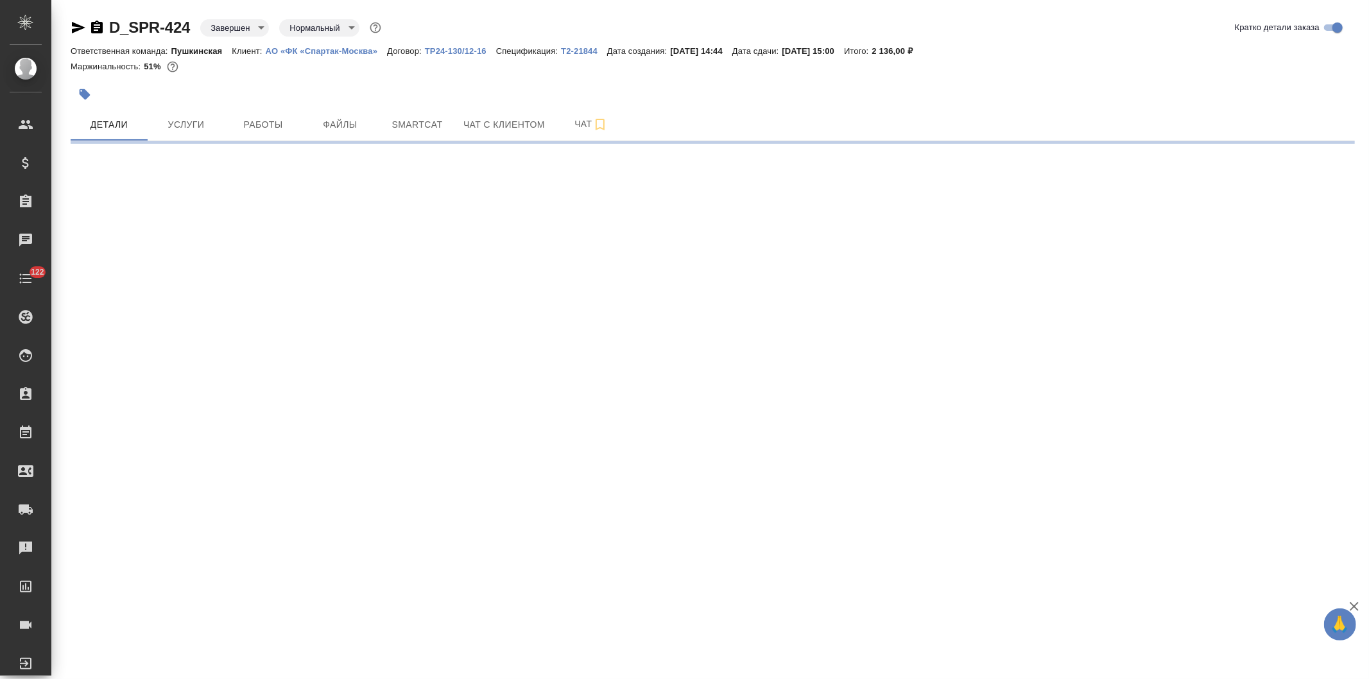
select select "RU"
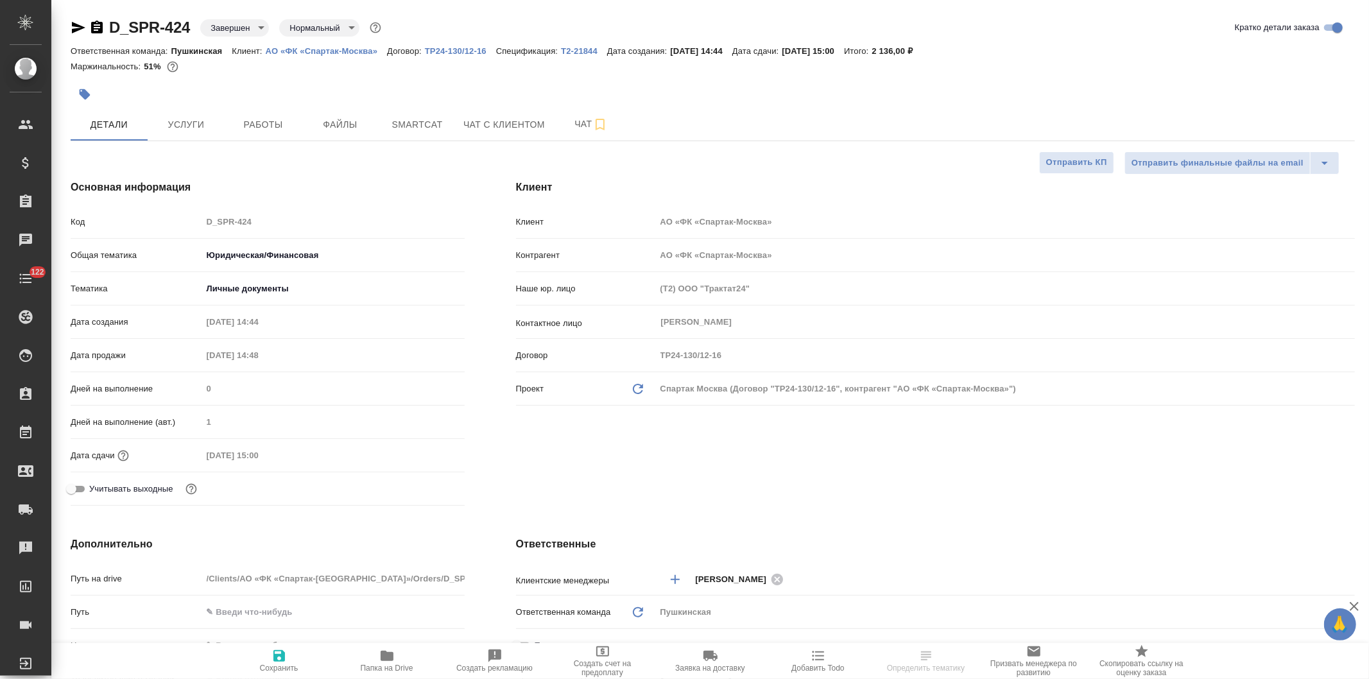
type textarea "x"
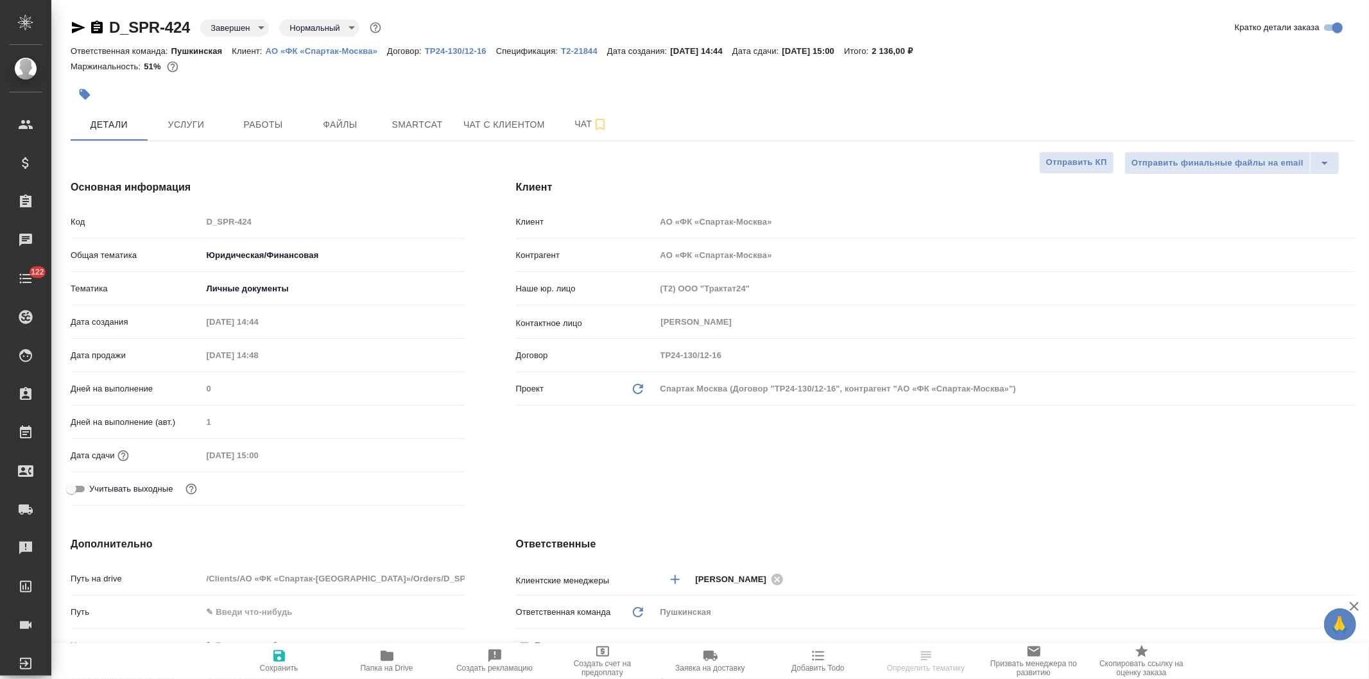
type textarea "x"
click at [569, 47] on p "Т2-21844" at bounding box center [584, 51] width 46 height 10
type textarea "x"
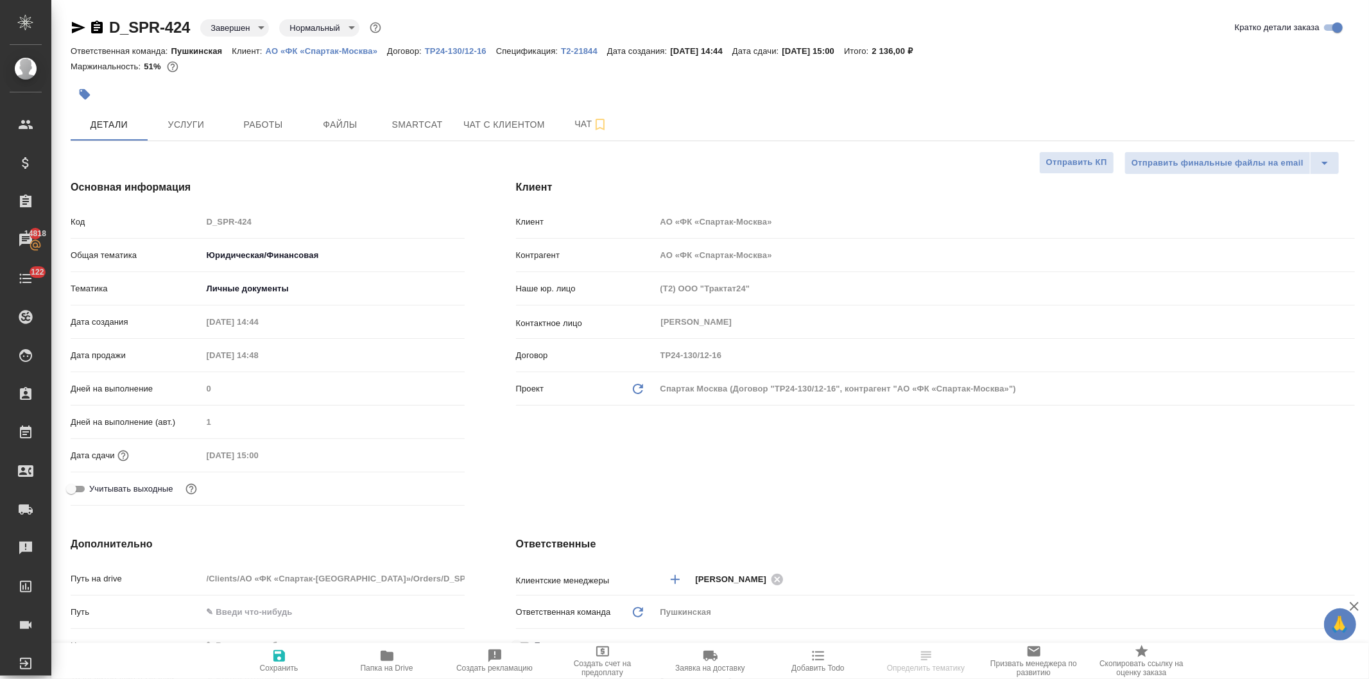
select select "RU"
type textarea "x"
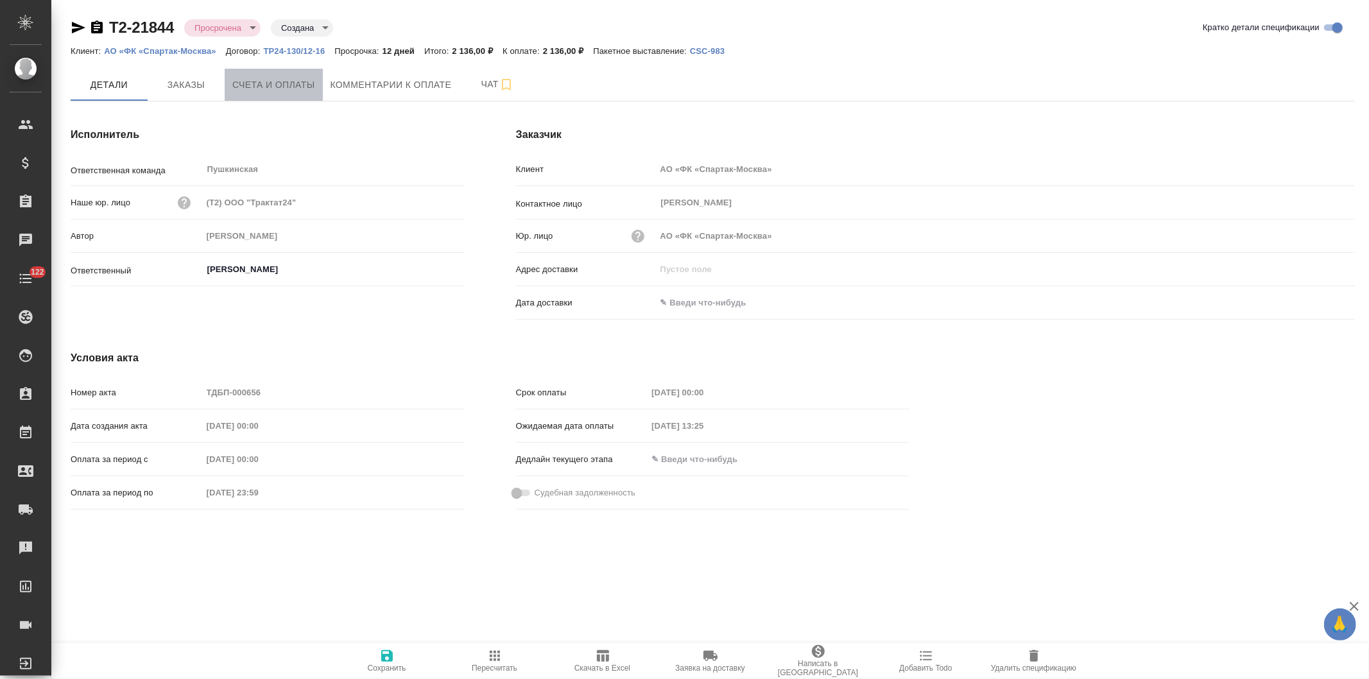
click at [234, 85] on span "Счета и оплаты" at bounding box center [273, 85] width 83 height 16
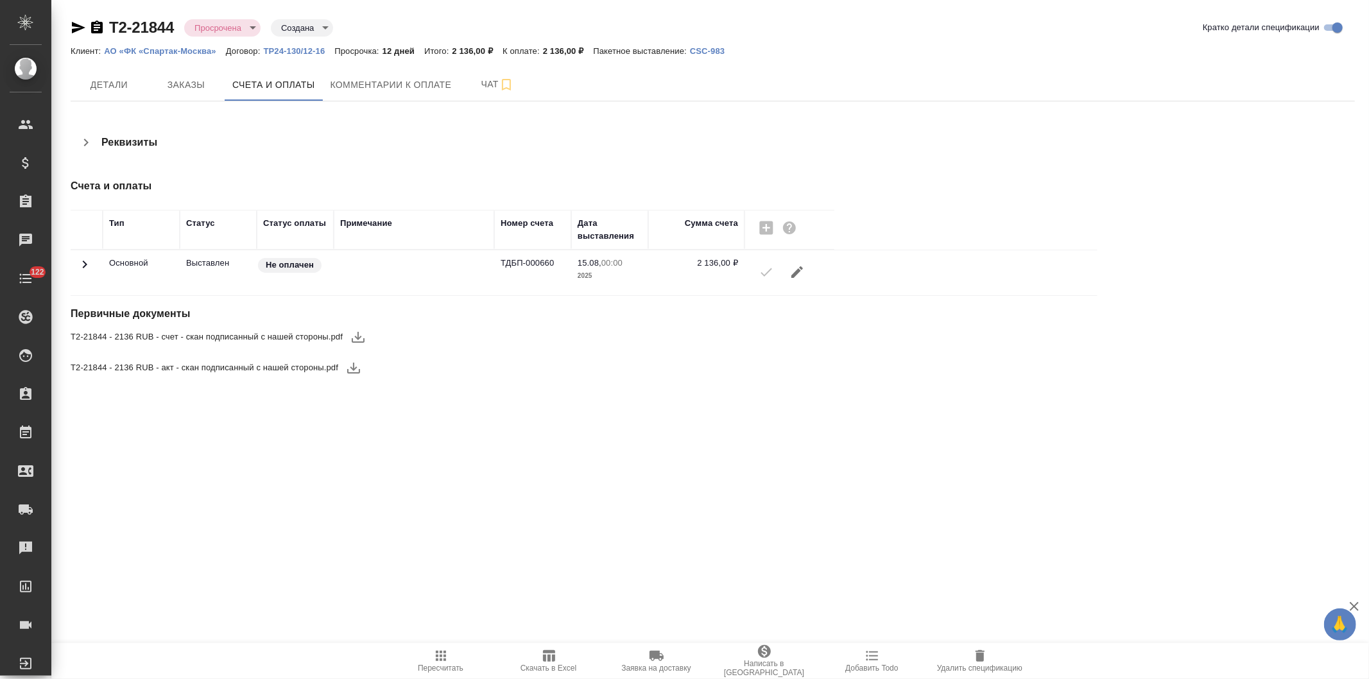
click at [347, 364] on icon "button" at bounding box center [353, 367] width 15 height 15
